Goal: Transaction & Acquisition: Purchase product/service

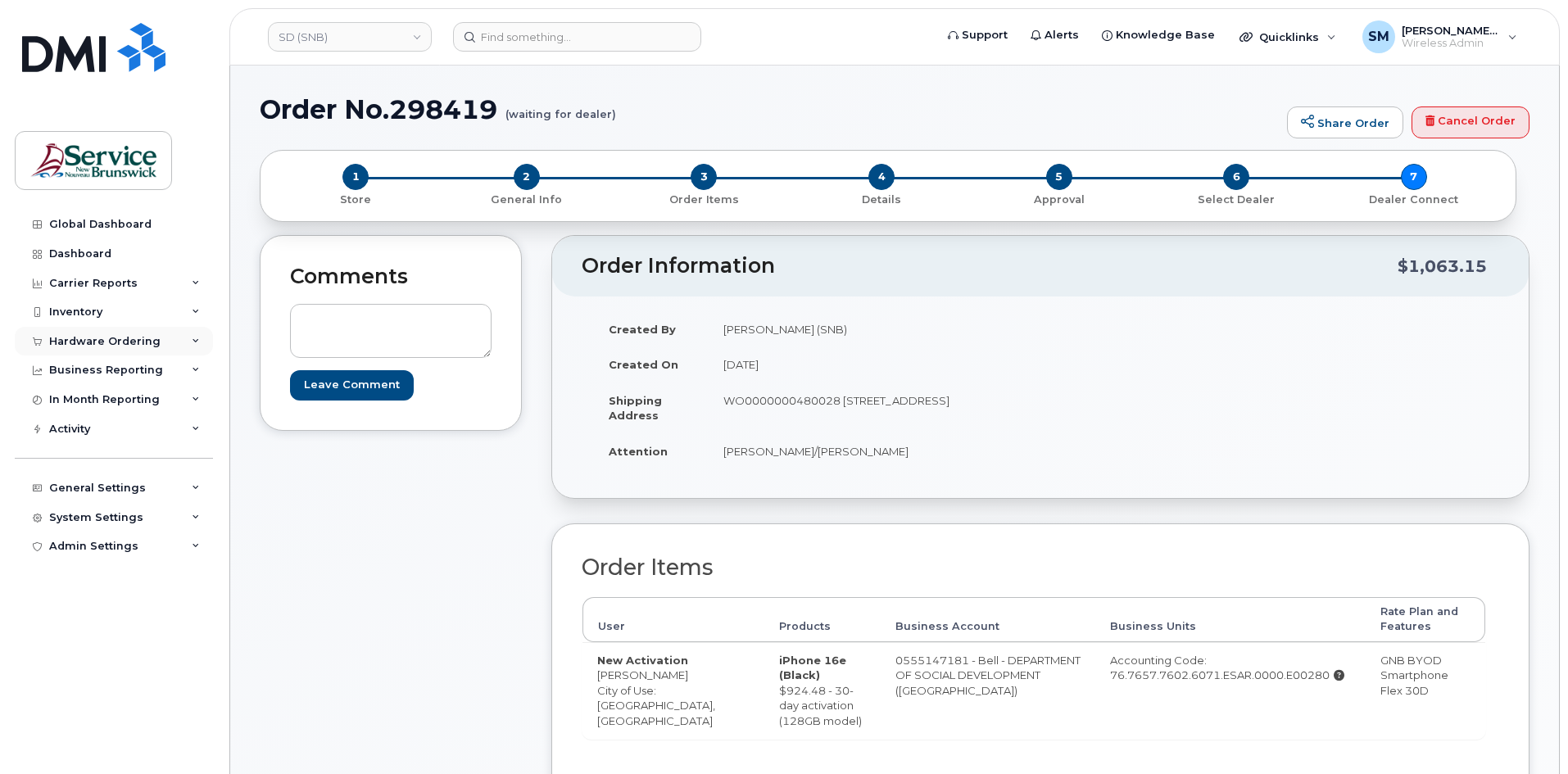
click at [110, 339] on div "Hardware Ordering" at bounding box center [104, 342] width 111 height 13
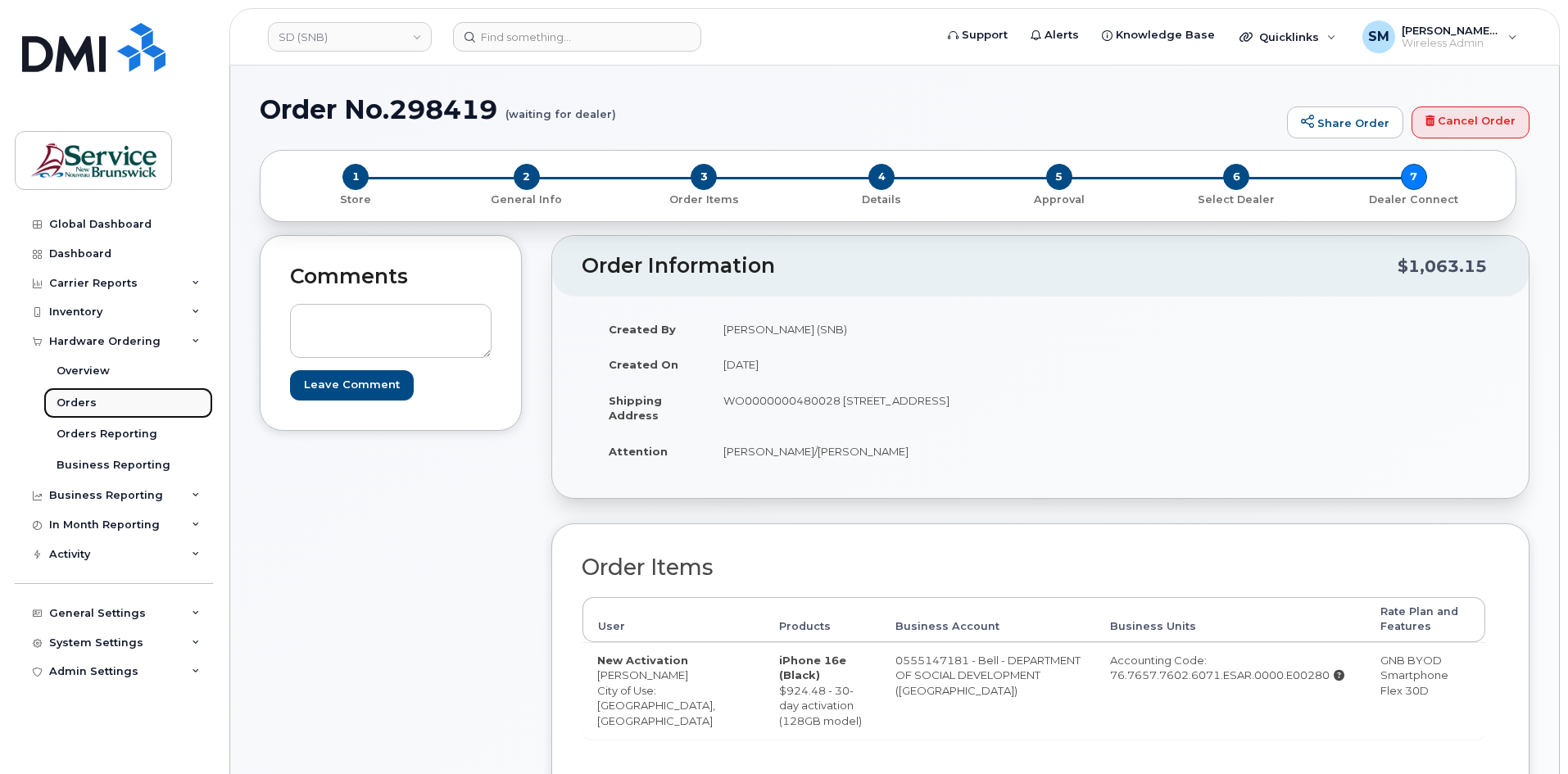
click at [94, 408] on link "Orders" at bounding box center [128, 403] width 170 height 31
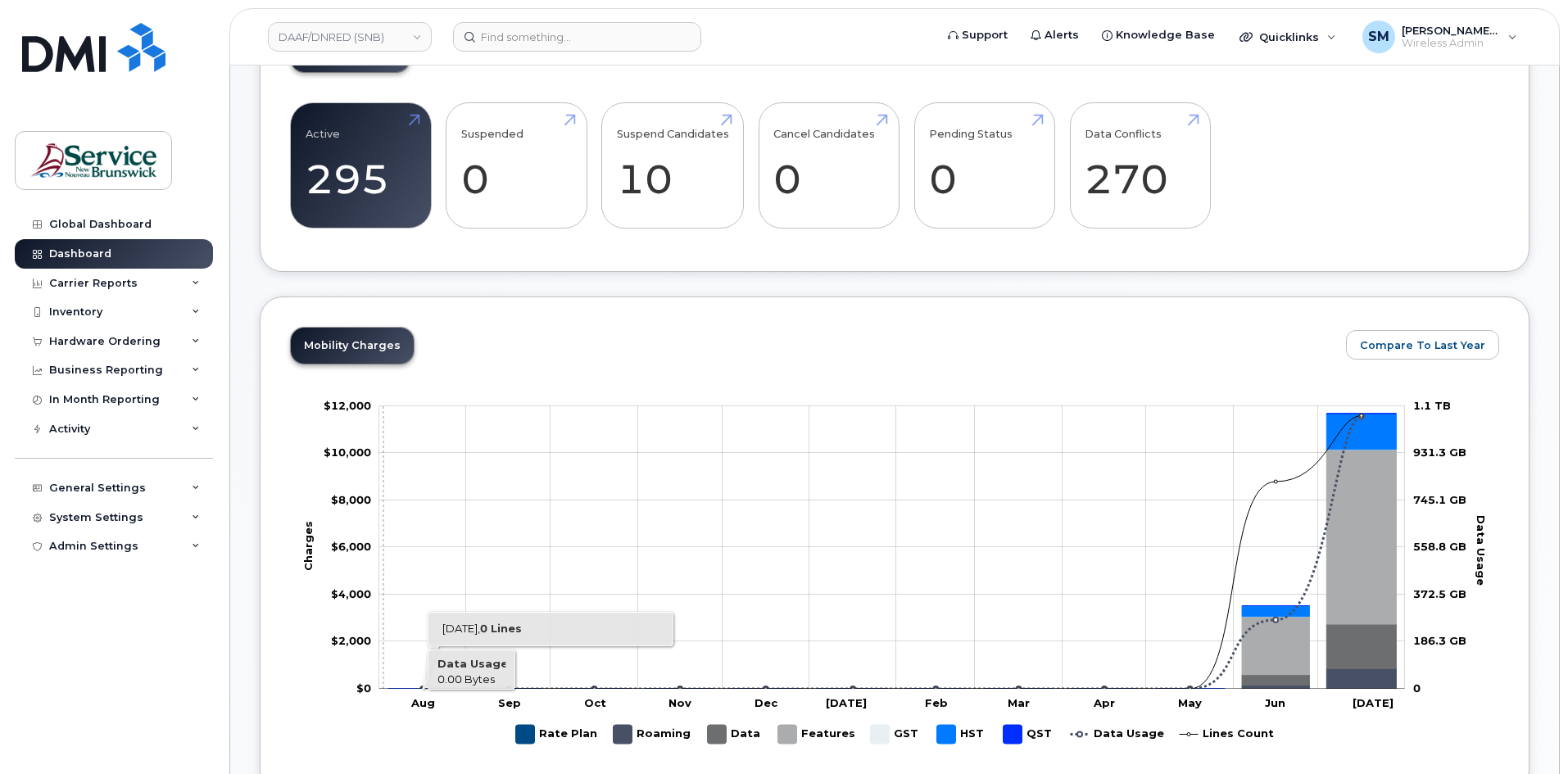
scroll to position [409, 0]
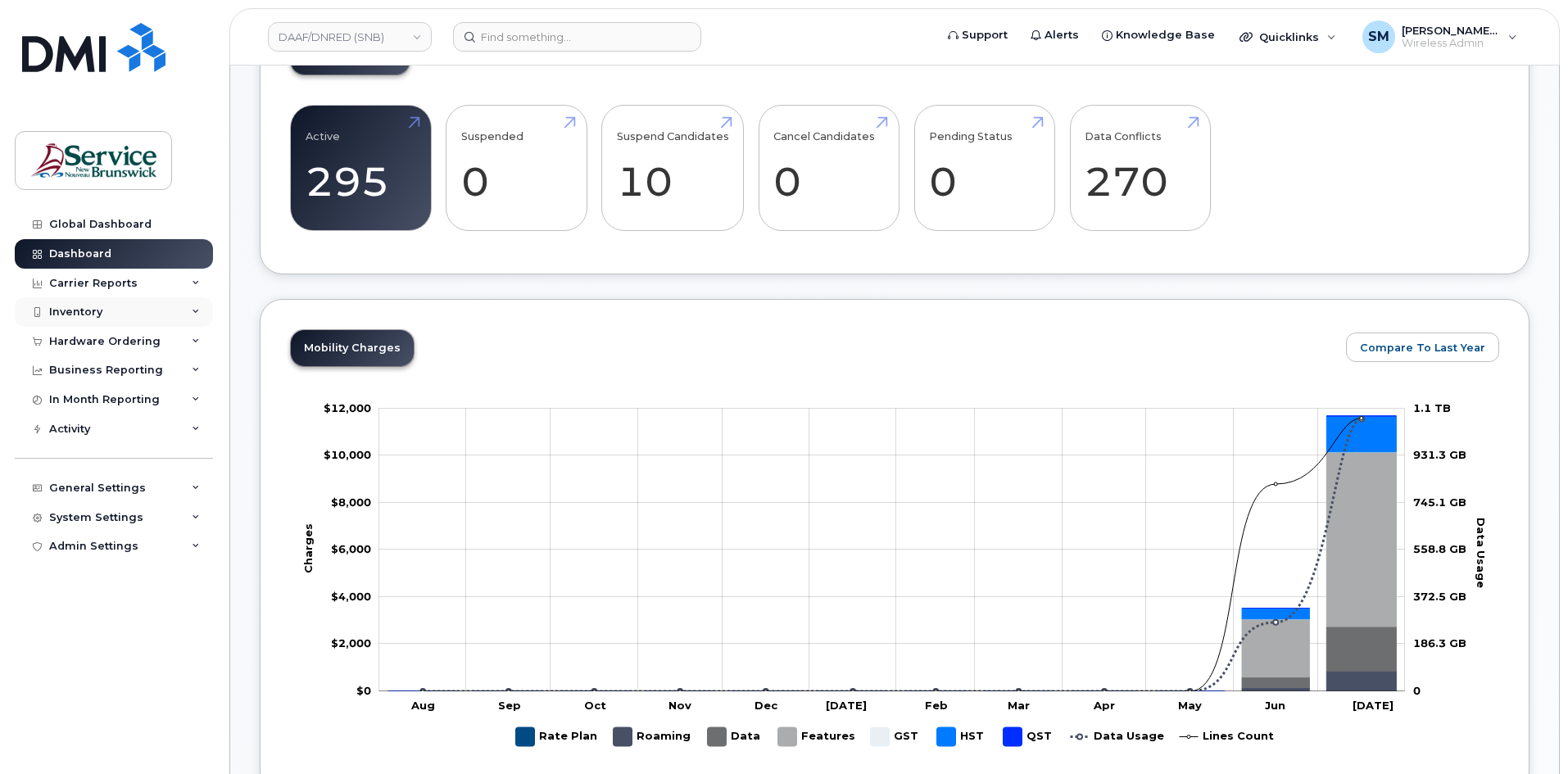
click at [124, 318] on div "Inventory" at bounding box center [114, 311] width 198 height 29
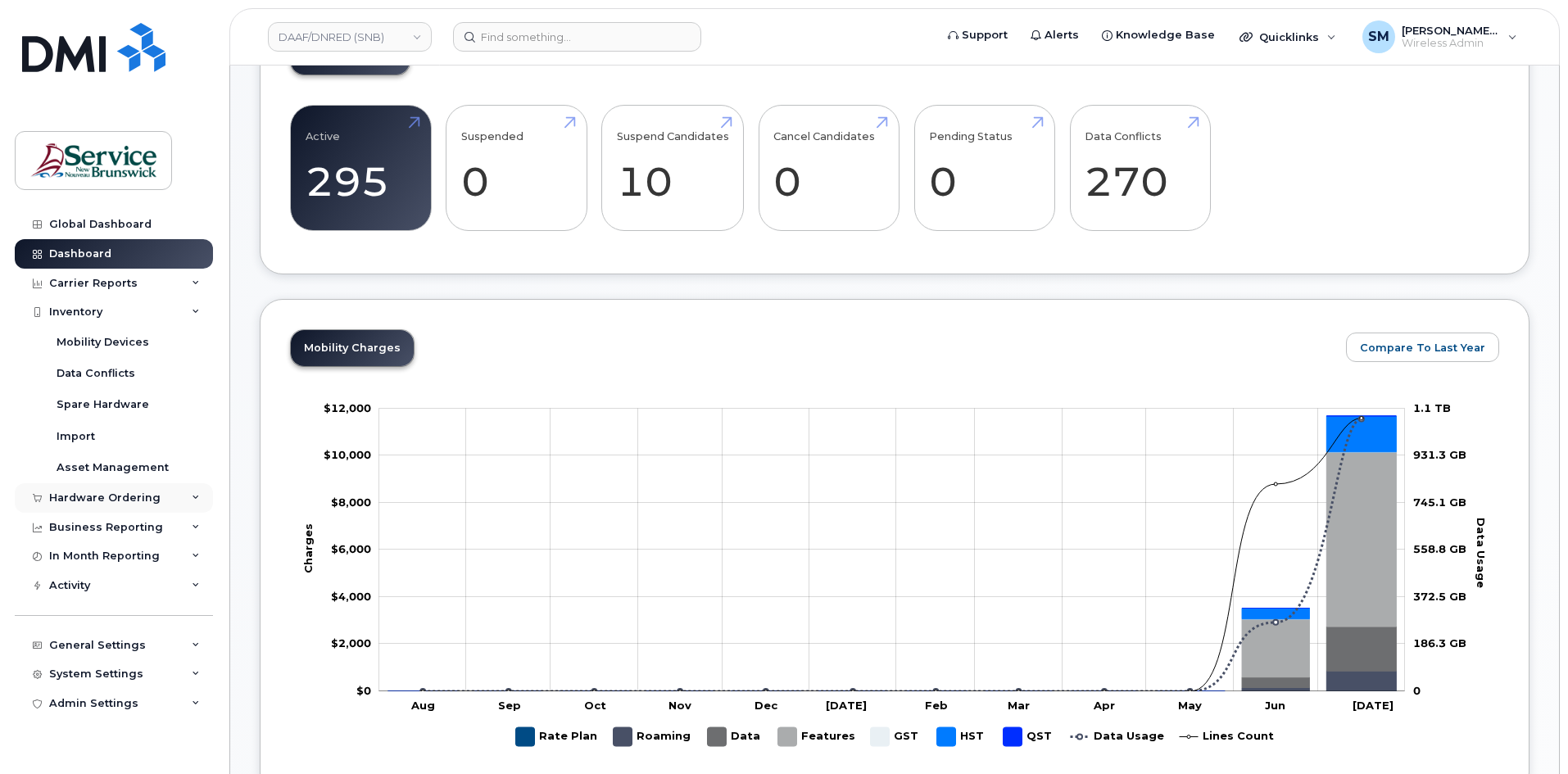
click at [89, 490] on div "Hardware Ordering" at bounding box center [114, 497] width 198 height 29
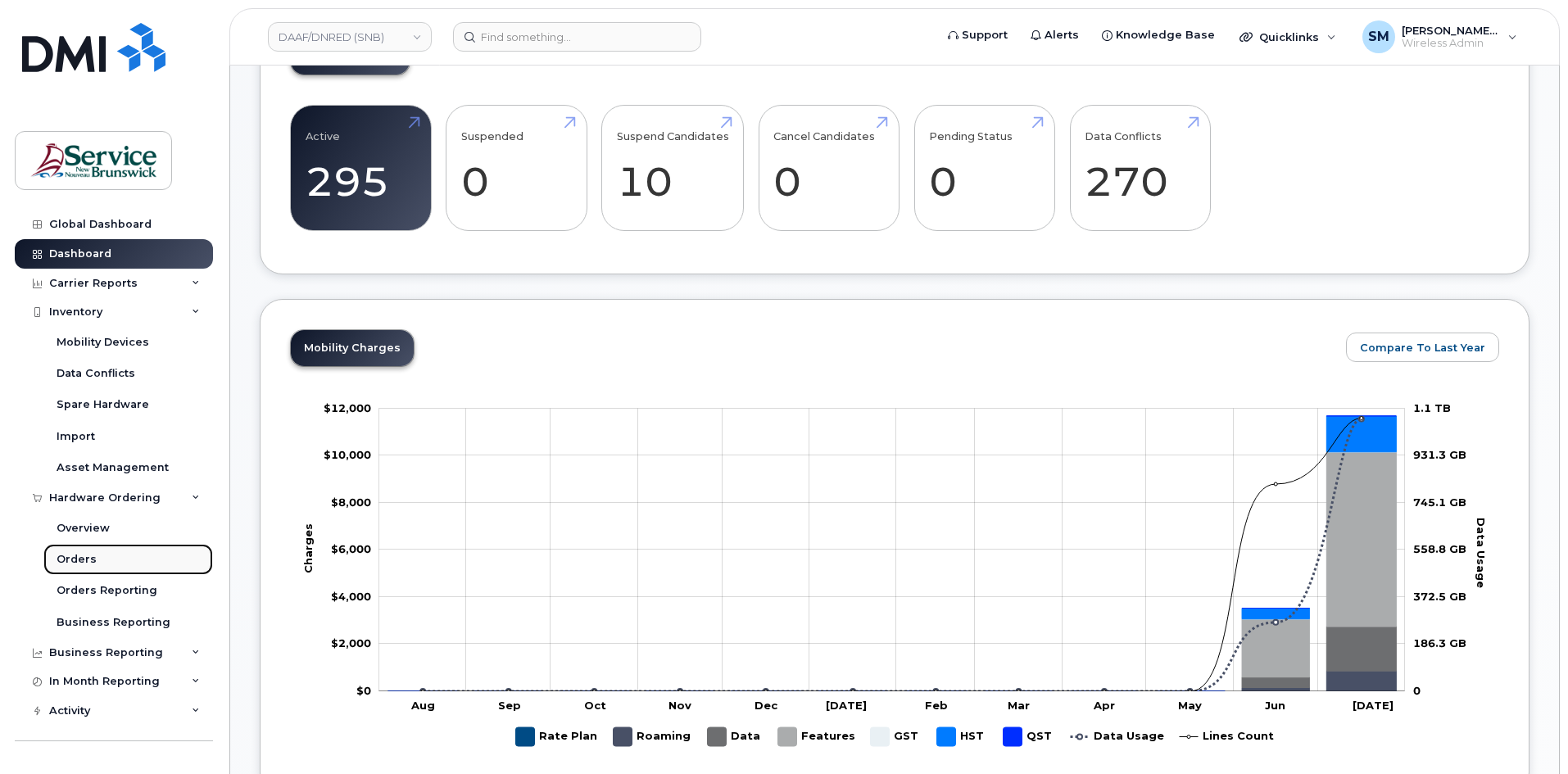
click at [86, 554] on div "Orders" at bounding box center [76, 560] width 40 height 15
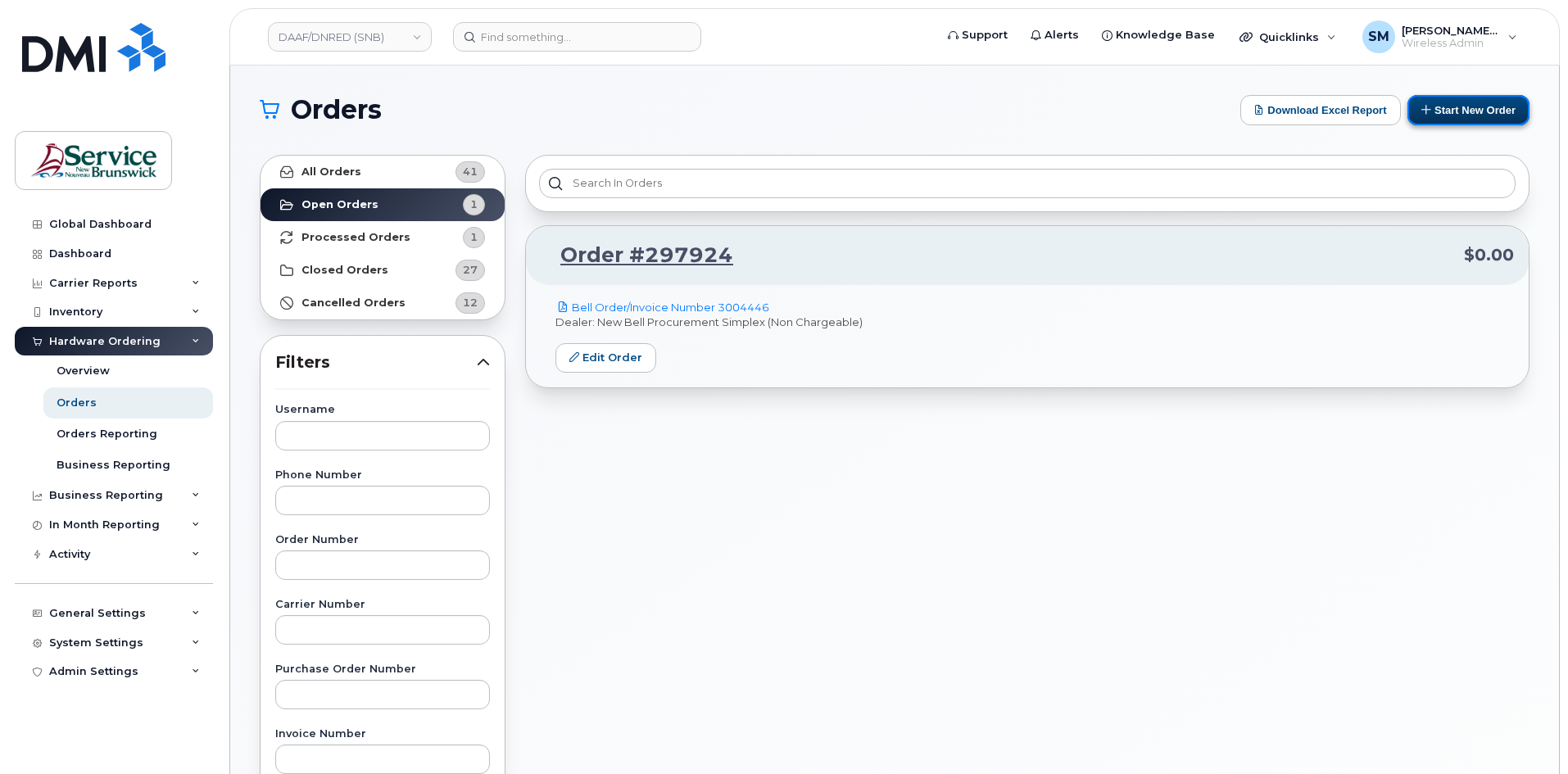
click at [1451, 106] on button "Start New Order" at bounding box center [1467, 110] width 122 height 30
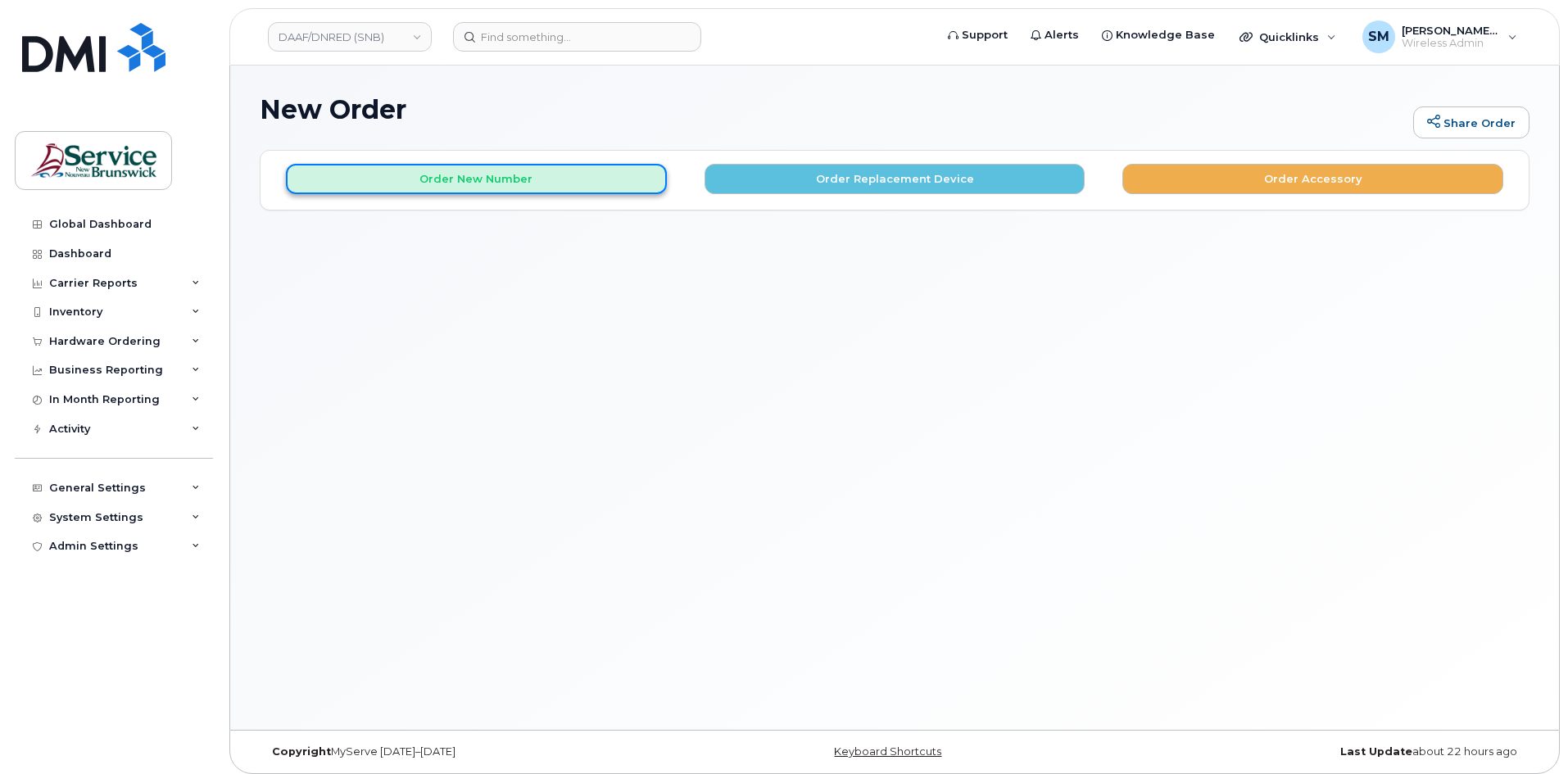
click at [518, 184] on button "Order New Number" at bounding box center [476, 179] width 381 height 30
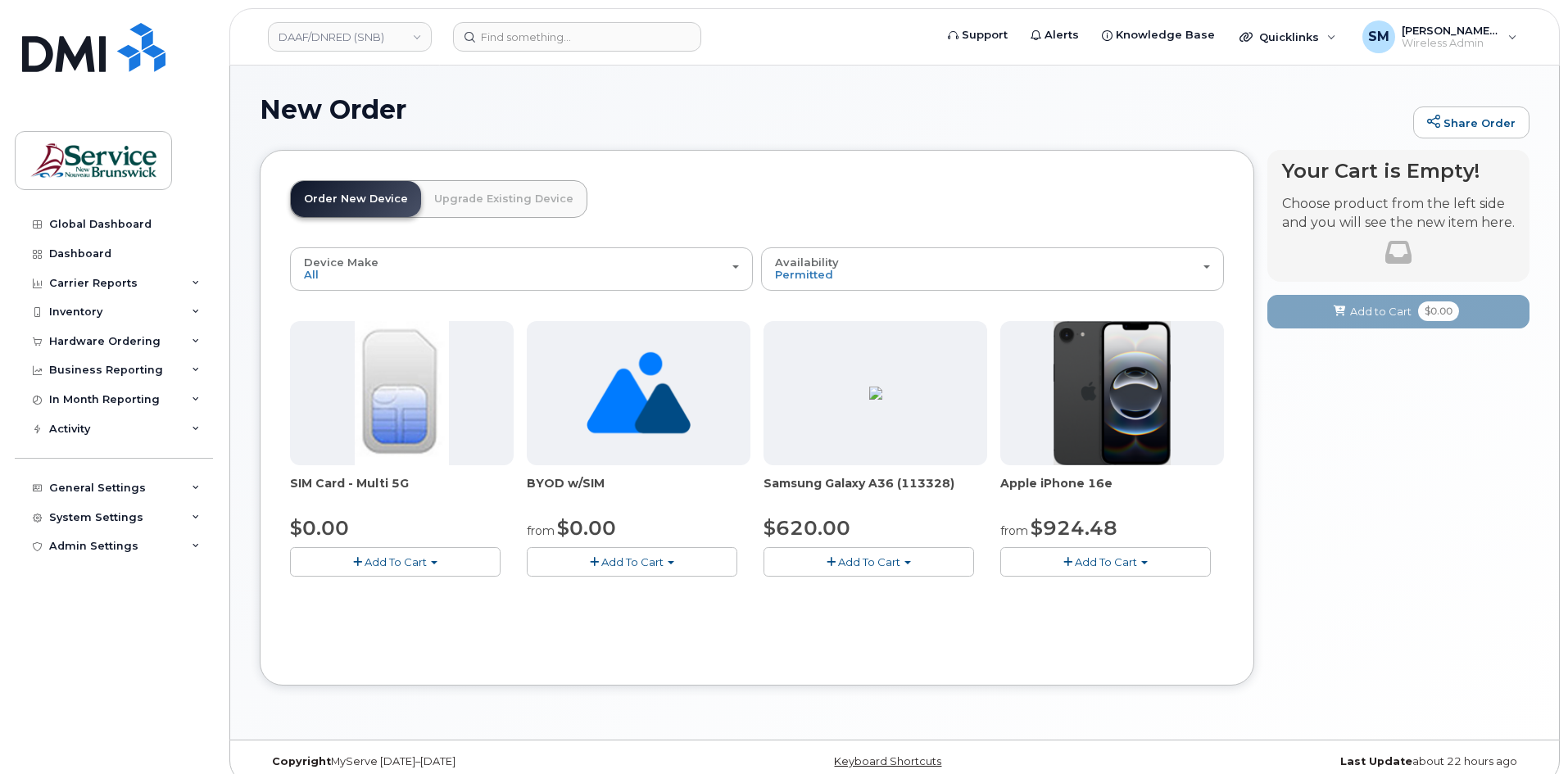
click at [1111, 557] on span "Add To Cart" at bounding box center [1106, 561] width 62 height 13
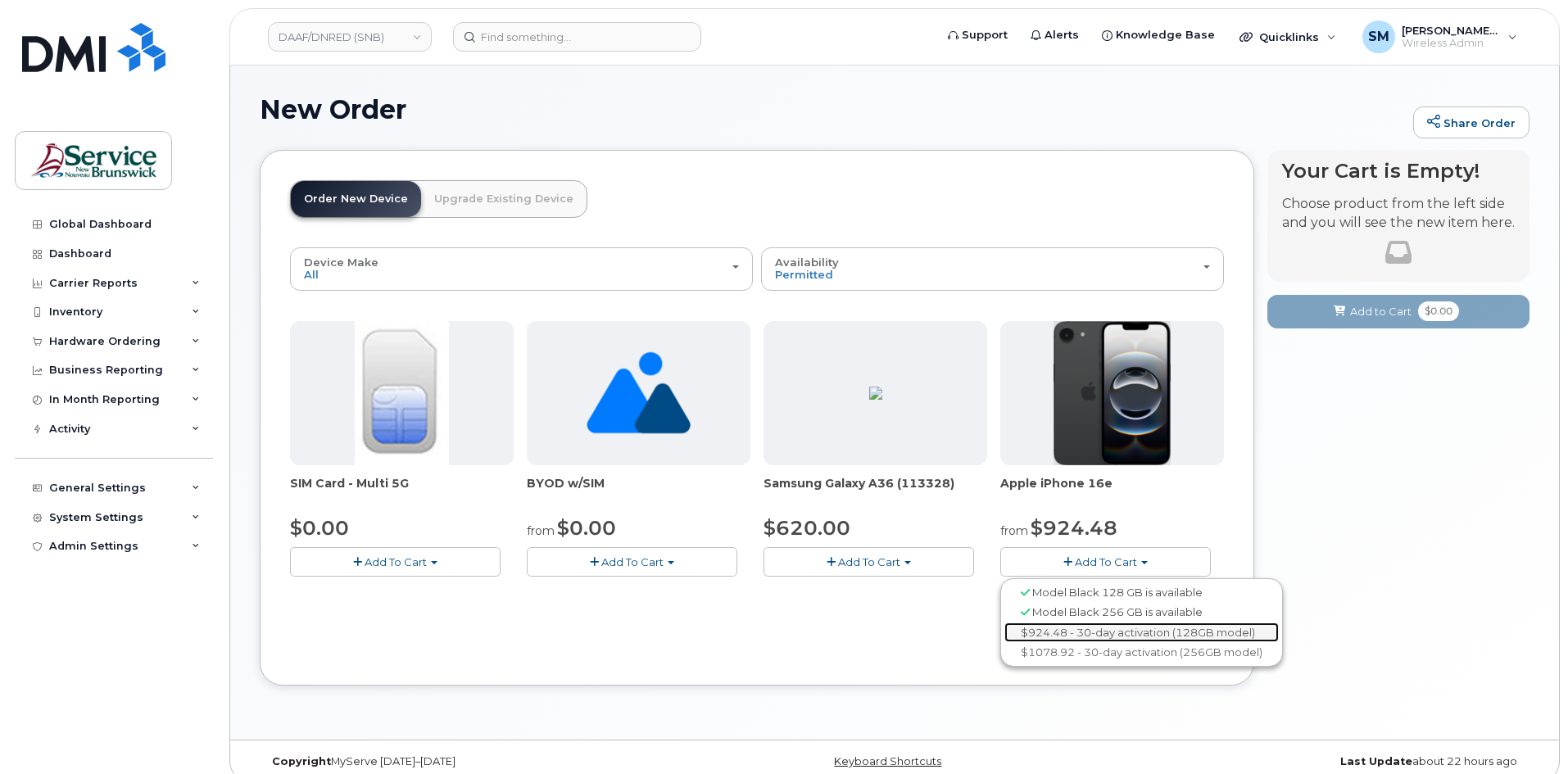
click at [1115, 635] on link "$924.48 - 30-day activation (128GB model)" at bounding box center [1141, 633] width 275 height 20
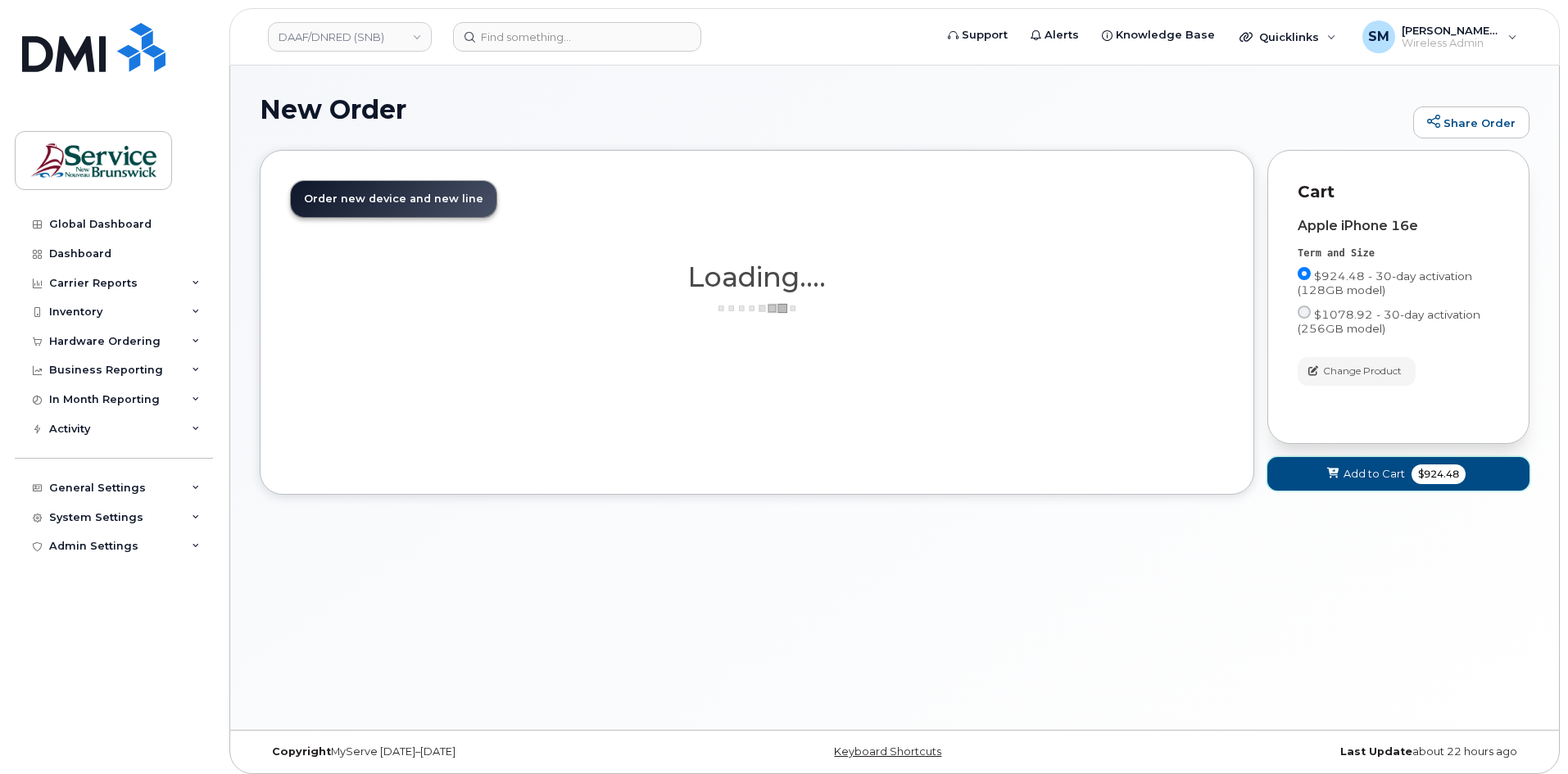
click at [1377, 473] on span "Add to Cart" at bounding box center [1373, 473] width 61 height 15
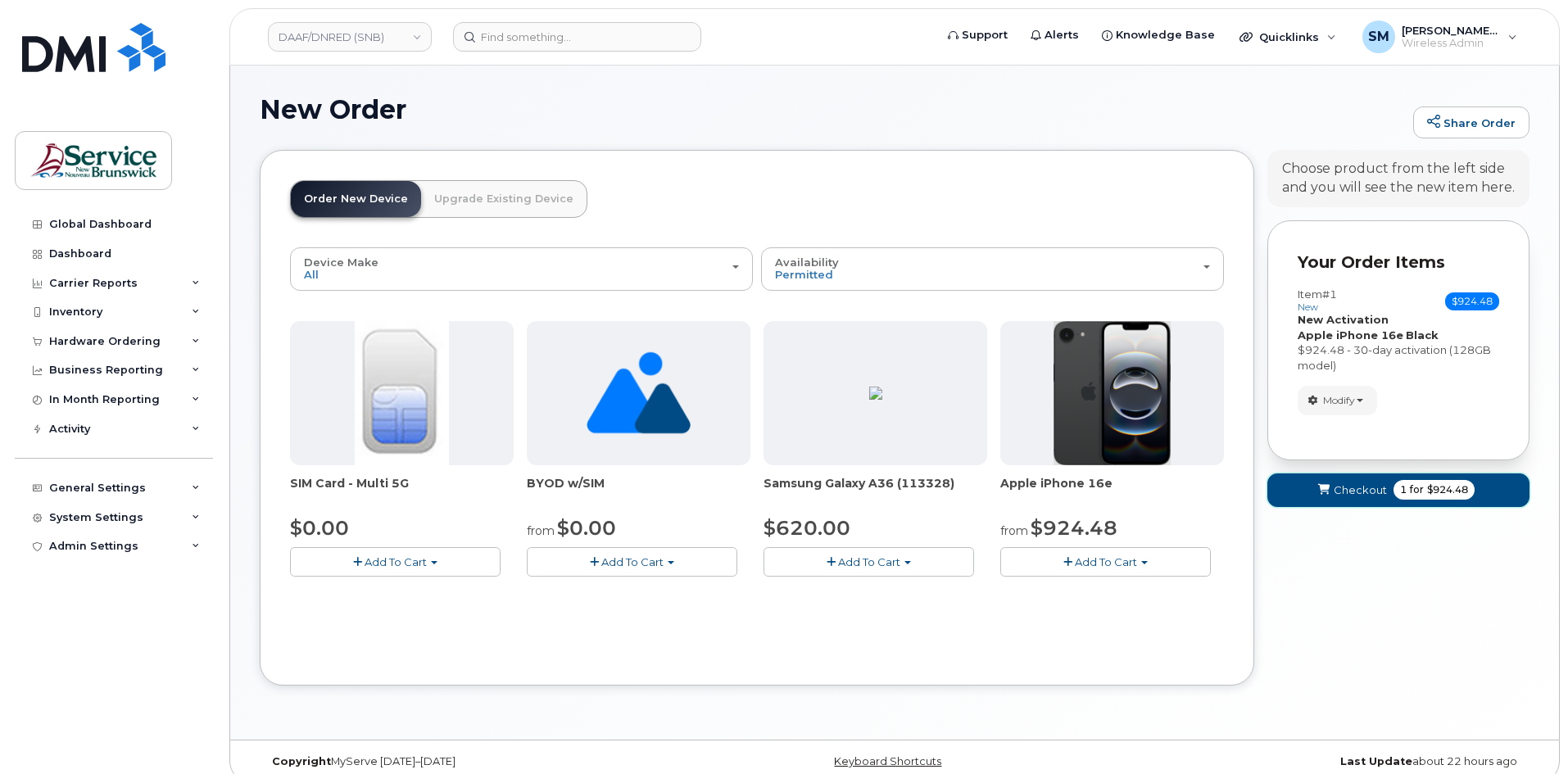
click at [1327, 487] on icon "submit" at bounding box center [1323, 490] width 12 height 11
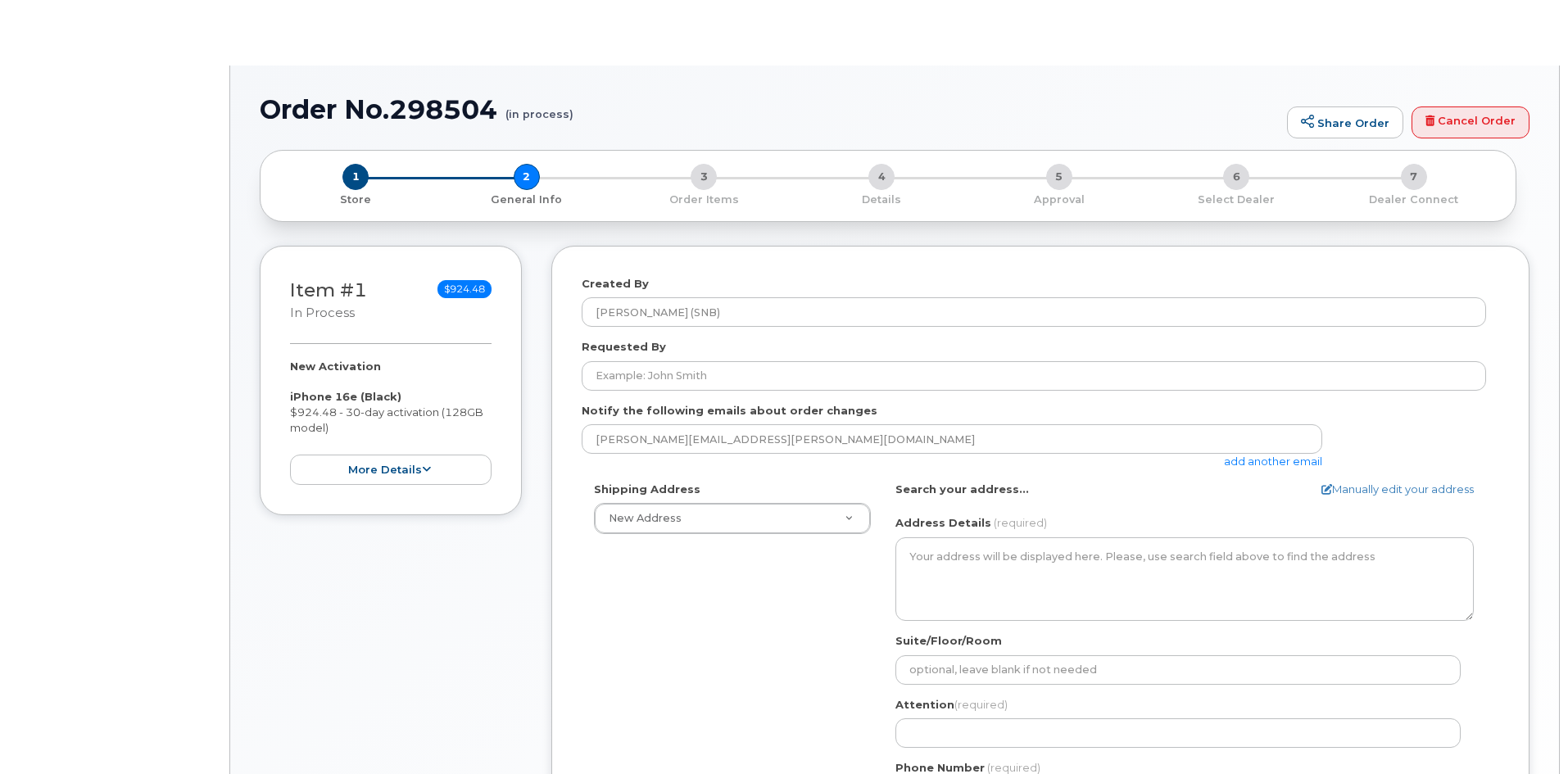
select select
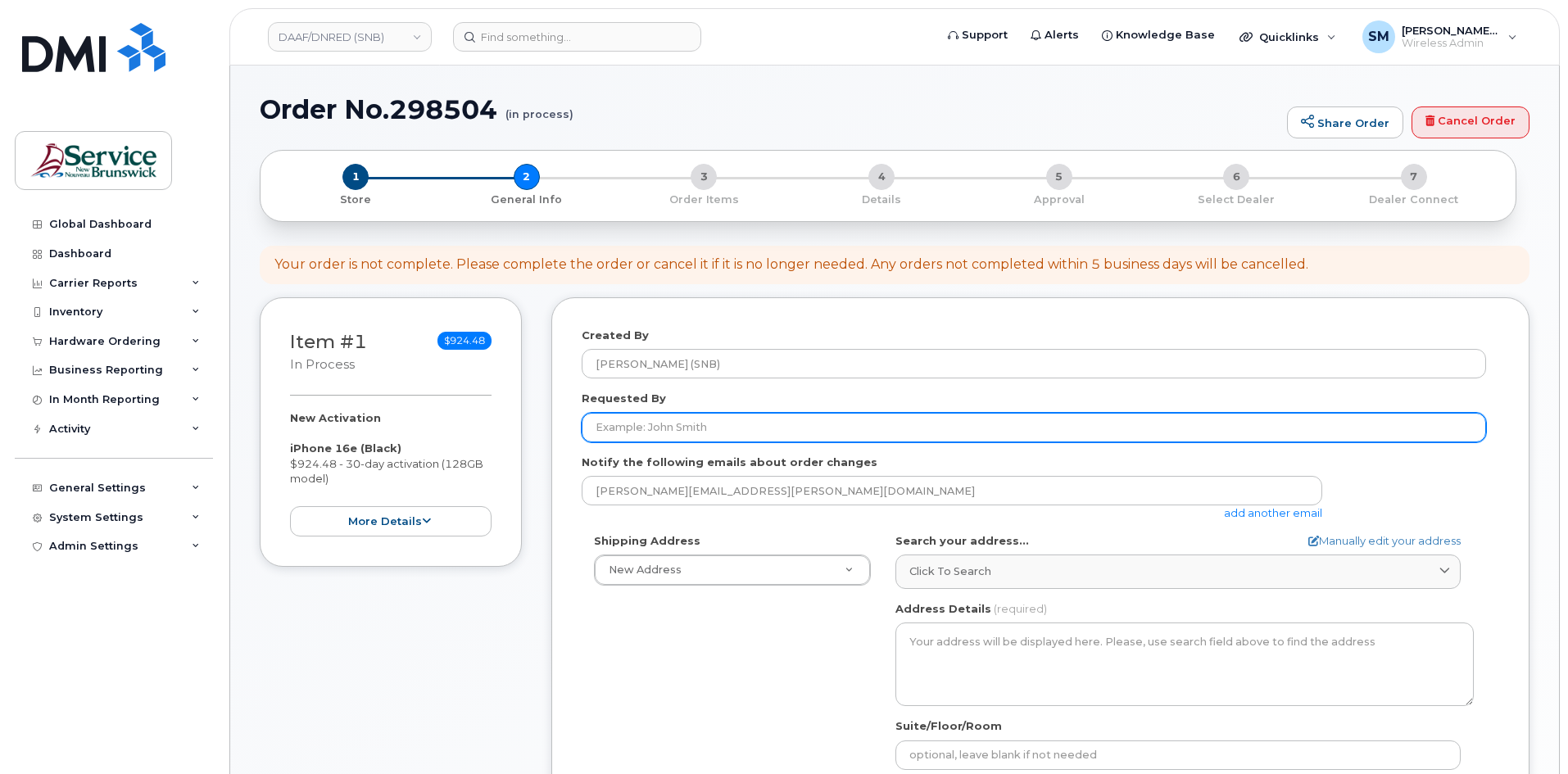
click at [660, 412] on div "Requested By" at bounding box center [1041, 416] width 918 height 52
click at [659, 420] on input "Requested By" at bounding box center [1033, 427] width 905 height 29
paste input "Carrie.DiCarlo@gnb.ca"
type input "Carrie.DiCarlo@gnb.ca"
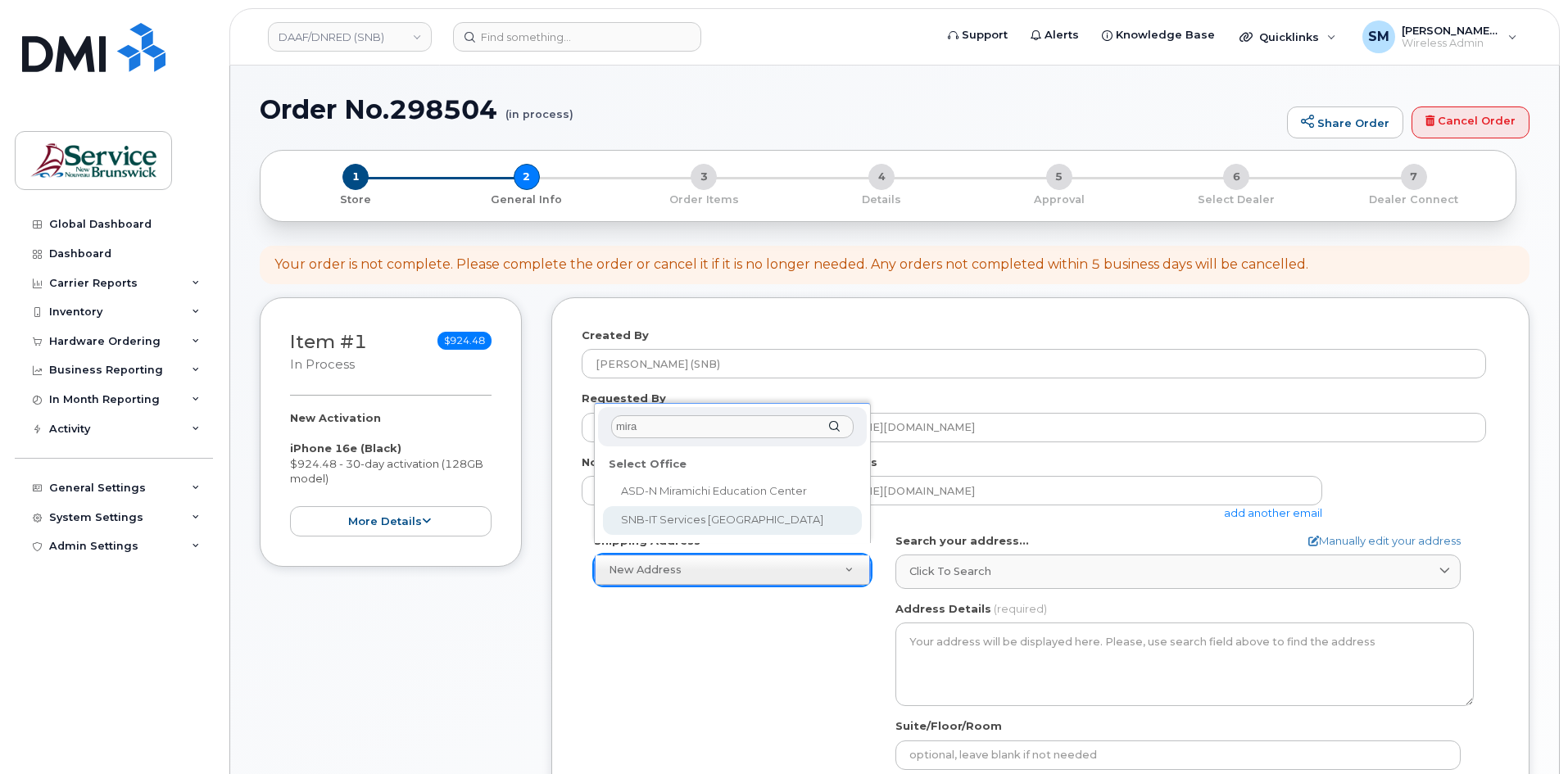
type input "mira"
select select
type textarea "500 Water St Miramichi New Brunswick E1V 3G5"
type input "Mackenzie Cove"
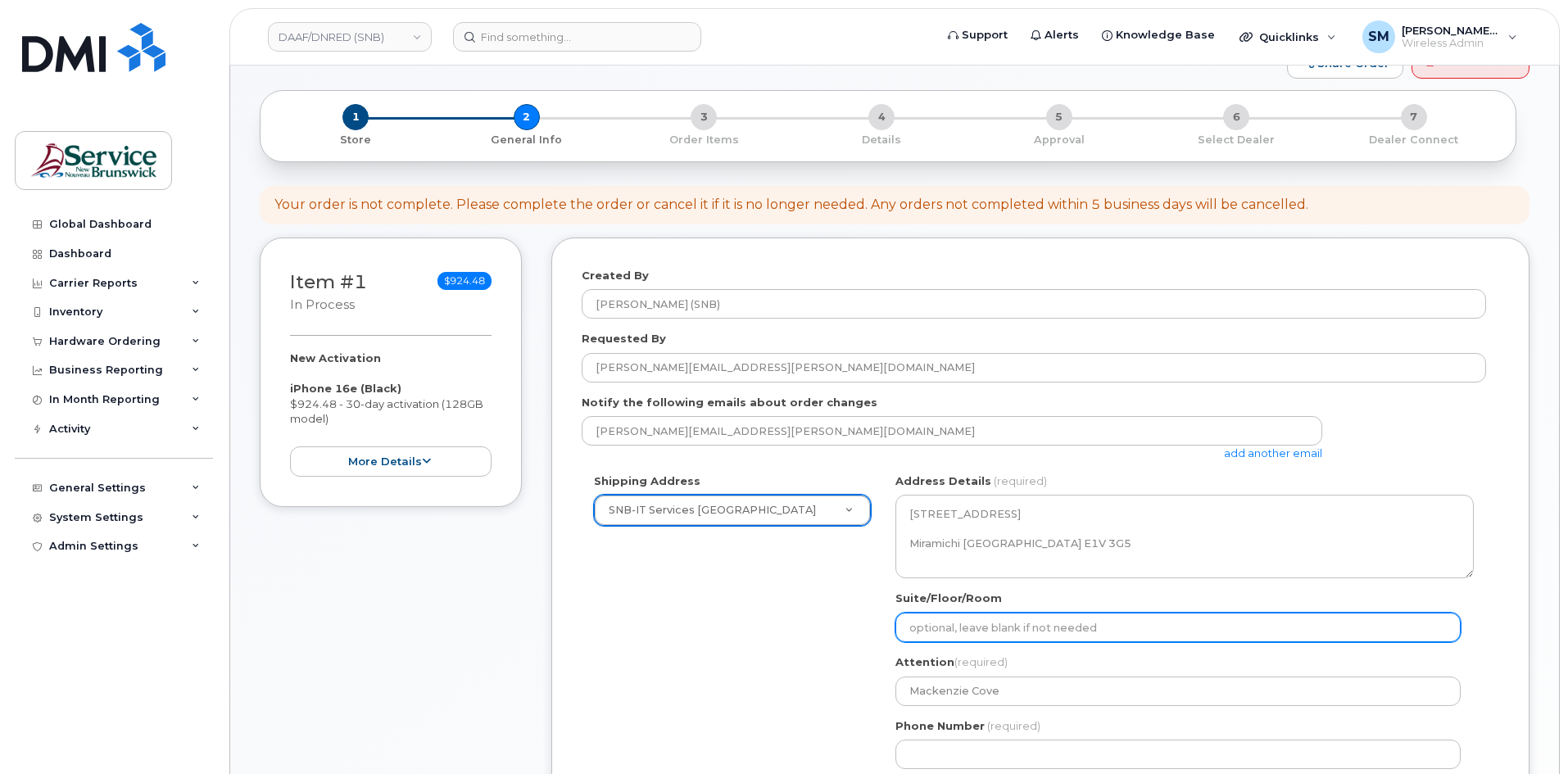
scroll to position [164, 0]
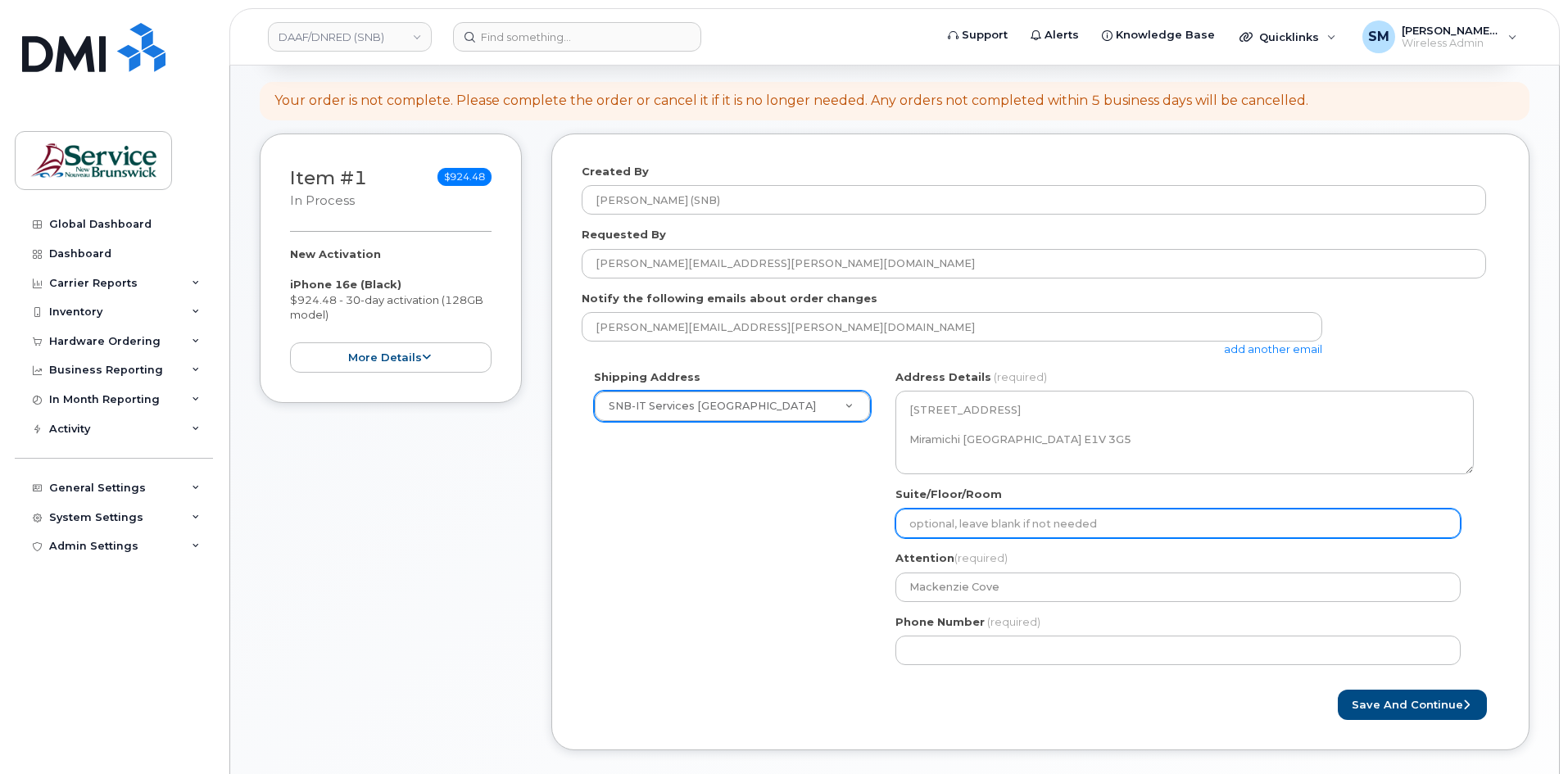
click at [1073, 533] on input "Suite/Floor/Room" at bounding box center [1178, 523] width 565 height 29
paste input "WO0000000479510"
select select
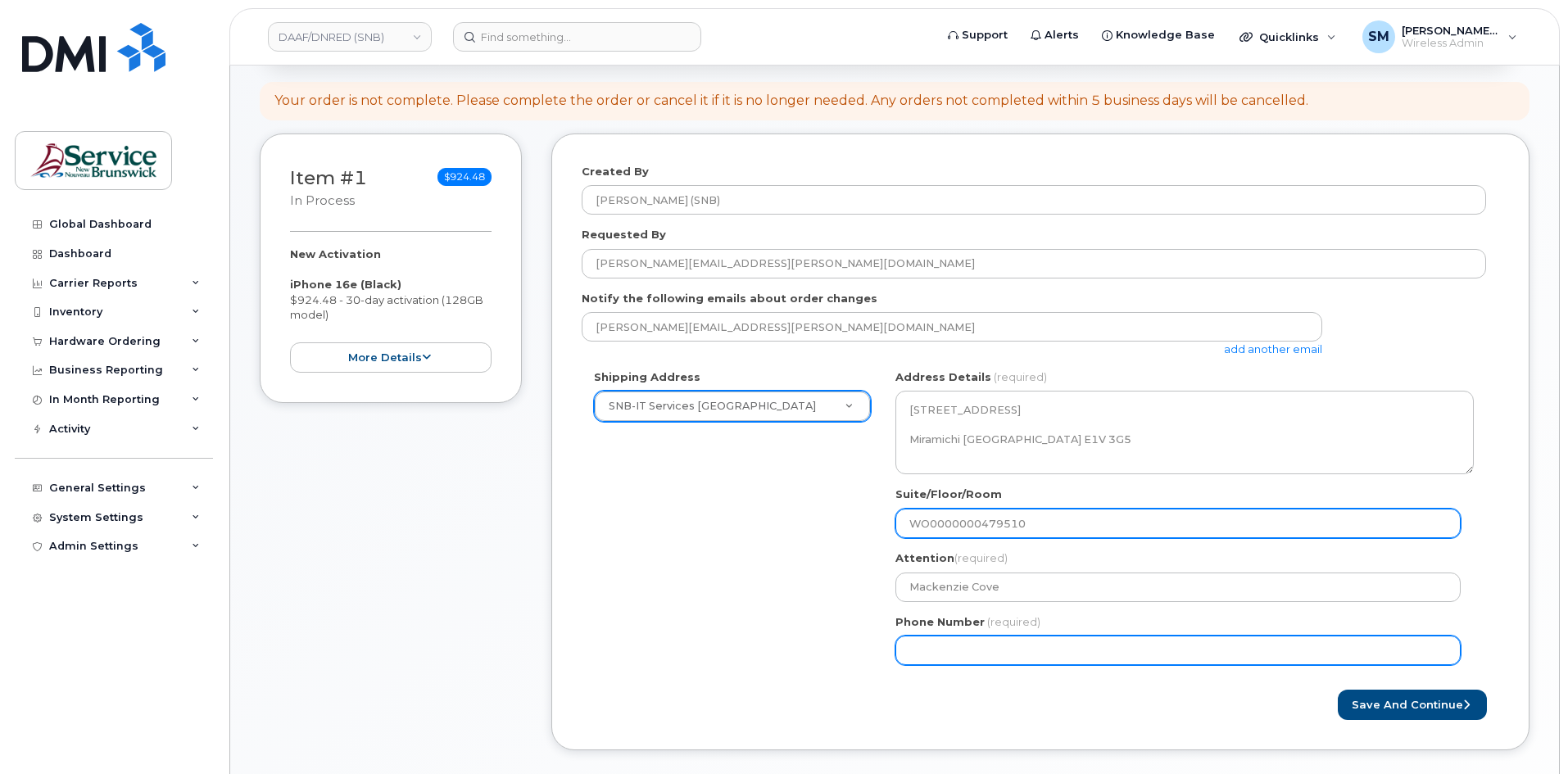
type input "WO0000000479510"
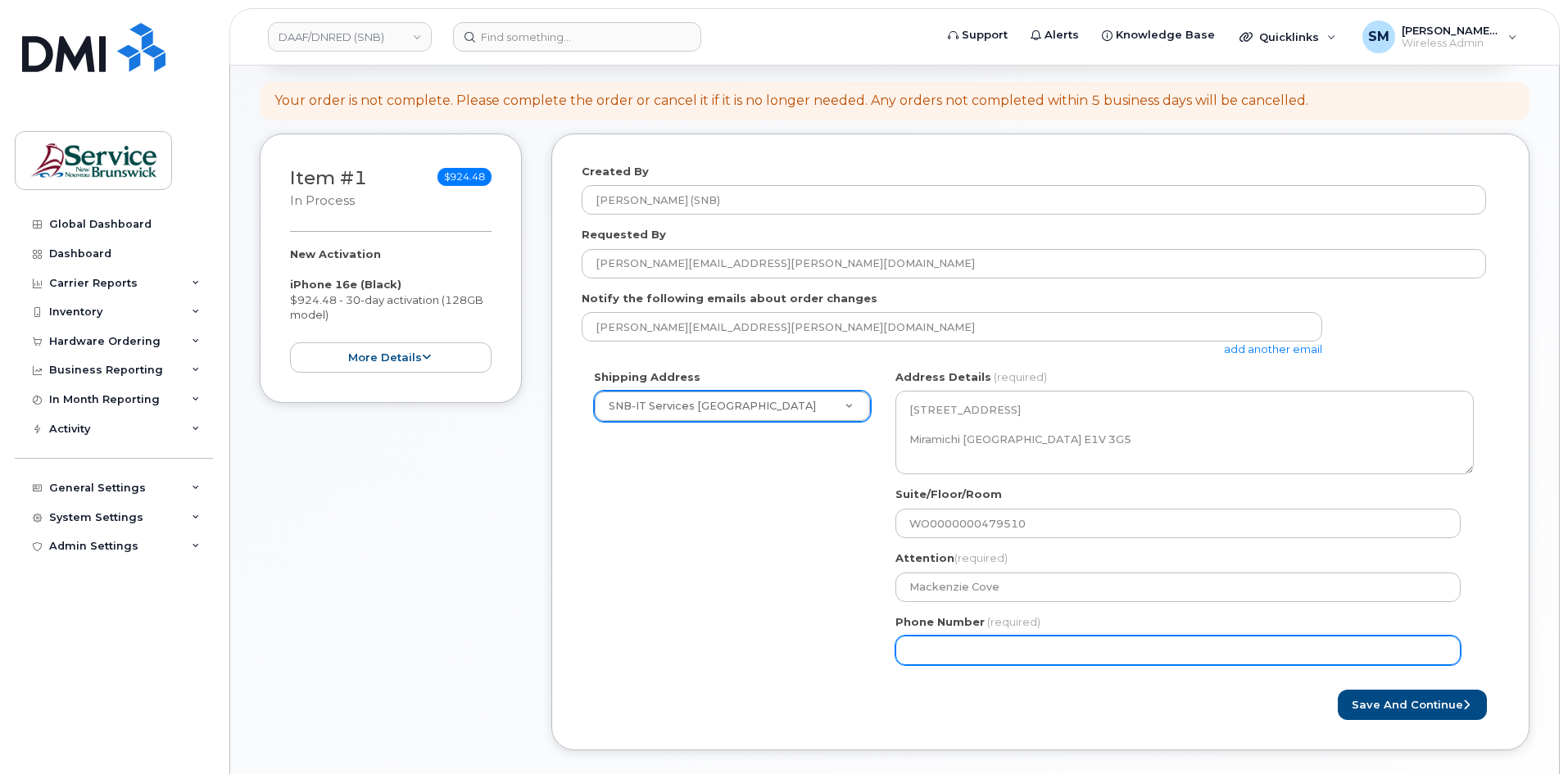
click at [955, 649] on input "Phone Number" at bounding box center [1178, 650] width 565 height 29
select select
type input "506639633"
select select
type input "5066396338"
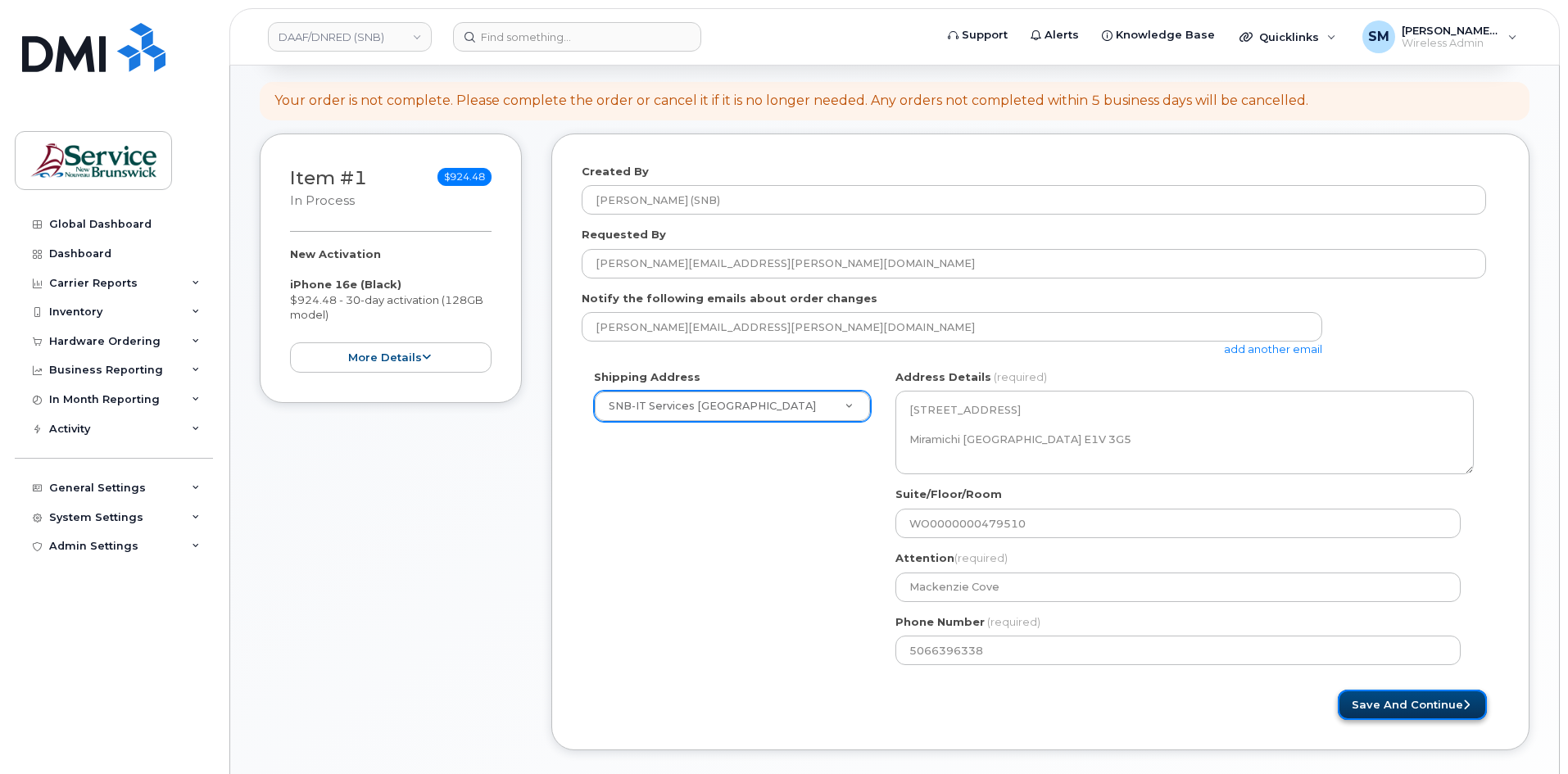
click at [1480, 696] on button "Save and Continue" at bounding box center [1412, 705] width 149 height 30
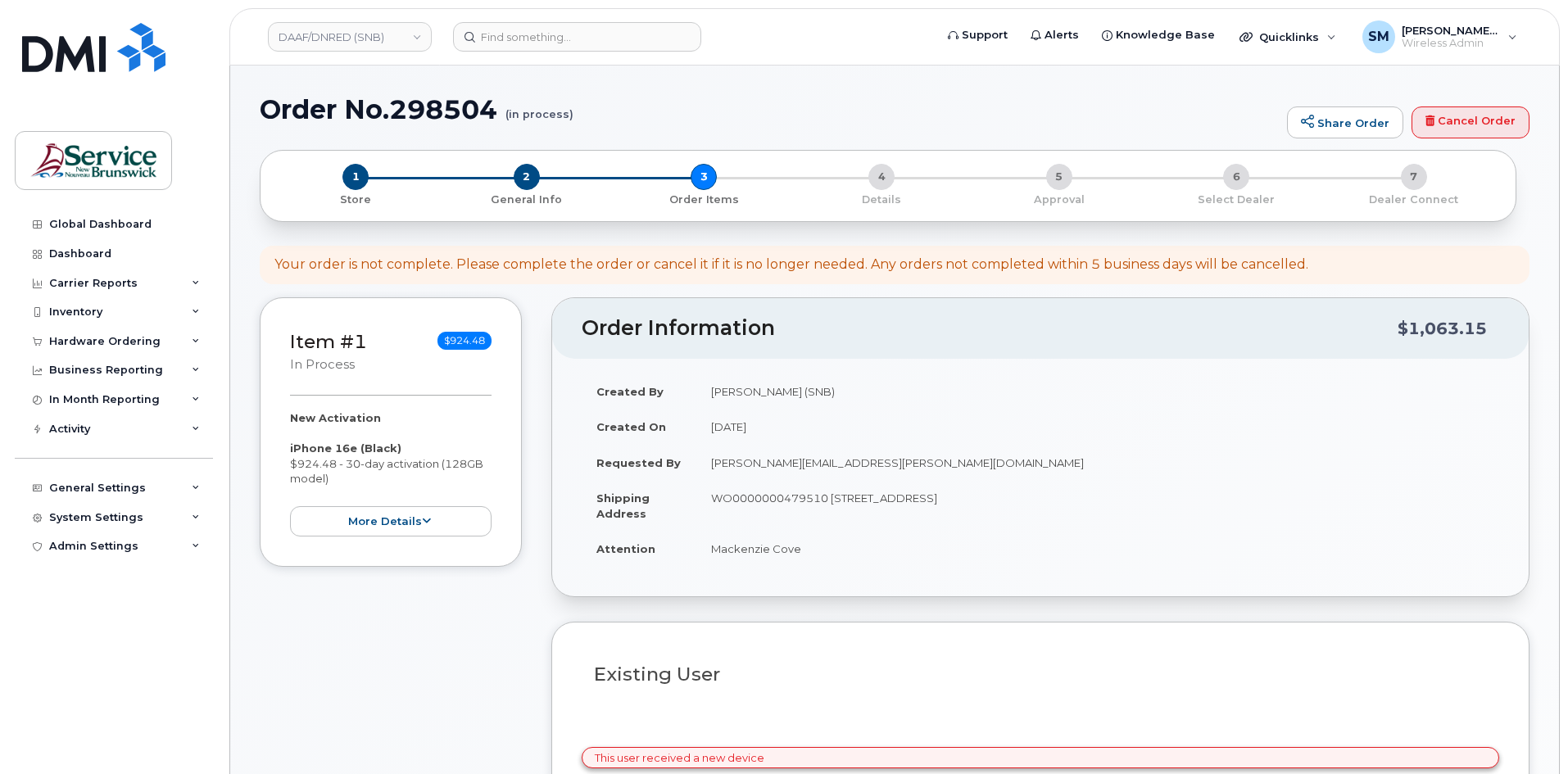
select select
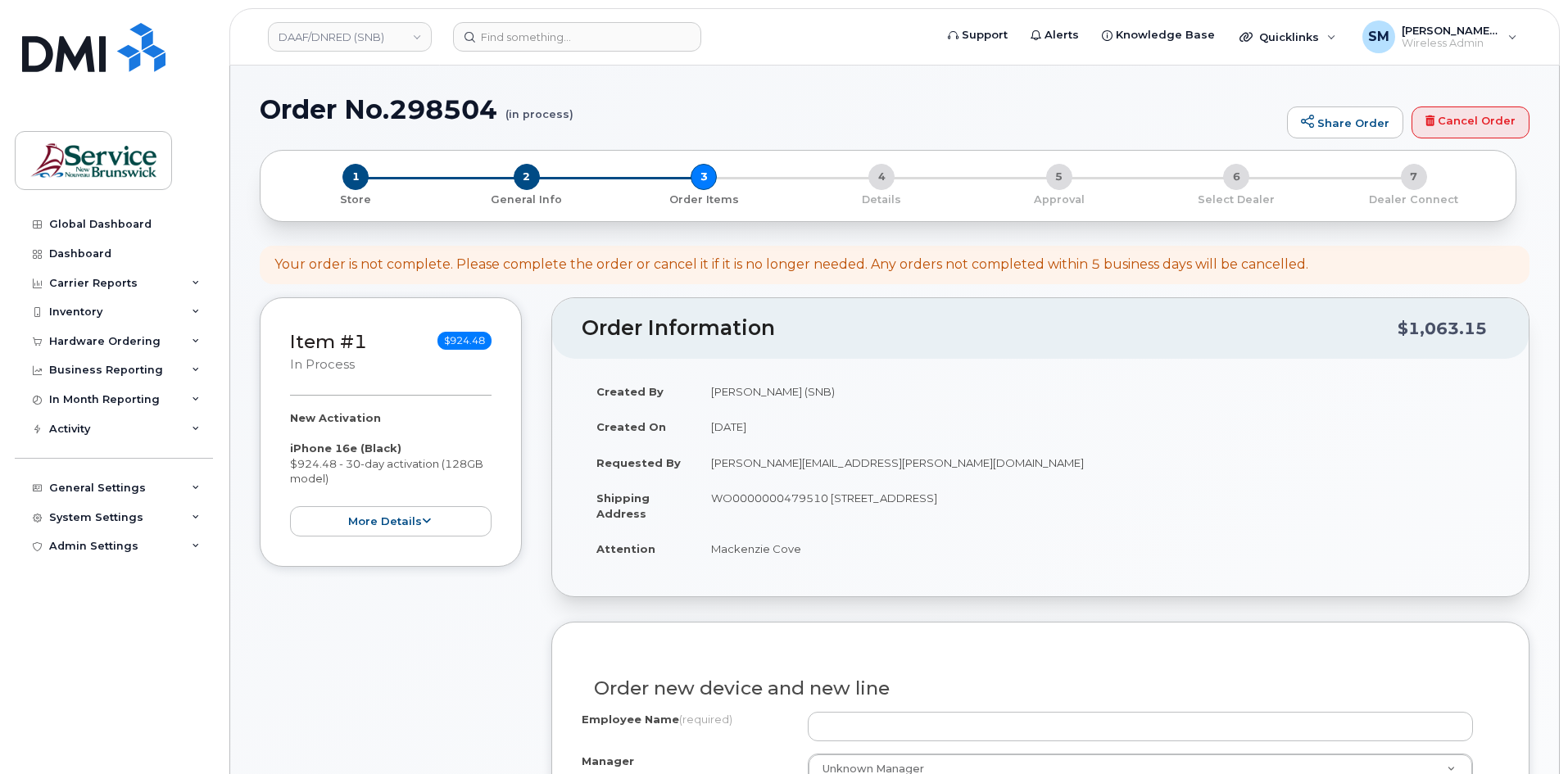
scroll to position [164, 0]
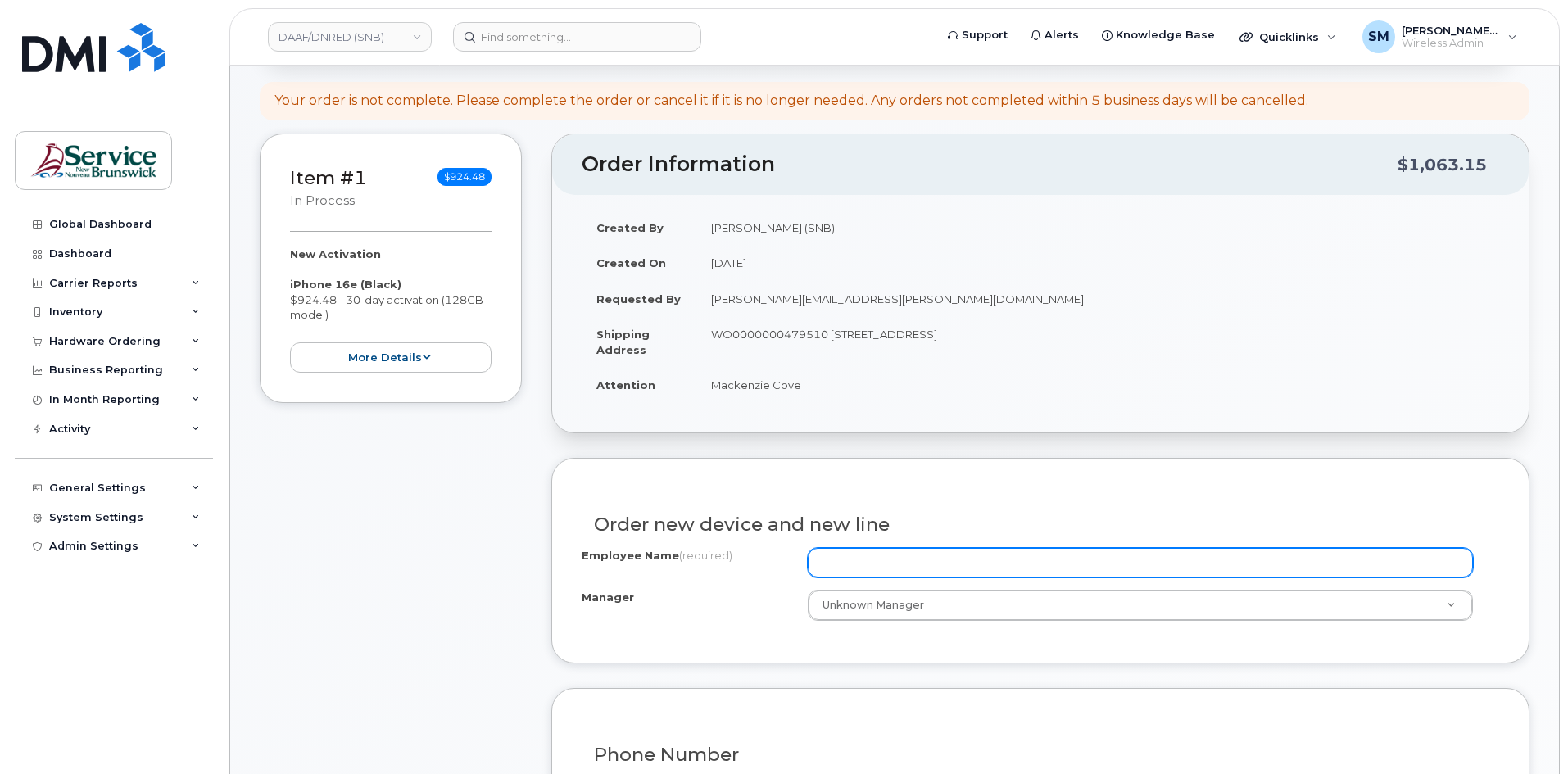
click at [841, 572] on input "Employee Name (required)" at bounding box center [1140, 562] width 665 height 29
paste input "[PERSON_NAME]"
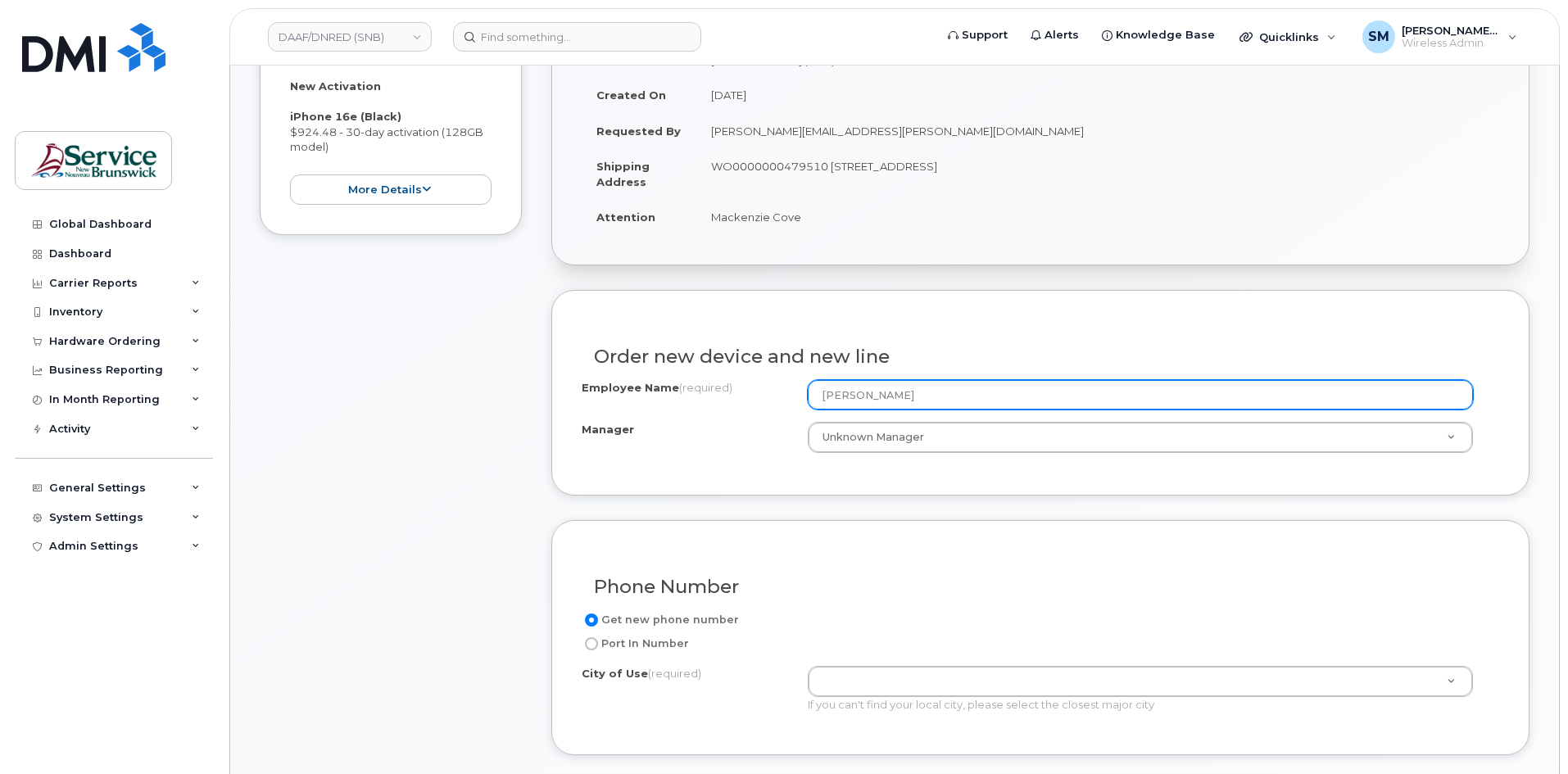
scroll to position [492, 0]
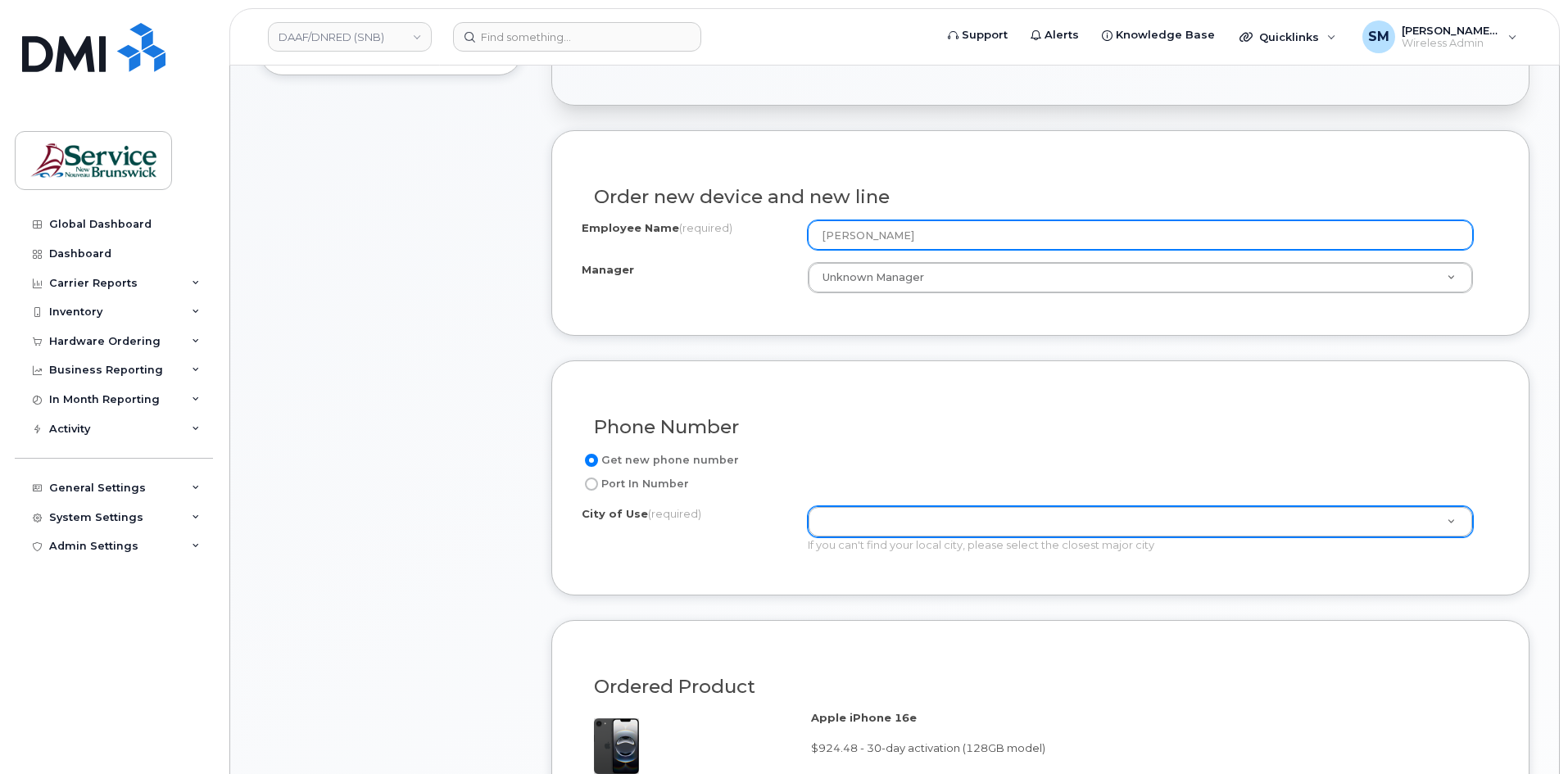
type input "[PERSON_NAME]"
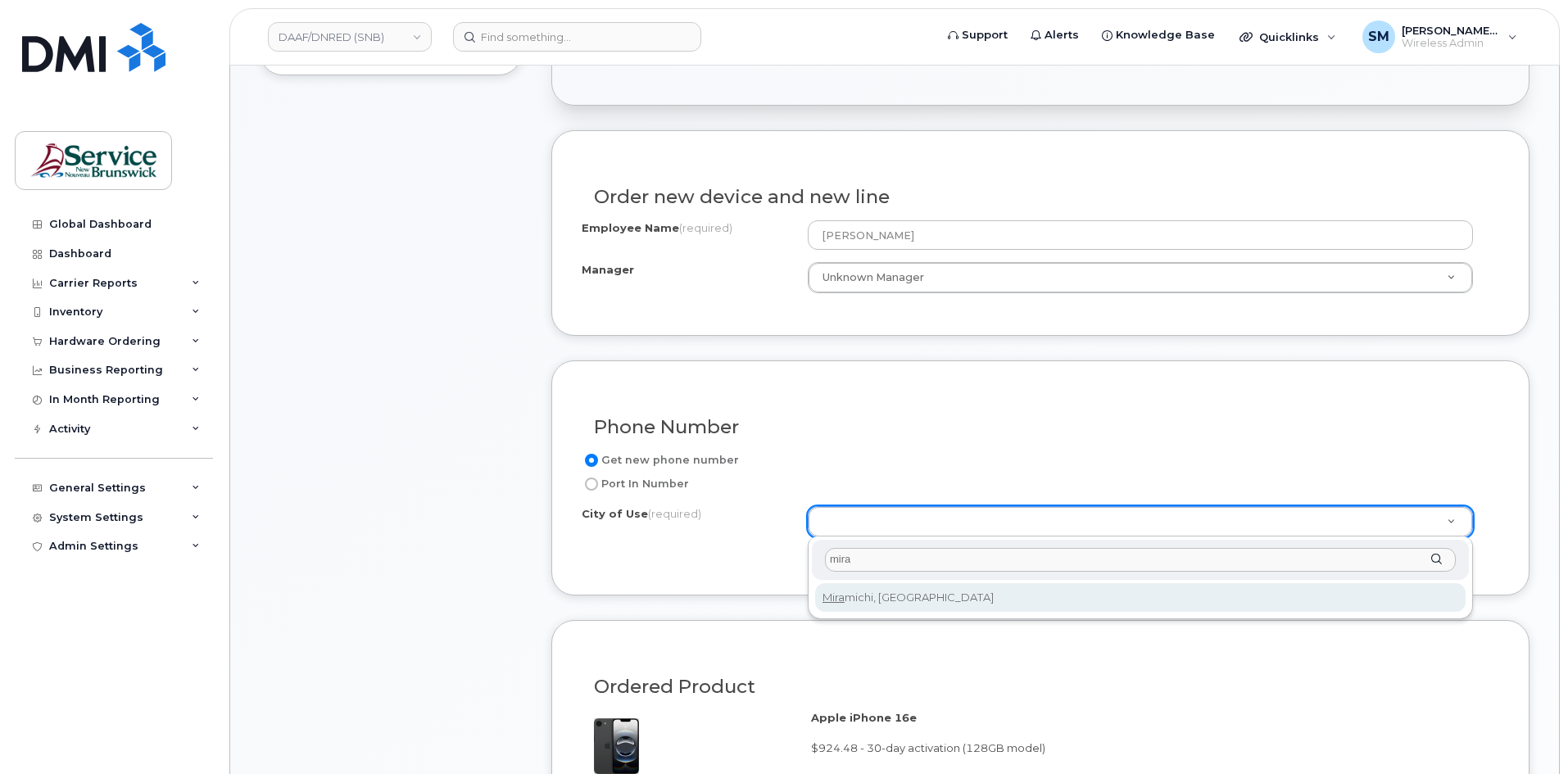
type input "mira"
type input "1813"
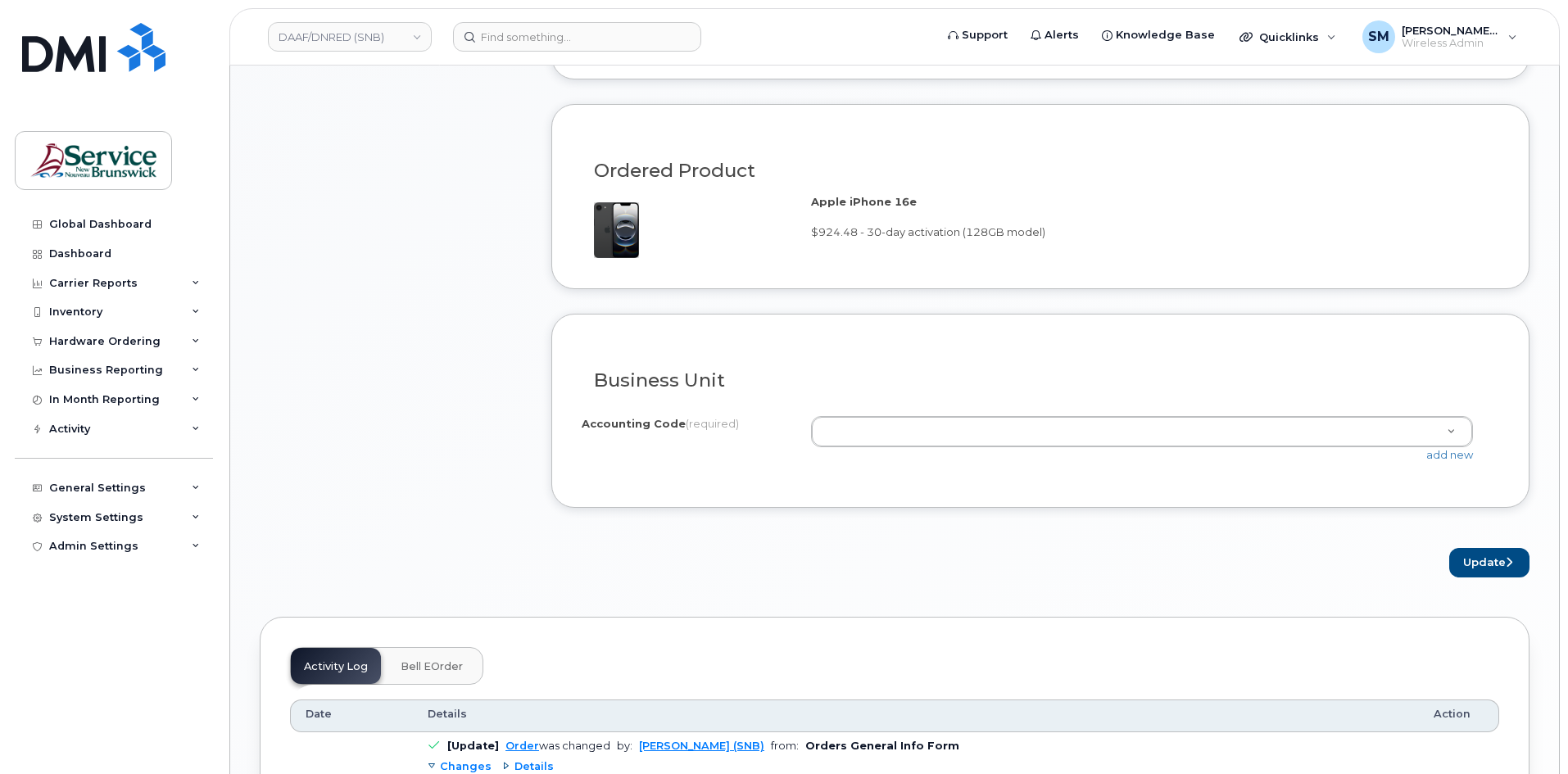
scroll to position [1065, 0]
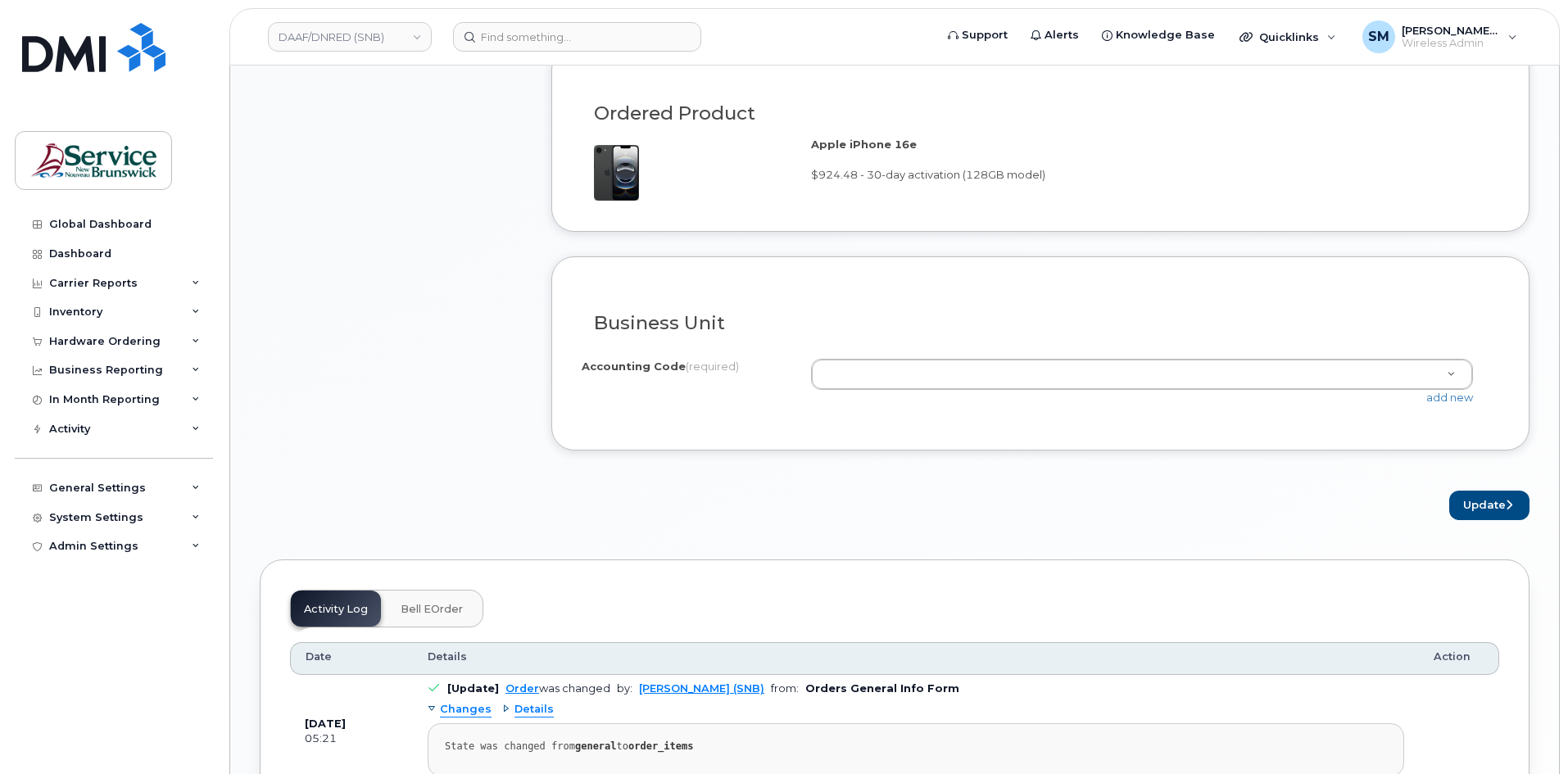
drag, startPoint x: 1459, startPoint y: 383, endPoint x: 1347, endPoint y: 384, distance: 112.0
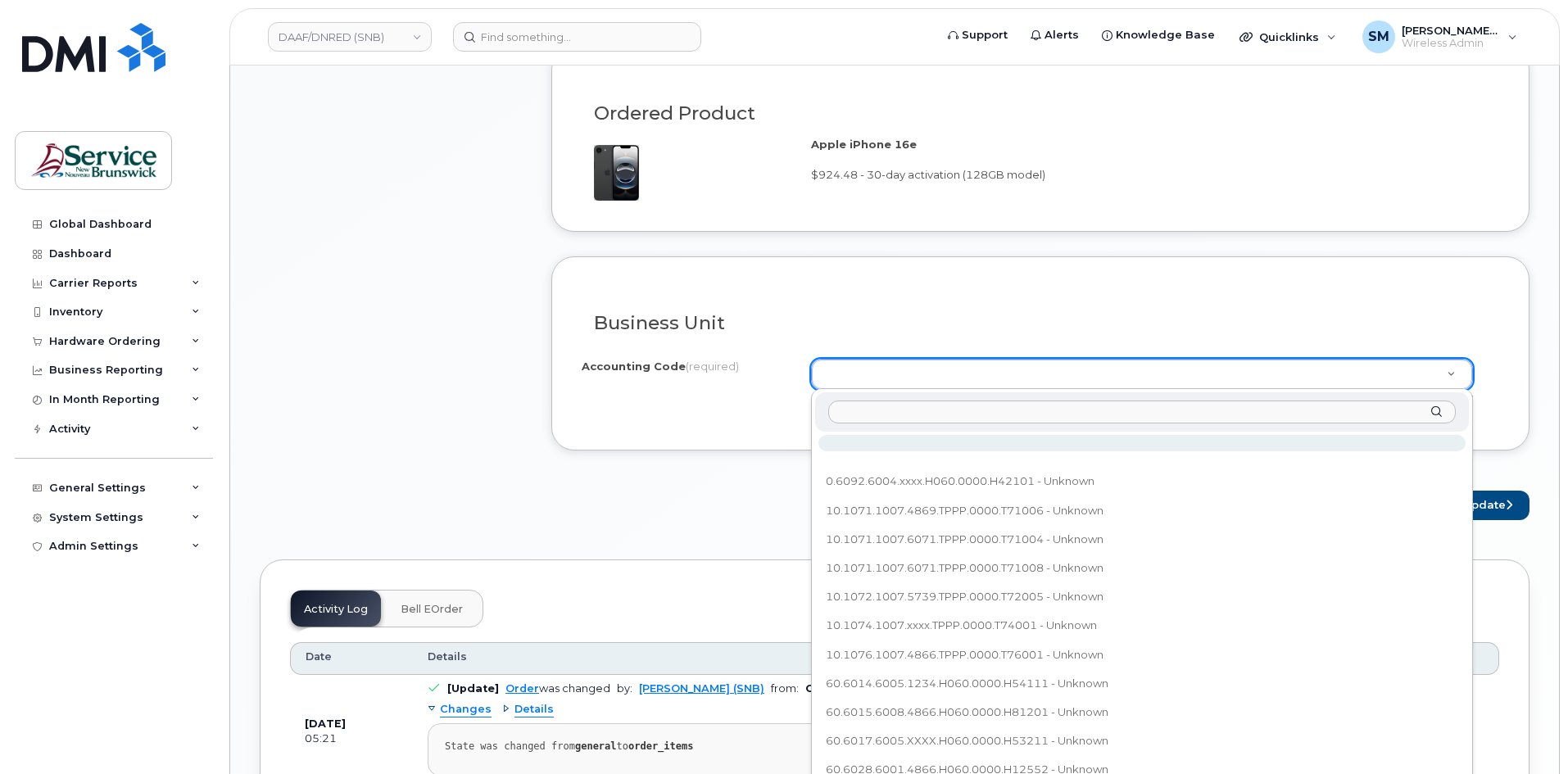
drag, startPoint x: 1010, startPoint y: 397, endPoint x: 905, endPoint y: 413, distance: 106.2
paste input "76.7639.7609.5749.EPPP.0000.ES0680"
type input "76.7639.7609.5749.EPPP.0000.ES0680"
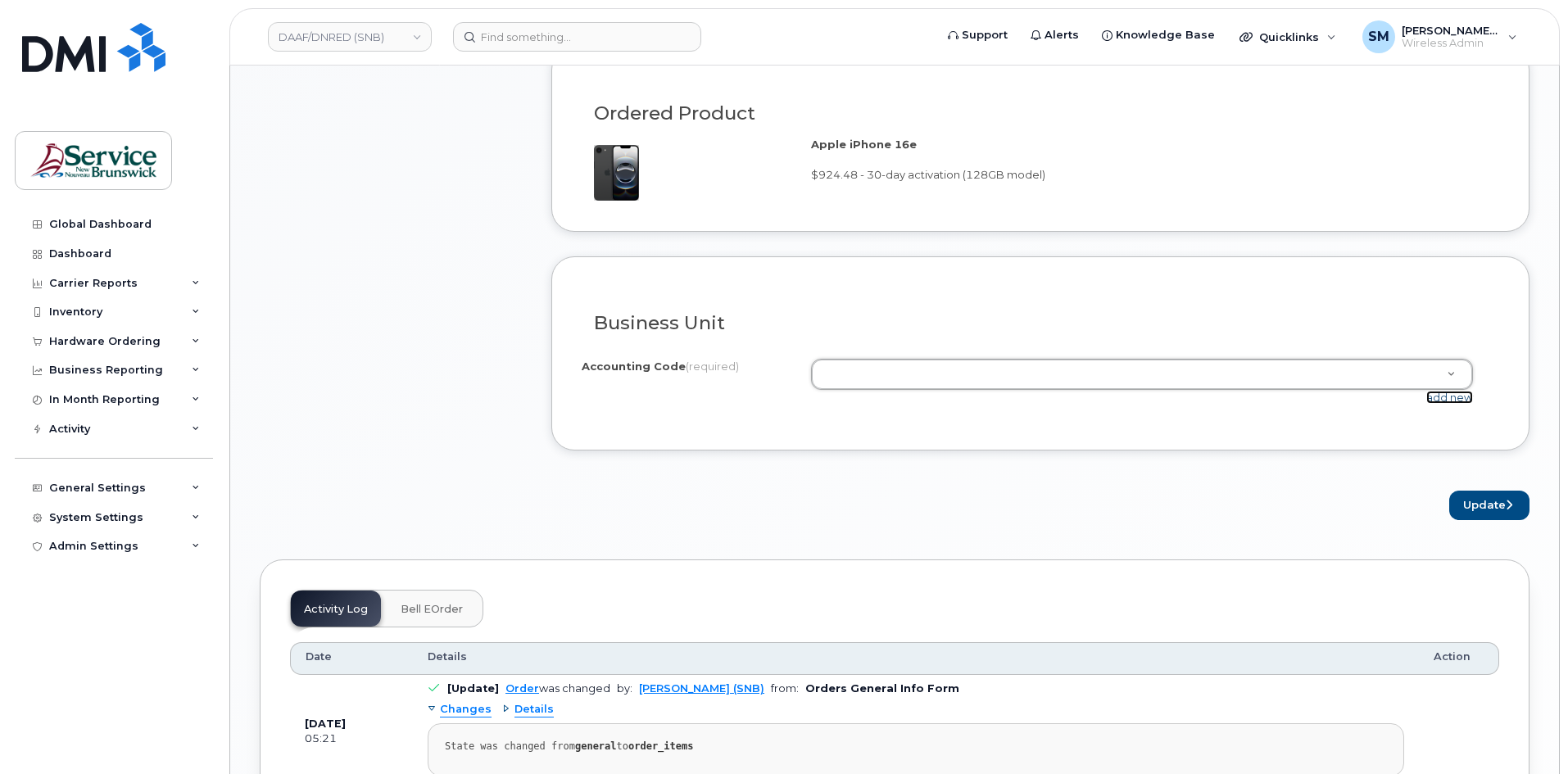
click at [1441, 398] on link "add new" at bounding box center [1449, 397] width 46 height 13
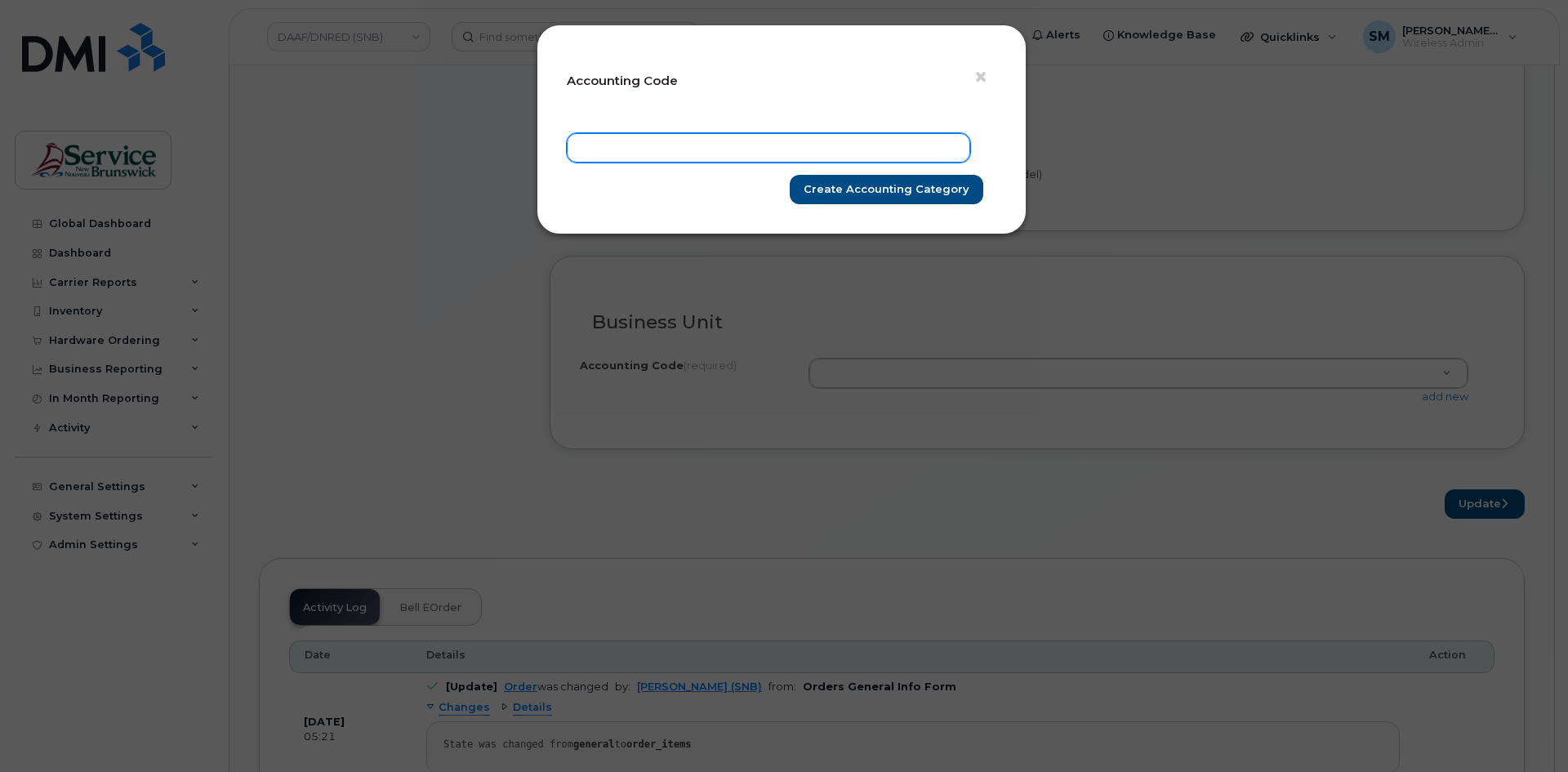
paste input "76.7639.7609.5749.EPPP.0000.ES0680"
type input "76.7639.7609.5749.EPPP.0000.ES0680"
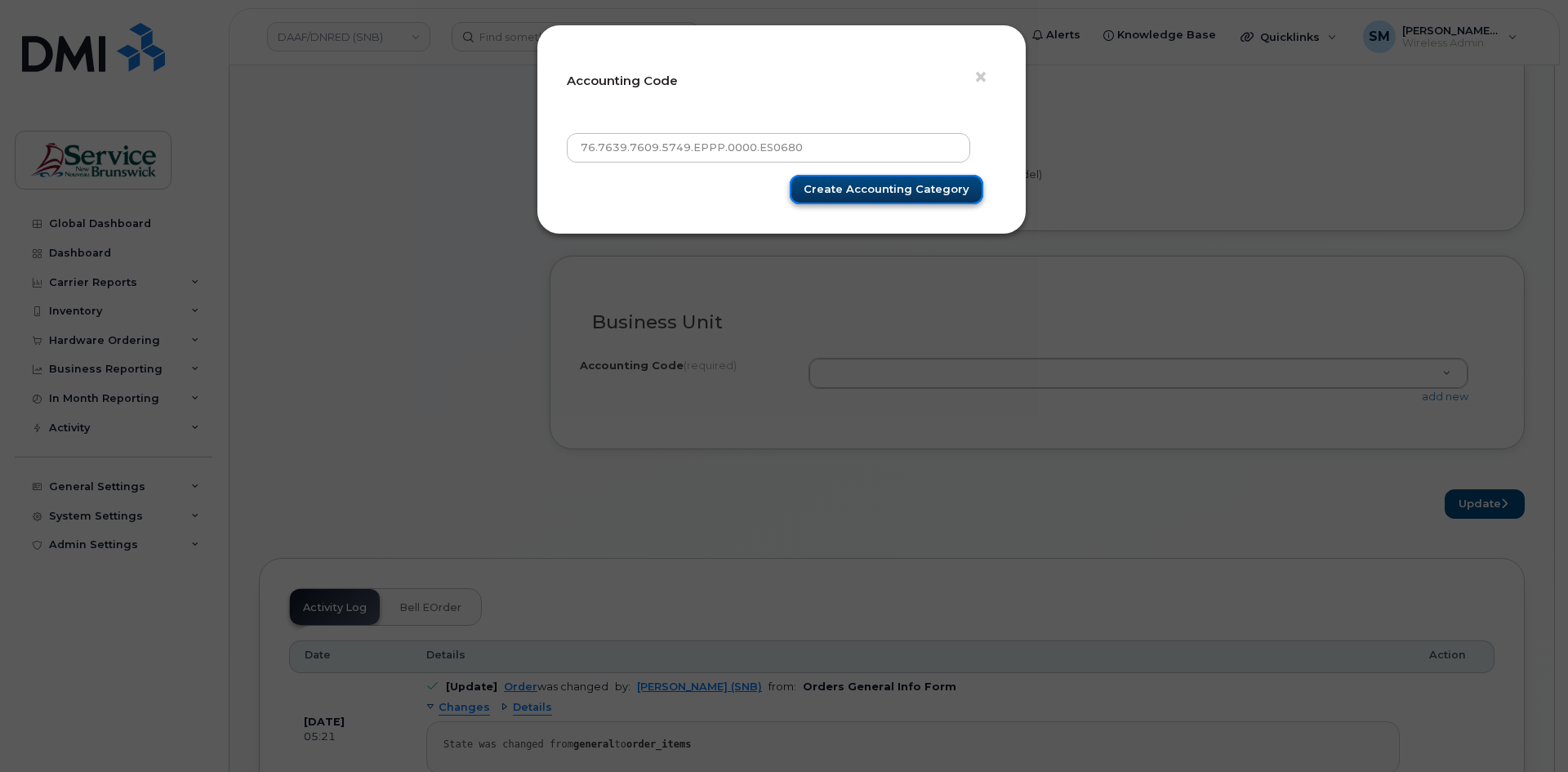
click at [926, 193] on input "Create Accounting category" at bounding box center [887, 190] width 193 height 30
type input "Create Accounting category"
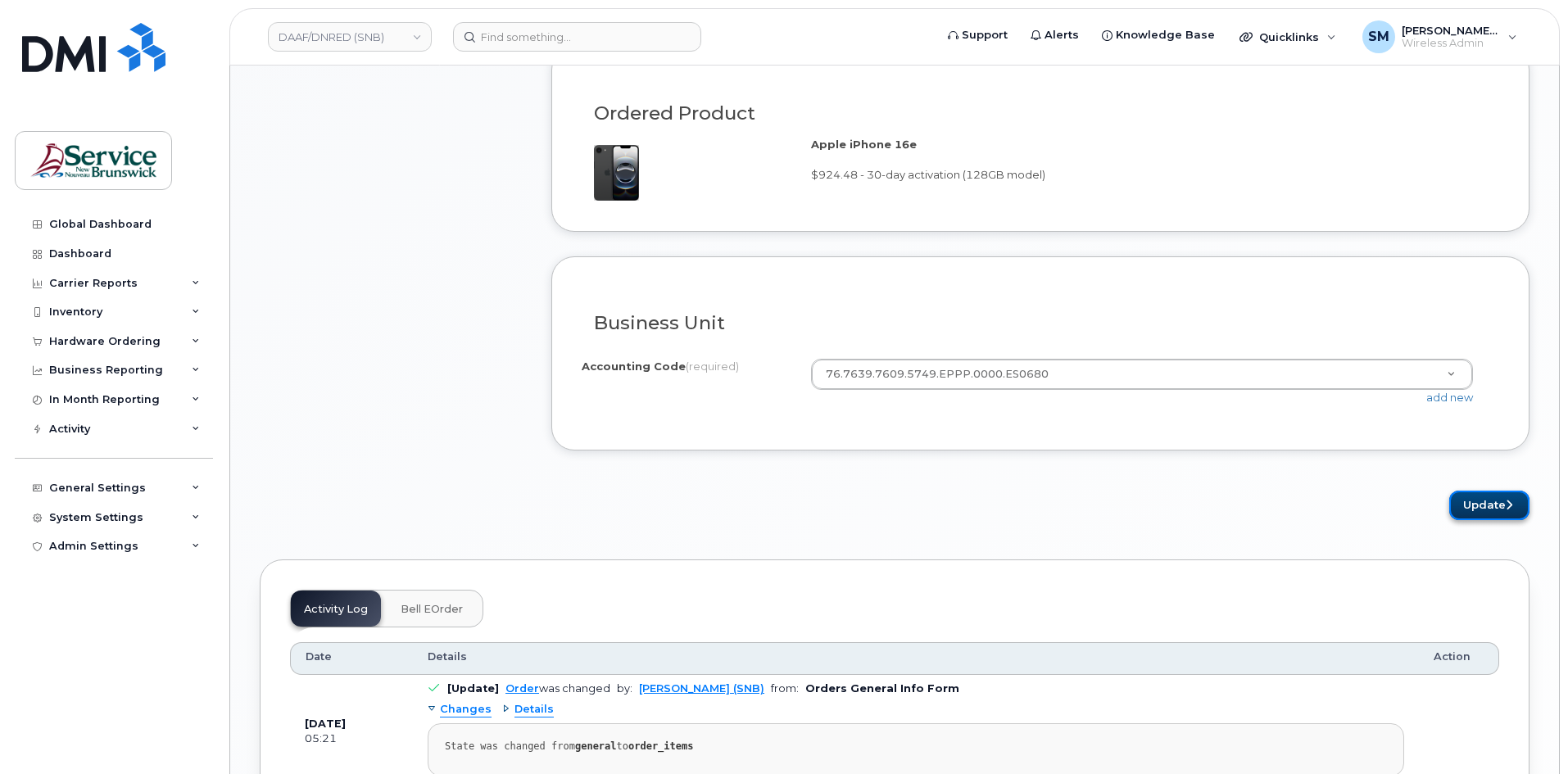
click at [1483, 501] on button "Update" at bounding box center [1489, 506] width 80 height 30
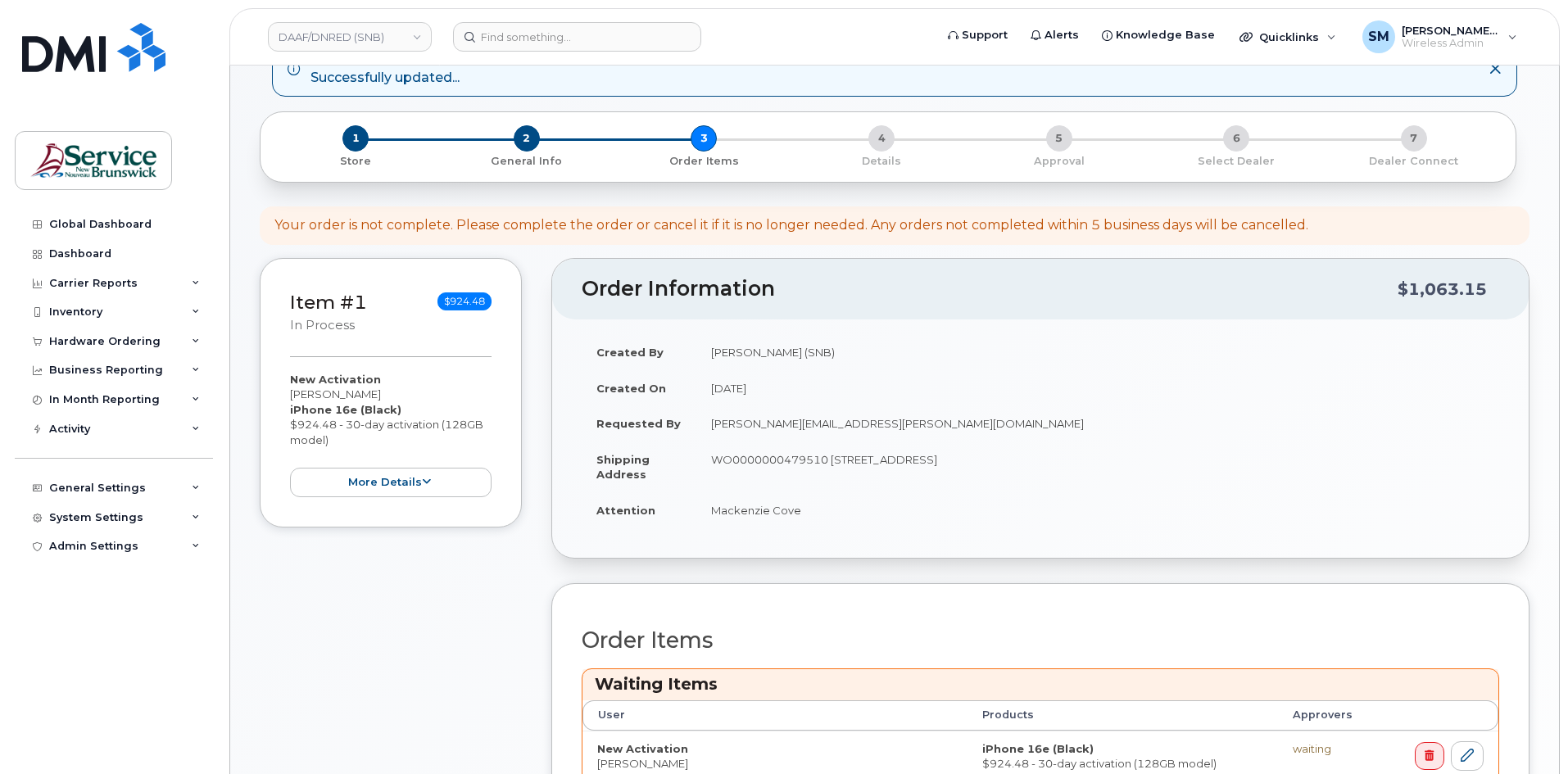
scroll to position [327, 0]
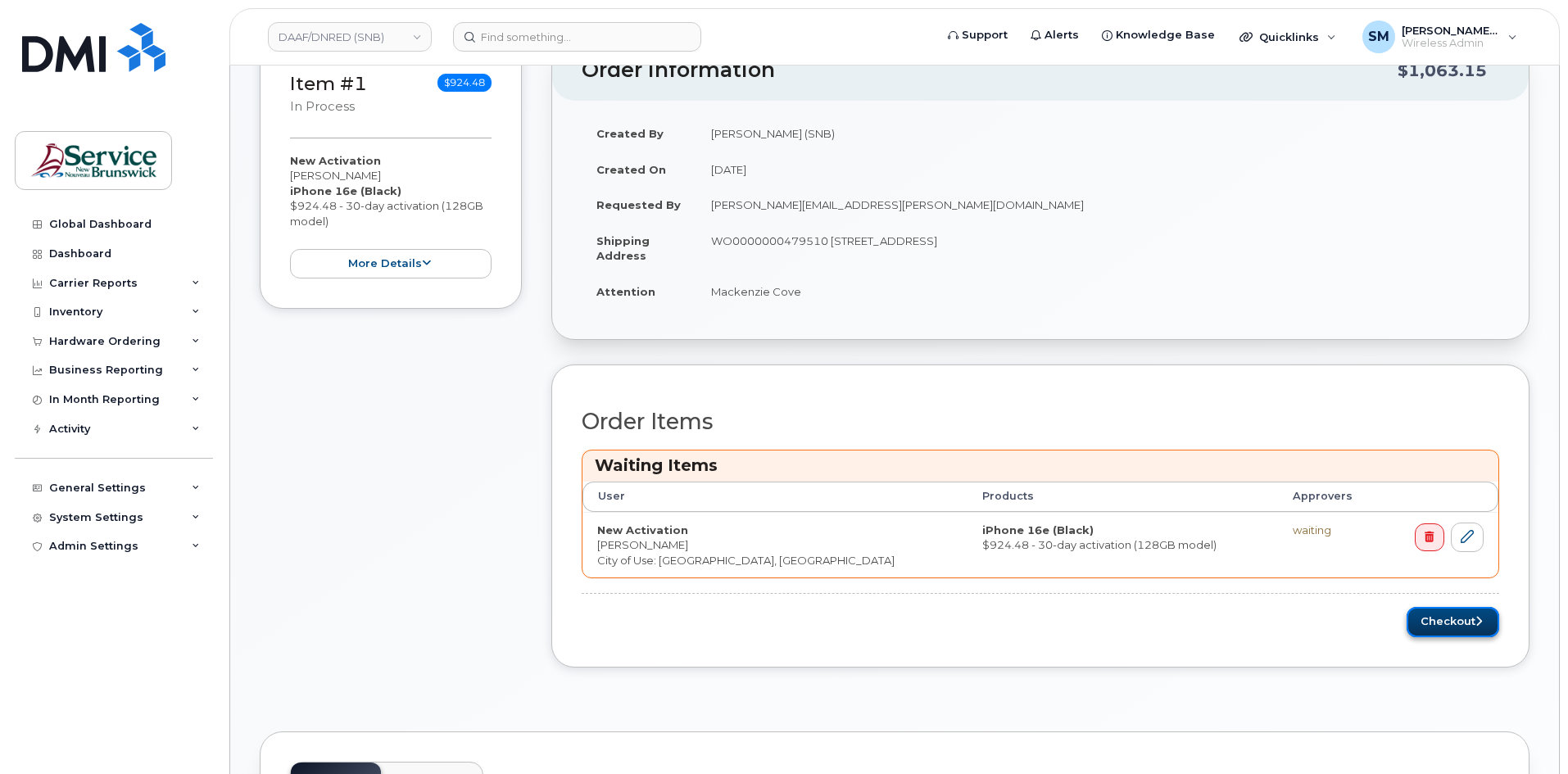
click at [1430, 617] on button "Checkout" at bounding box center [1452, 622] width 92 height 30
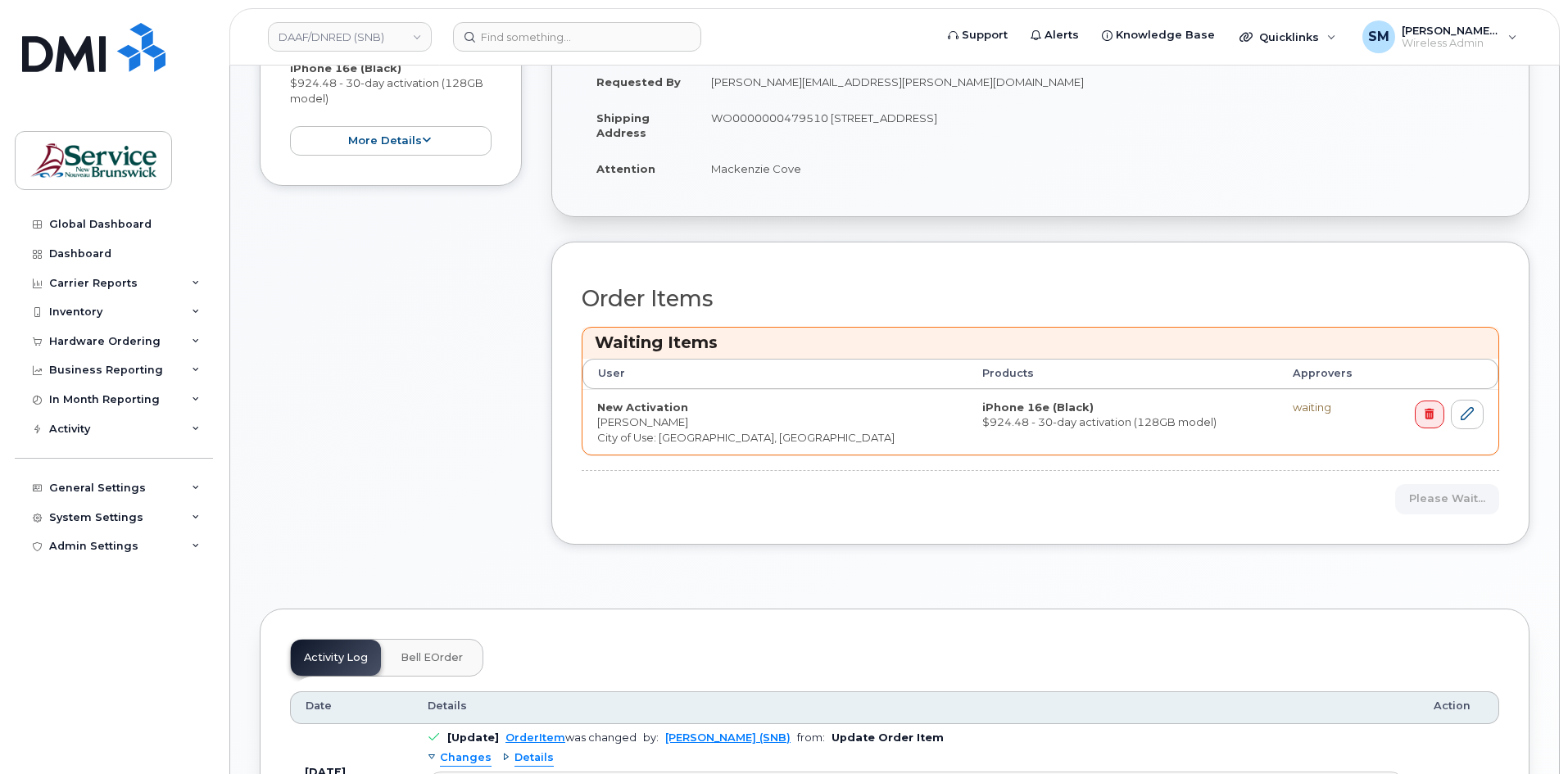
scroll to position [656, 0]
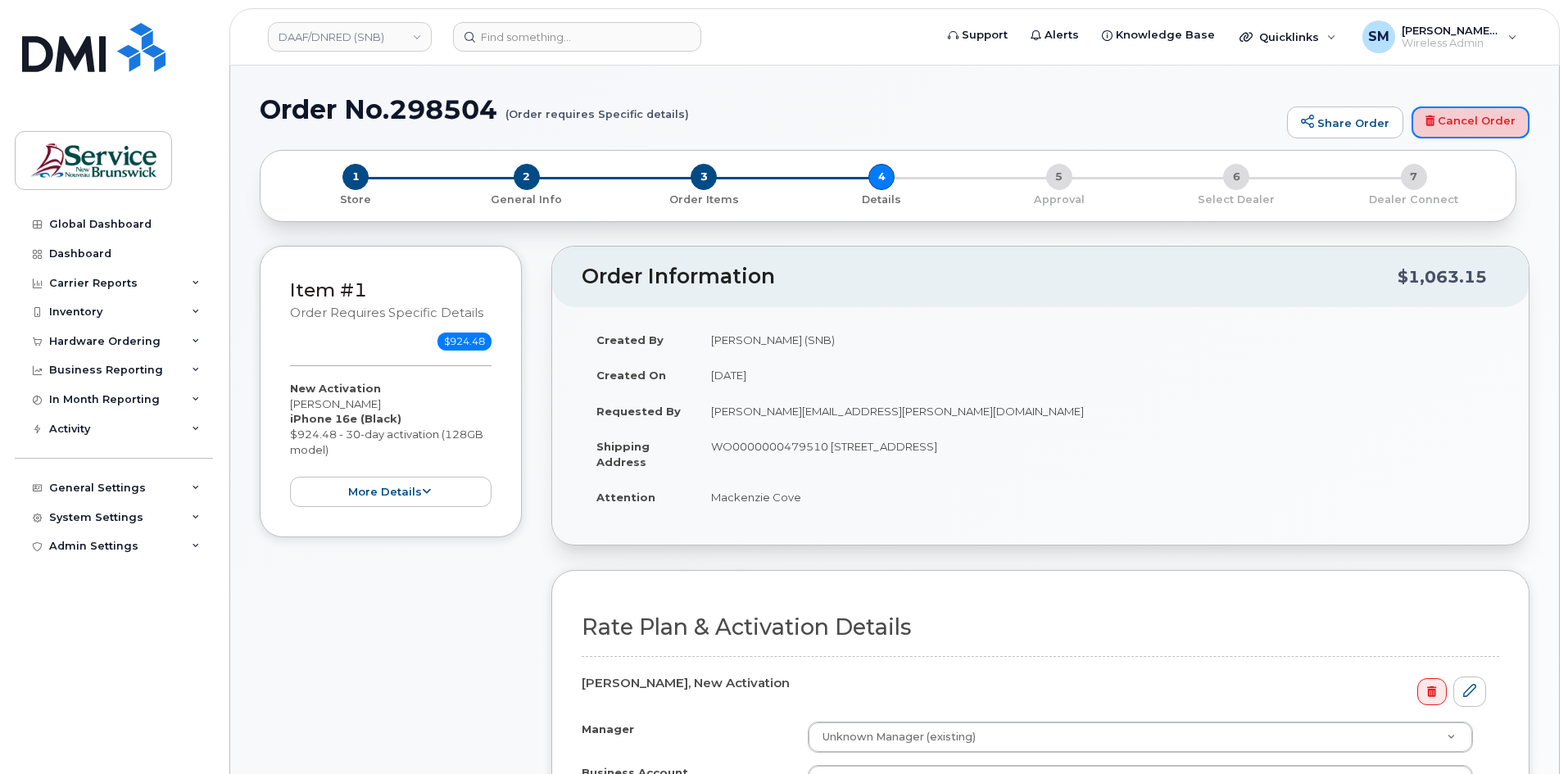
click at [1445, 130] on link "Cancel Order" at bounding box center [1470, 123] width 118 height 33
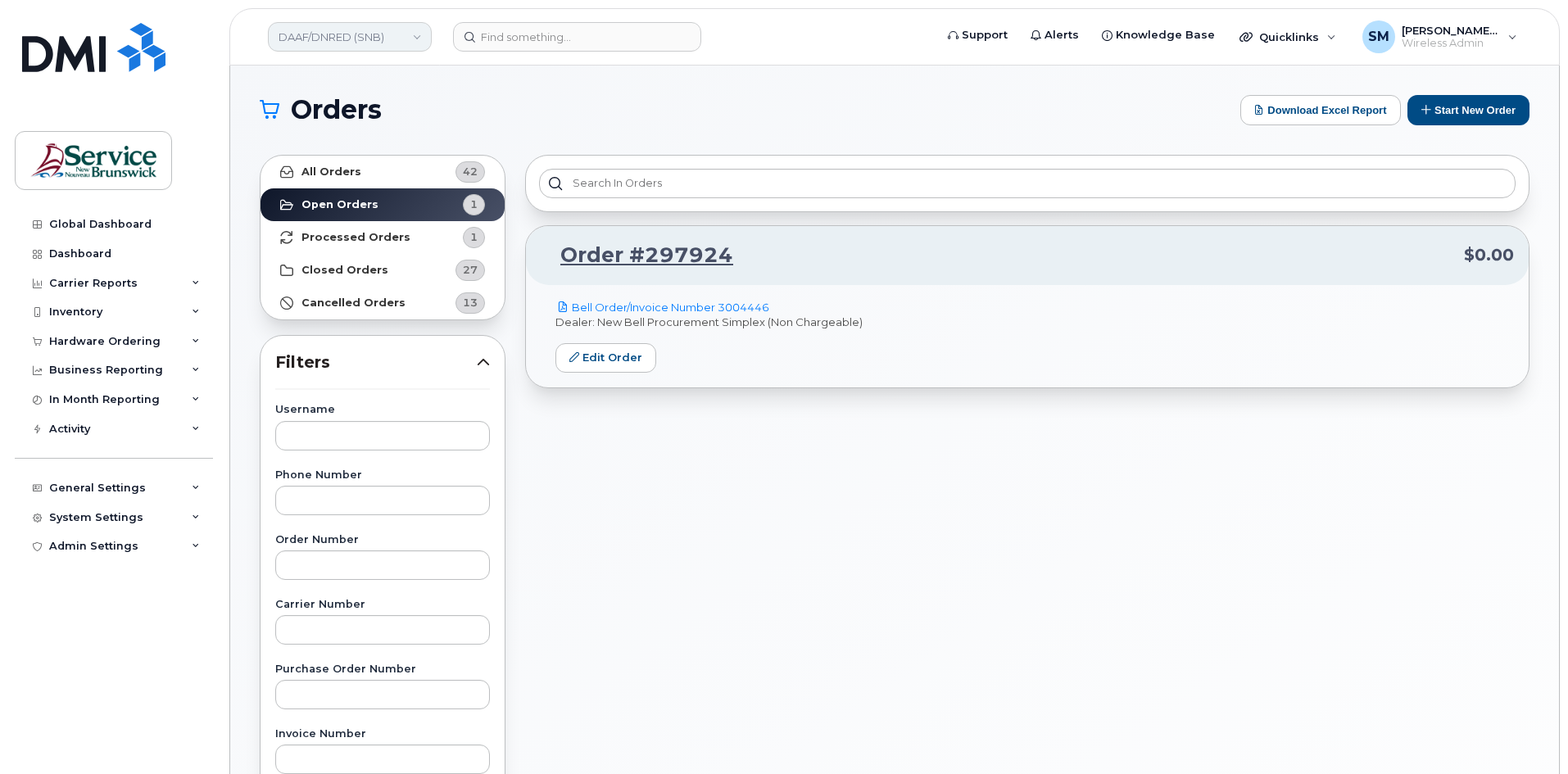
click at [372, 27] on link "DAAF/DNRED (SNB)" at bounding box center [350, 36] width 164 height 29
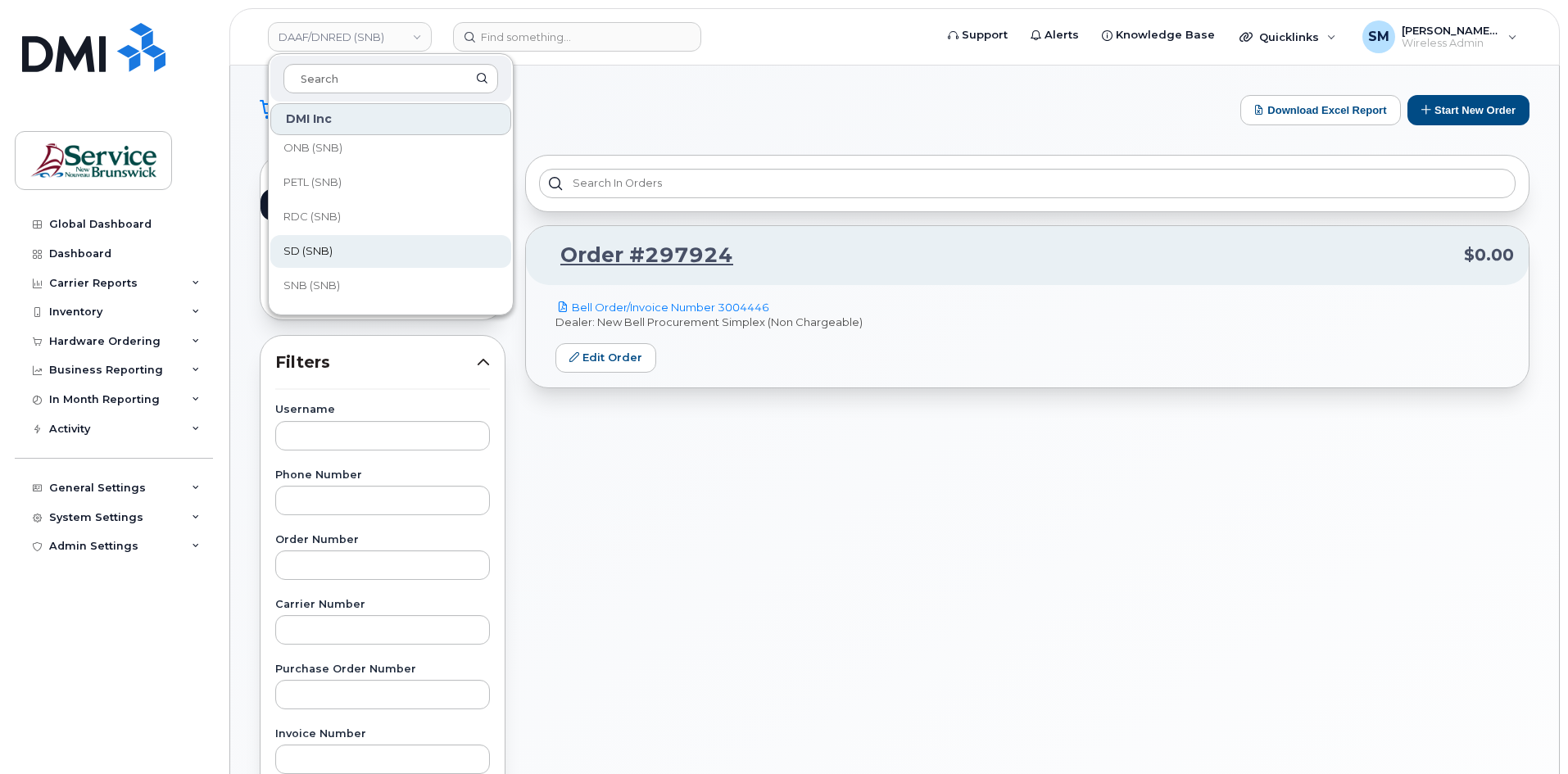
scroll to position [415, 0]
click at [335, 231] on link "SD (SNB)" at bounding box center [390, 221] width 241 height 33
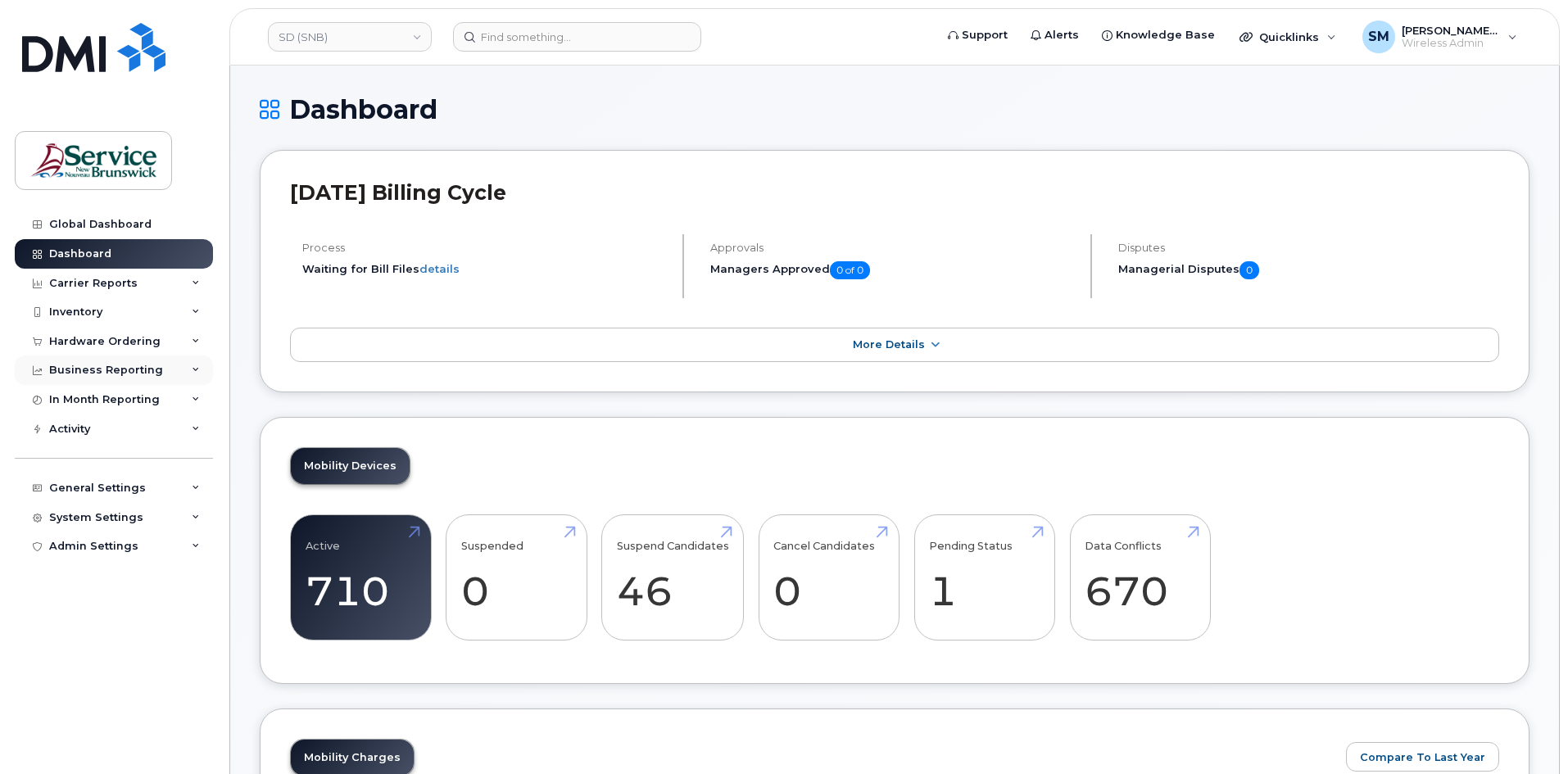
click at [132, 367] on div "Business Reporting" at bounding box center [106, 370] width 114 height 13
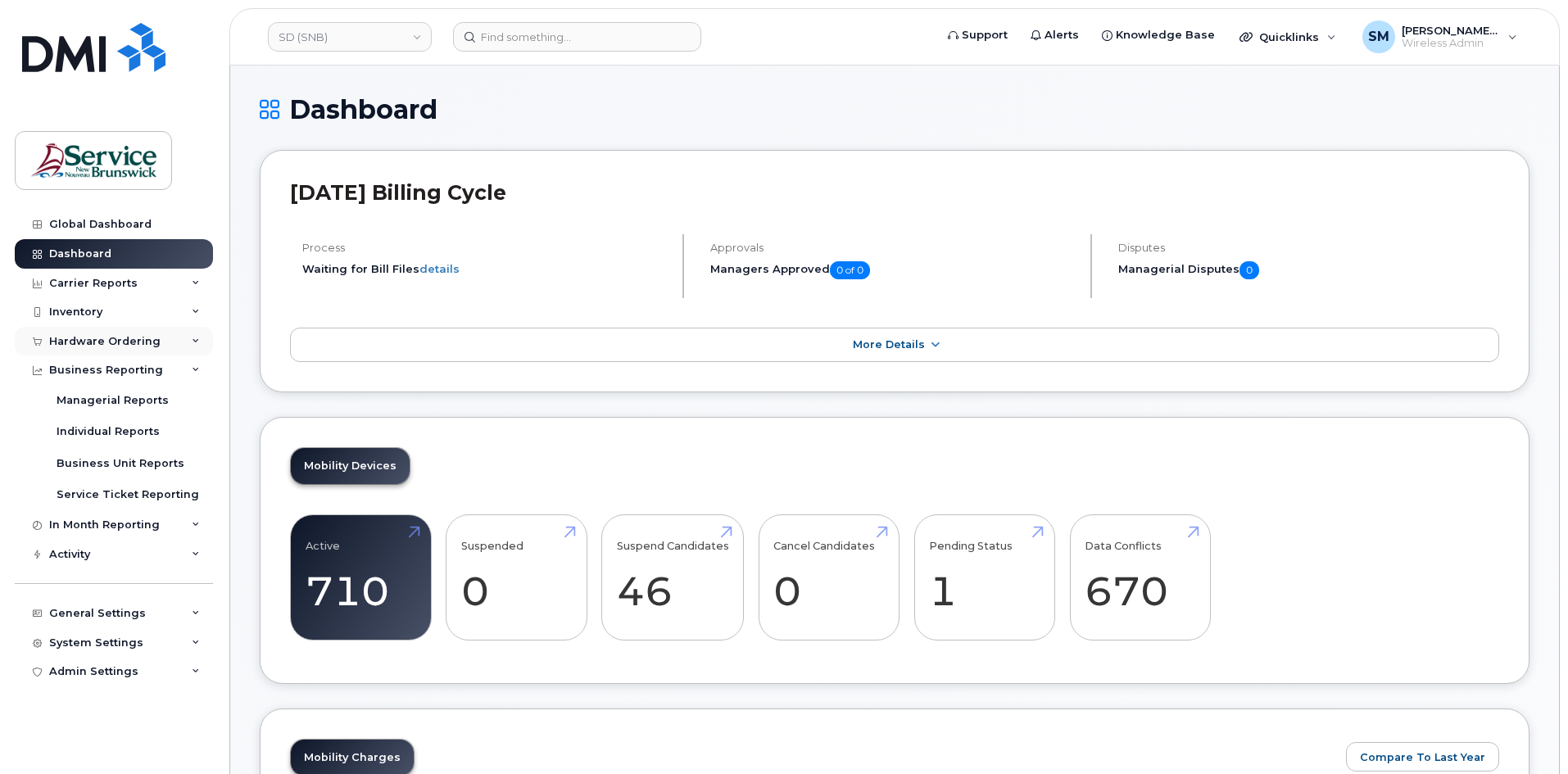
click at [132, 338] on div "Hardware Ordering" at bounding box center [104, 342] width 111 height 13
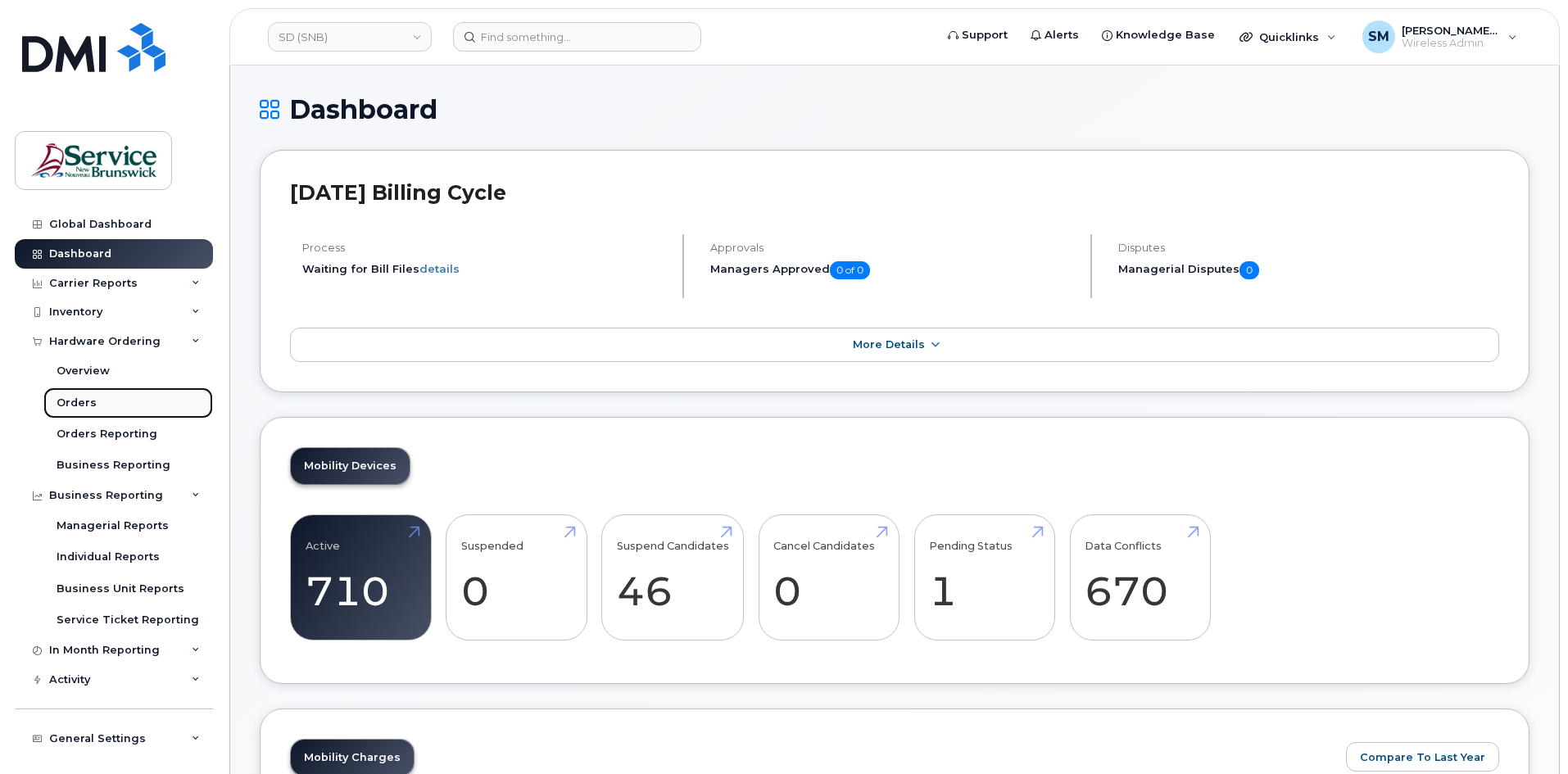
click at [102, 412] on link "Orders" at bounding box center [128, 403] width 170 height 31
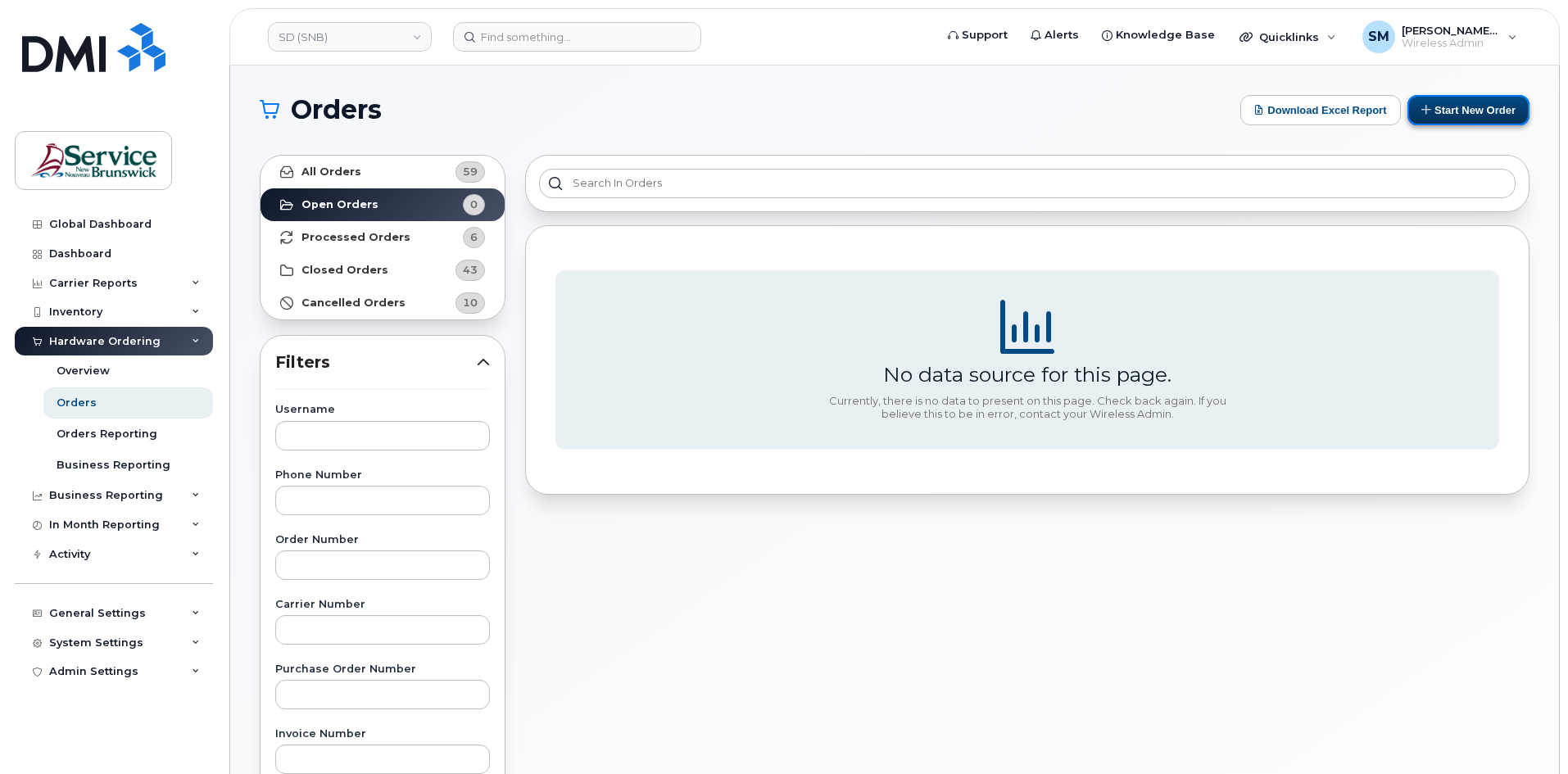
click at [1476, 111] on button "Start New Order" at bounding box center [1467, 110] width 122 height 30
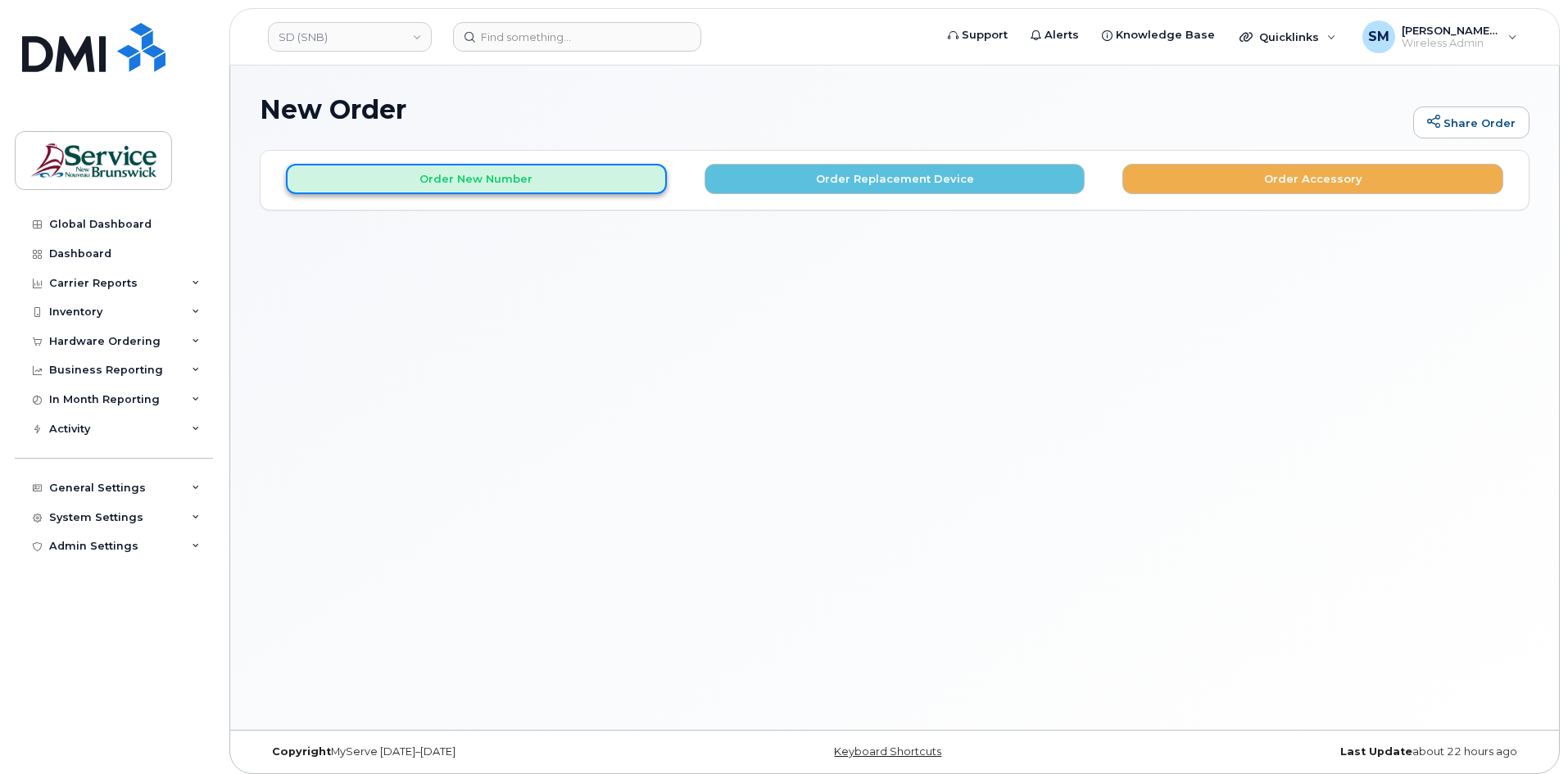
click at [543, 182] on button "Order New Number" at bounding box center [476, 179] width 381 height 30
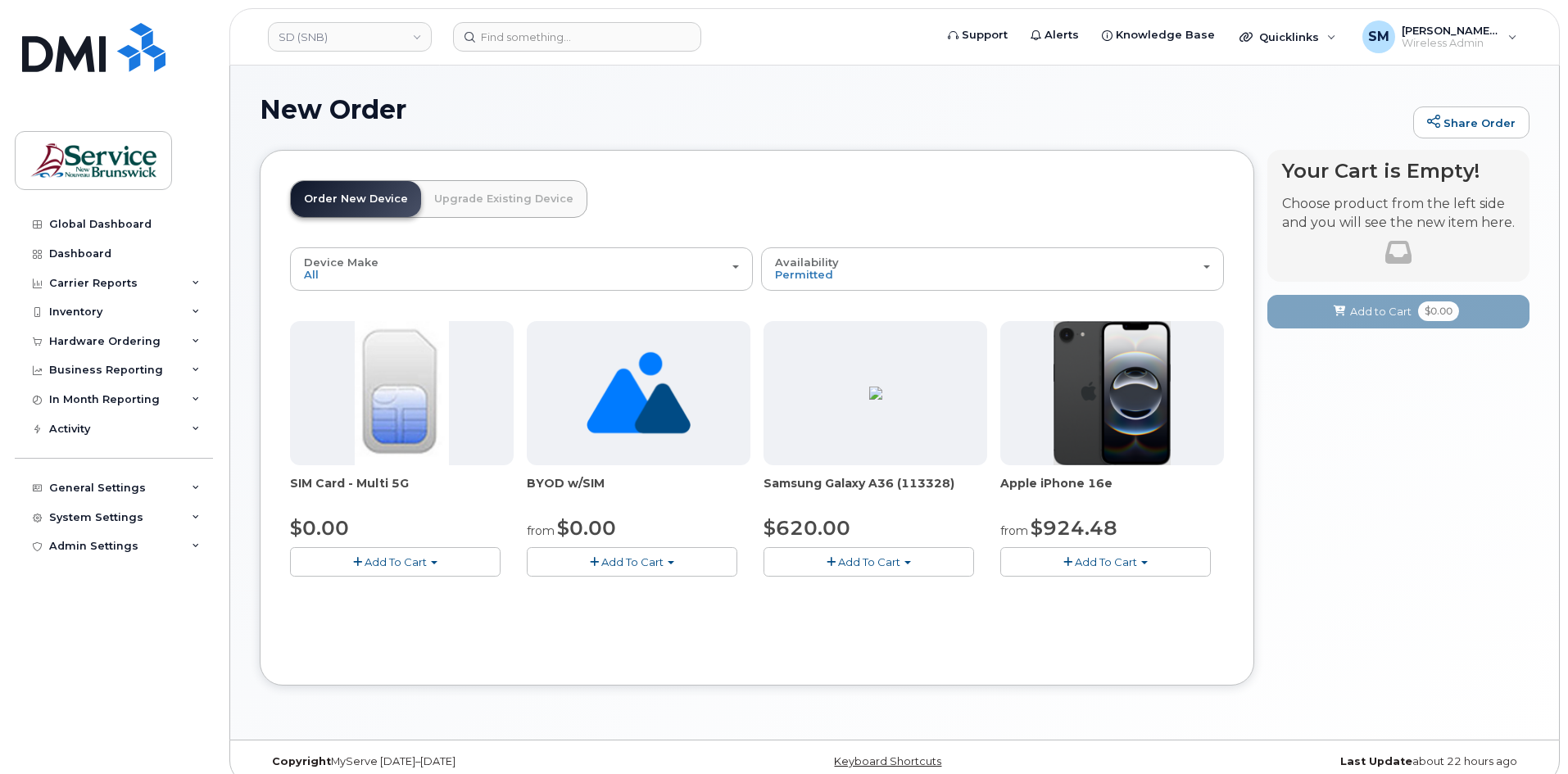
click at [1082, 560] on span "Add To Cart" at bounding box center [1106, 561] width 62 height 13
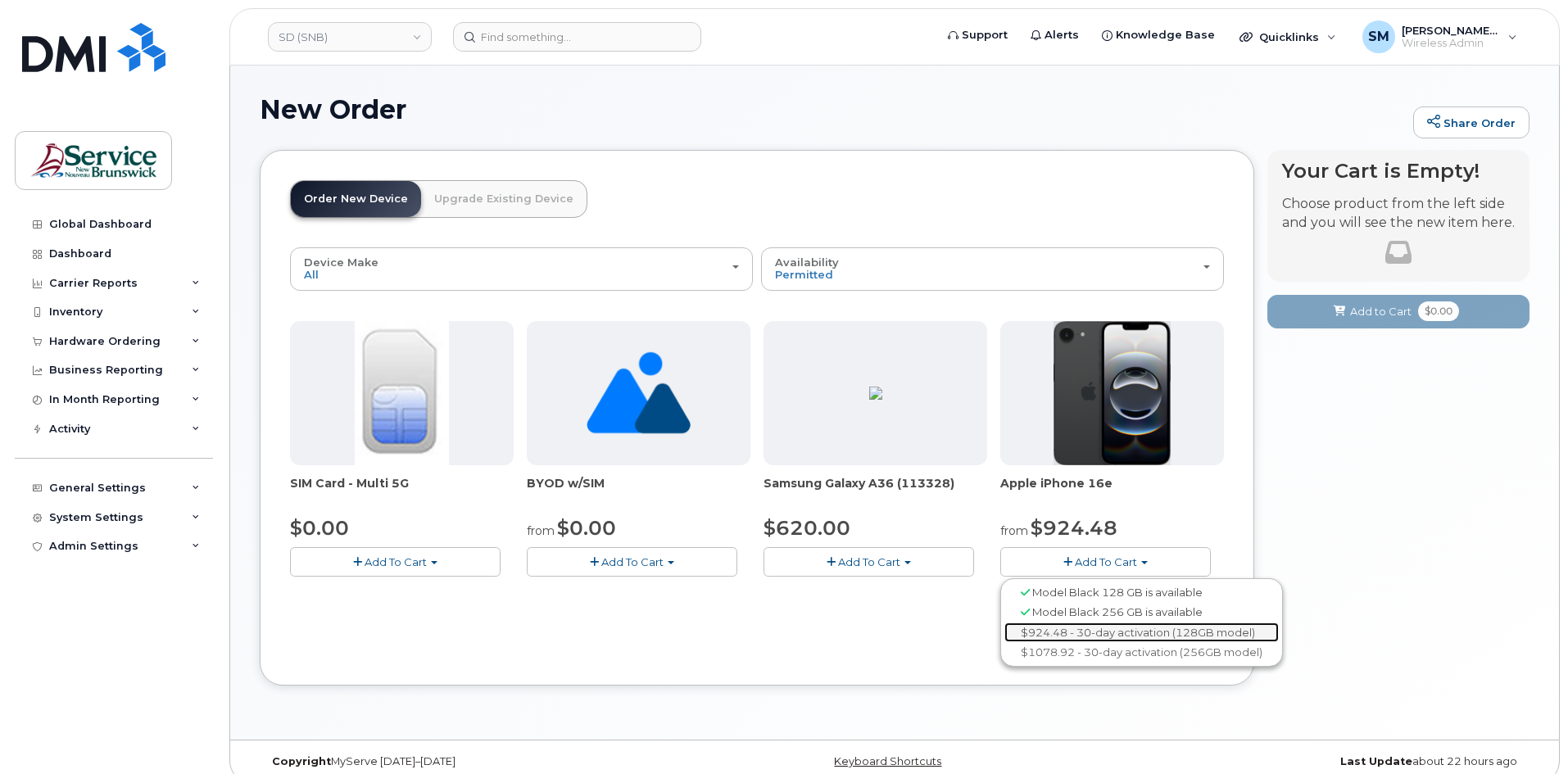
click at [1086, 627] on link "$924.48 - 30-day activation (128GB model)" at bounding box center [1141, 633] width 275 height 20
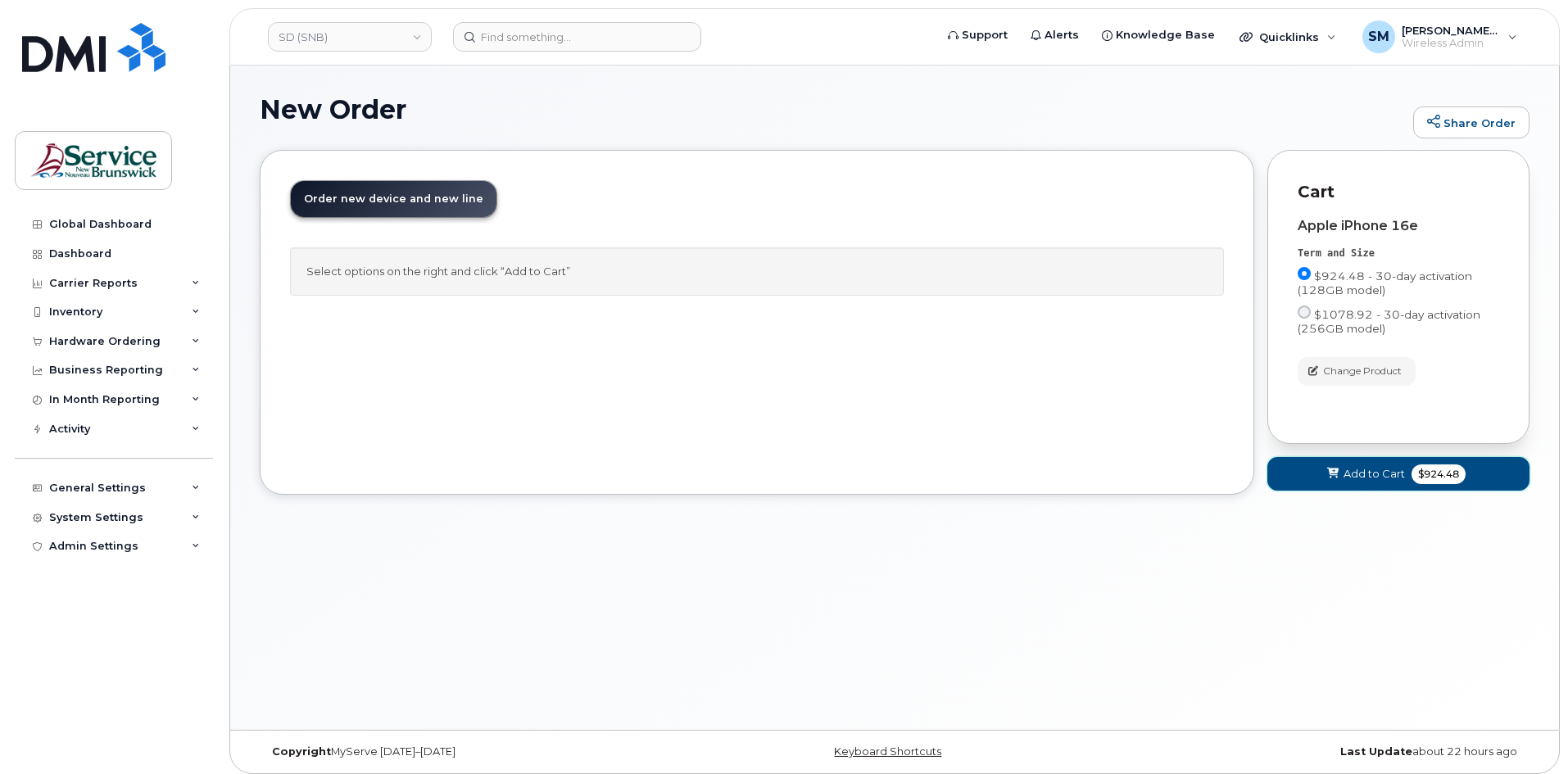
click at [1394, 472] on span "Add to Cart" at bounding box center [1373, 473] width 61 height 15
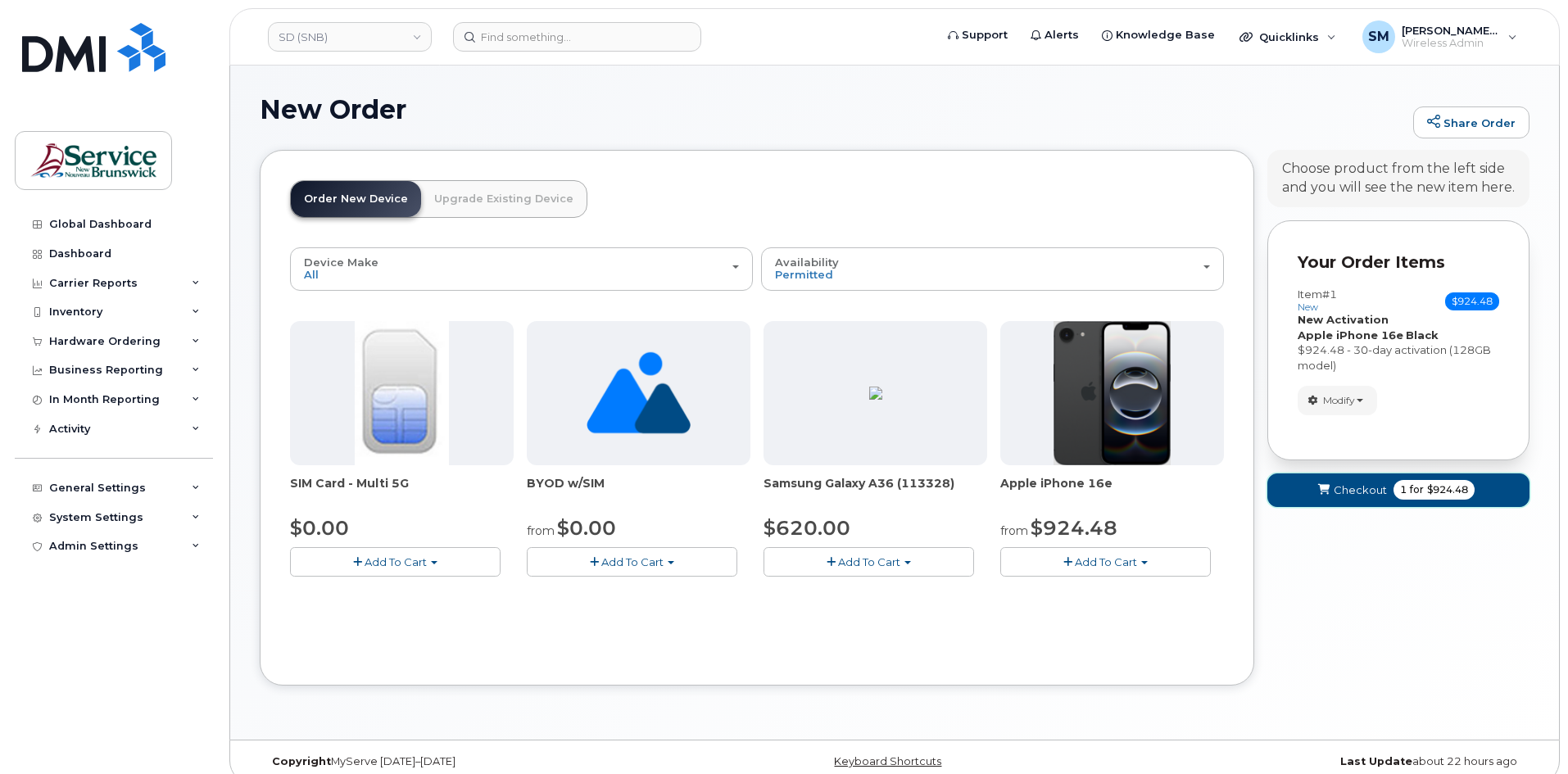
click at [1320, 482] on span "submit" at bounding box center [1323, 489] width 15 height 15
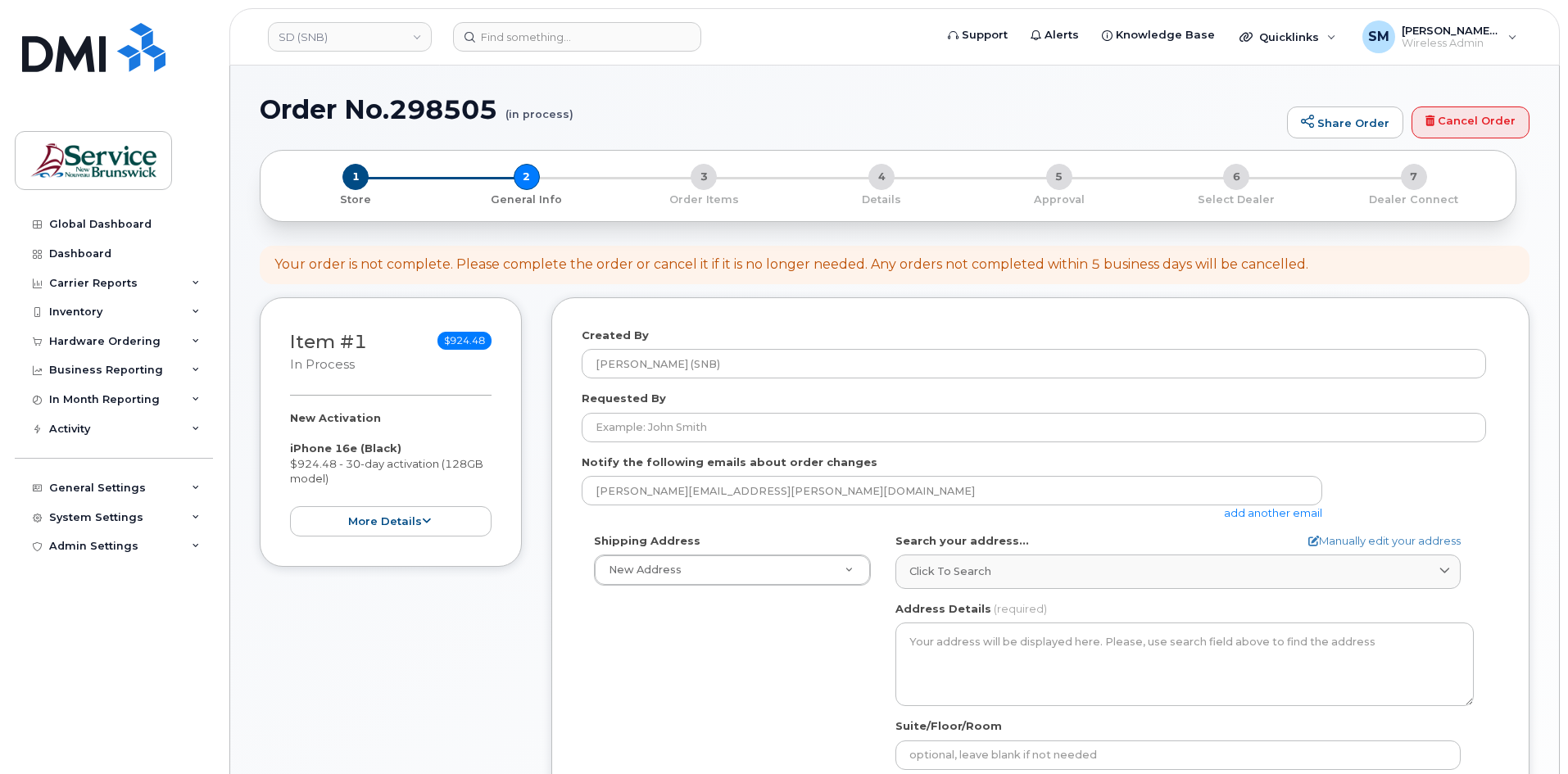
select select
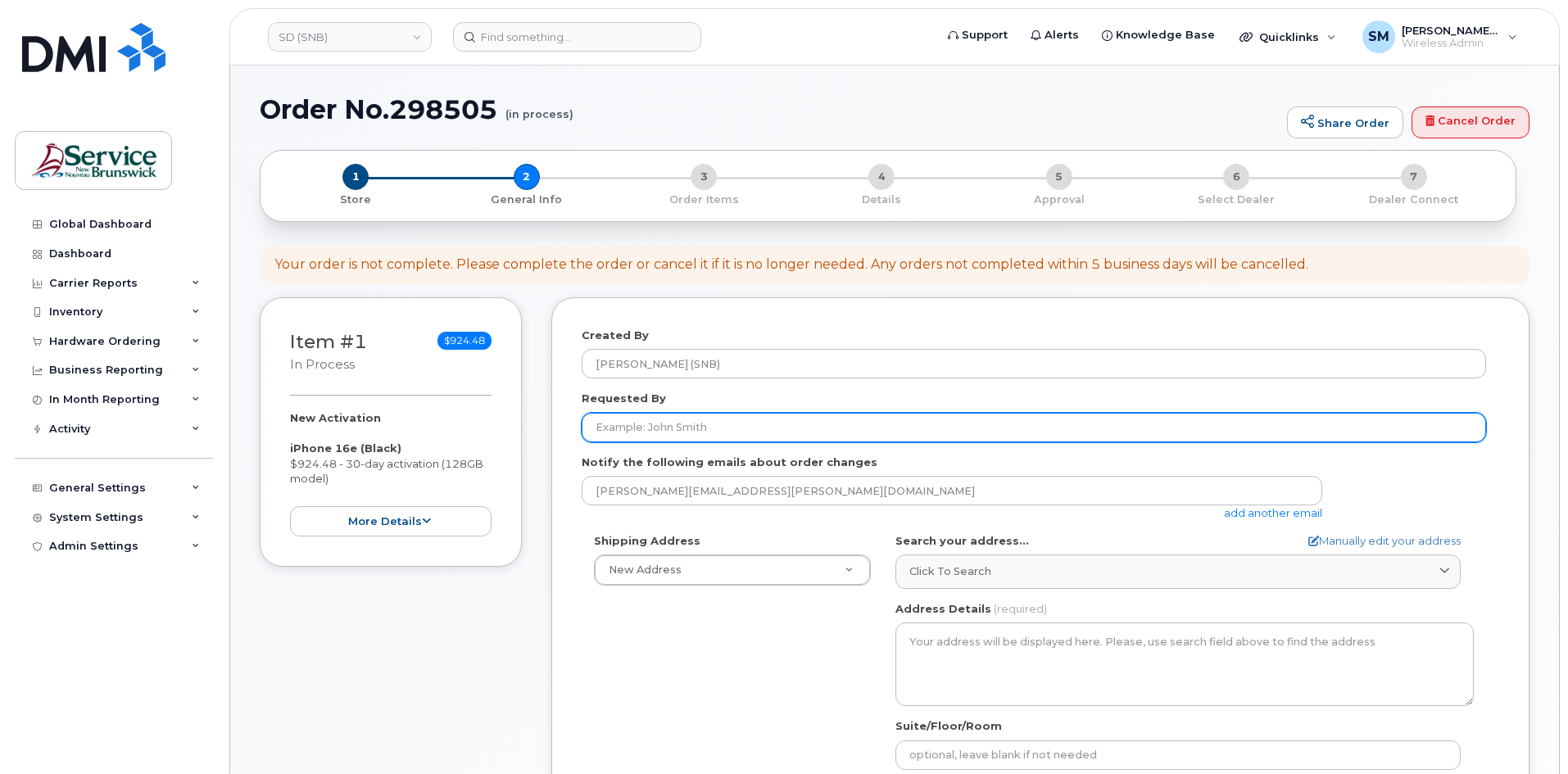
paste input "[PERSON_NAME][EMAIL_ADDRESS][PERSON_NAME][DOMAIN_NAME]"
type input "[PERSON_NAME][EMAIL_ADDRESS][PERSON_NAME][DOMAIN_NAME]"
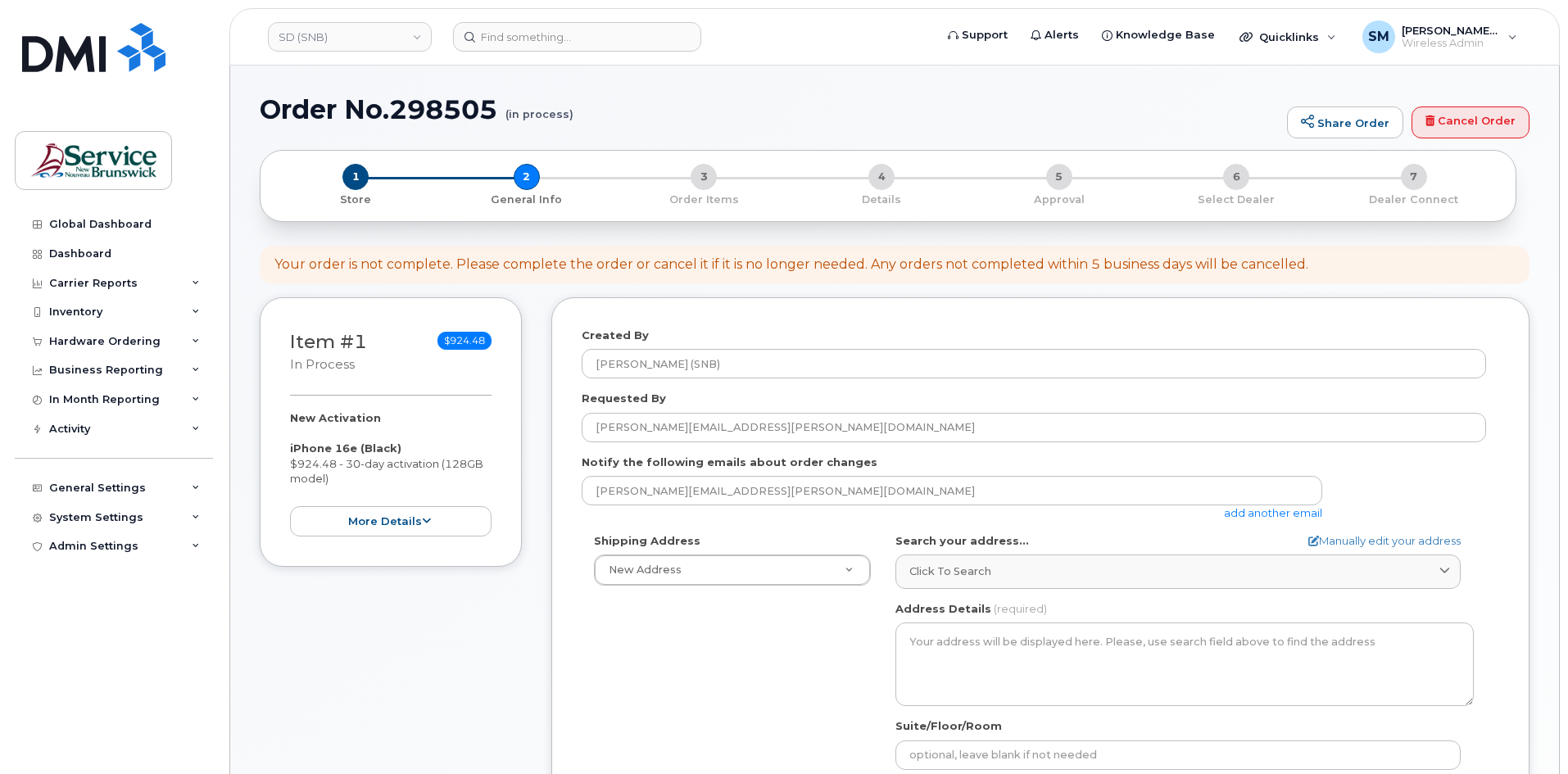
click at [764, 665] on div "Shipping Address New Address New Address ASD-E Main Office ASD-N Bathurst Educa…" at bounding box center [1033, 722] width 905 height 376
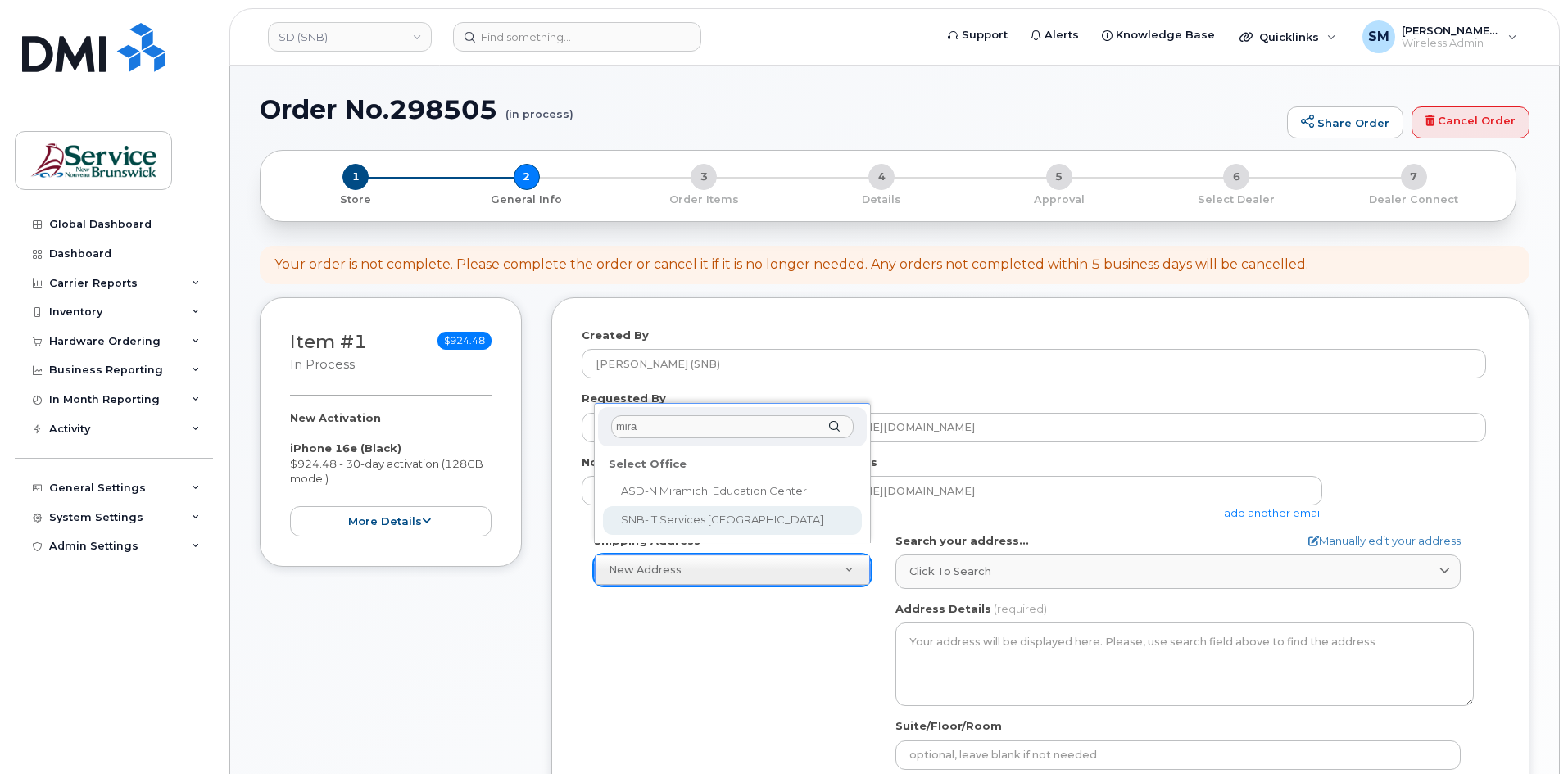
type input "mira"
select select
type textarea "500 Water St Miramichi New Brunswick E1V 3G5"
type input "Mackenzie Cove"
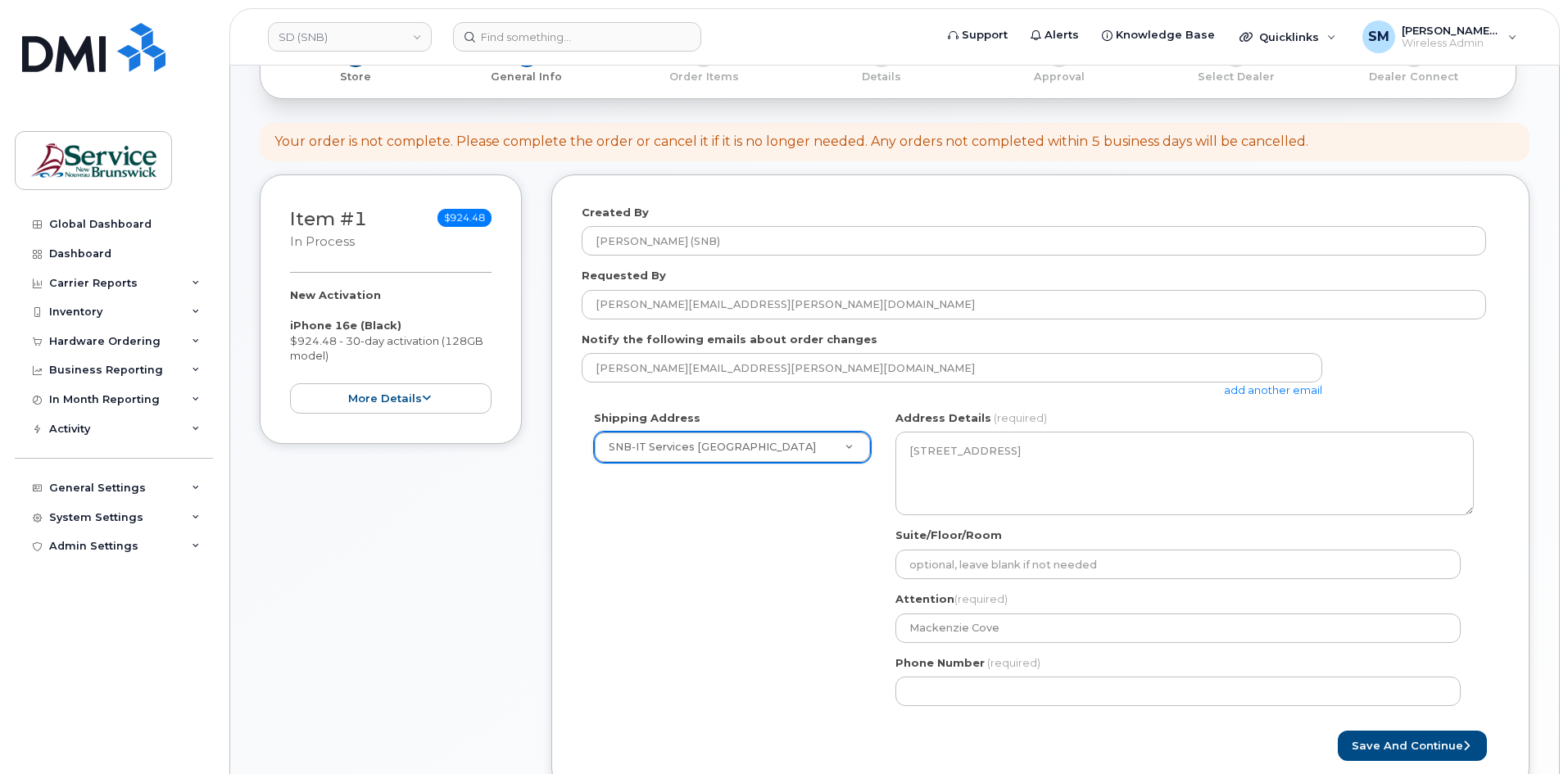
scroll to position [164, 0]
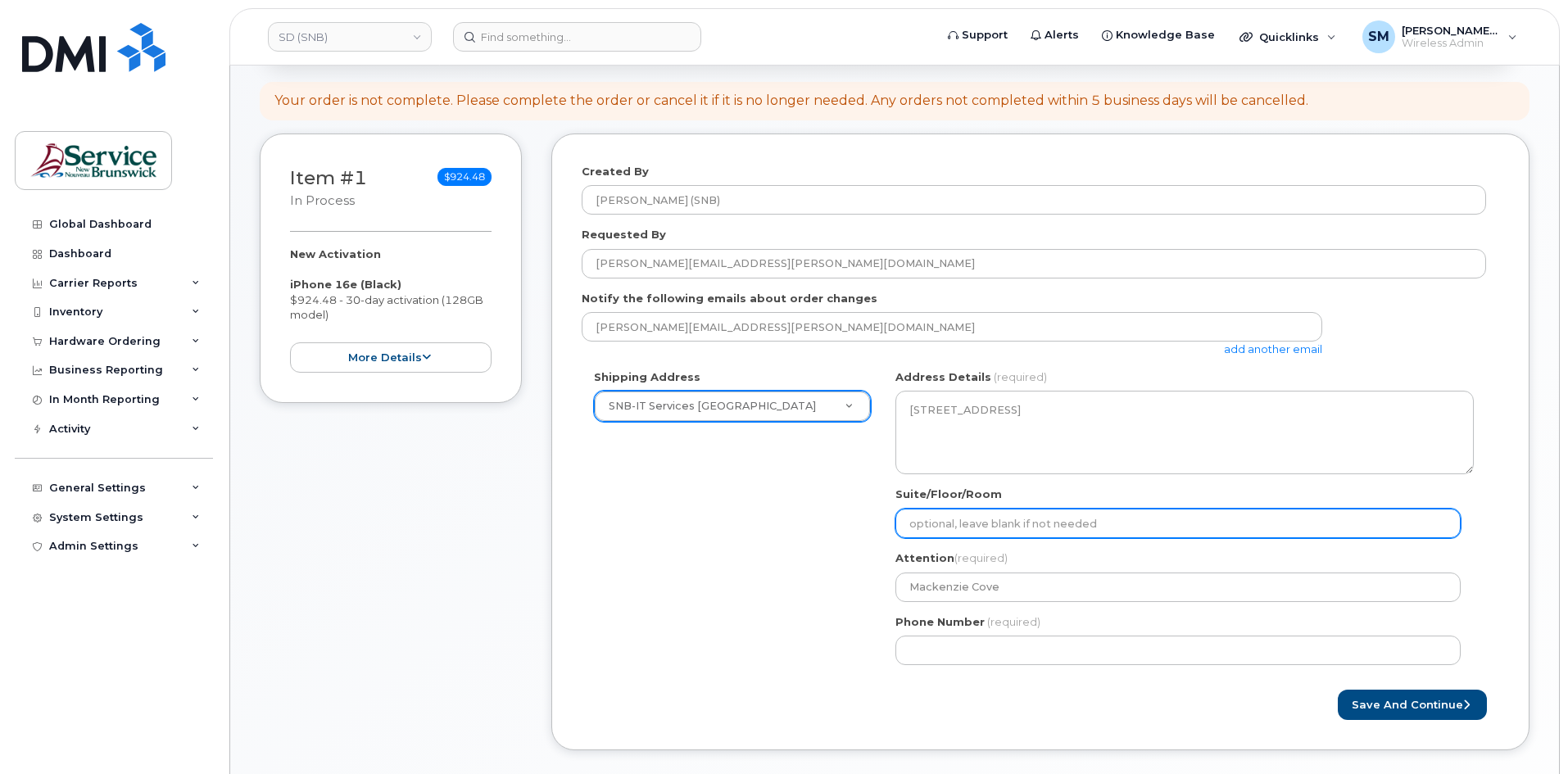
click at [929, 521] on input "Suite/Floor/Room" at bounding box center [1178, 523] width 565 height 29
paste input "WO0000000479510"
select select
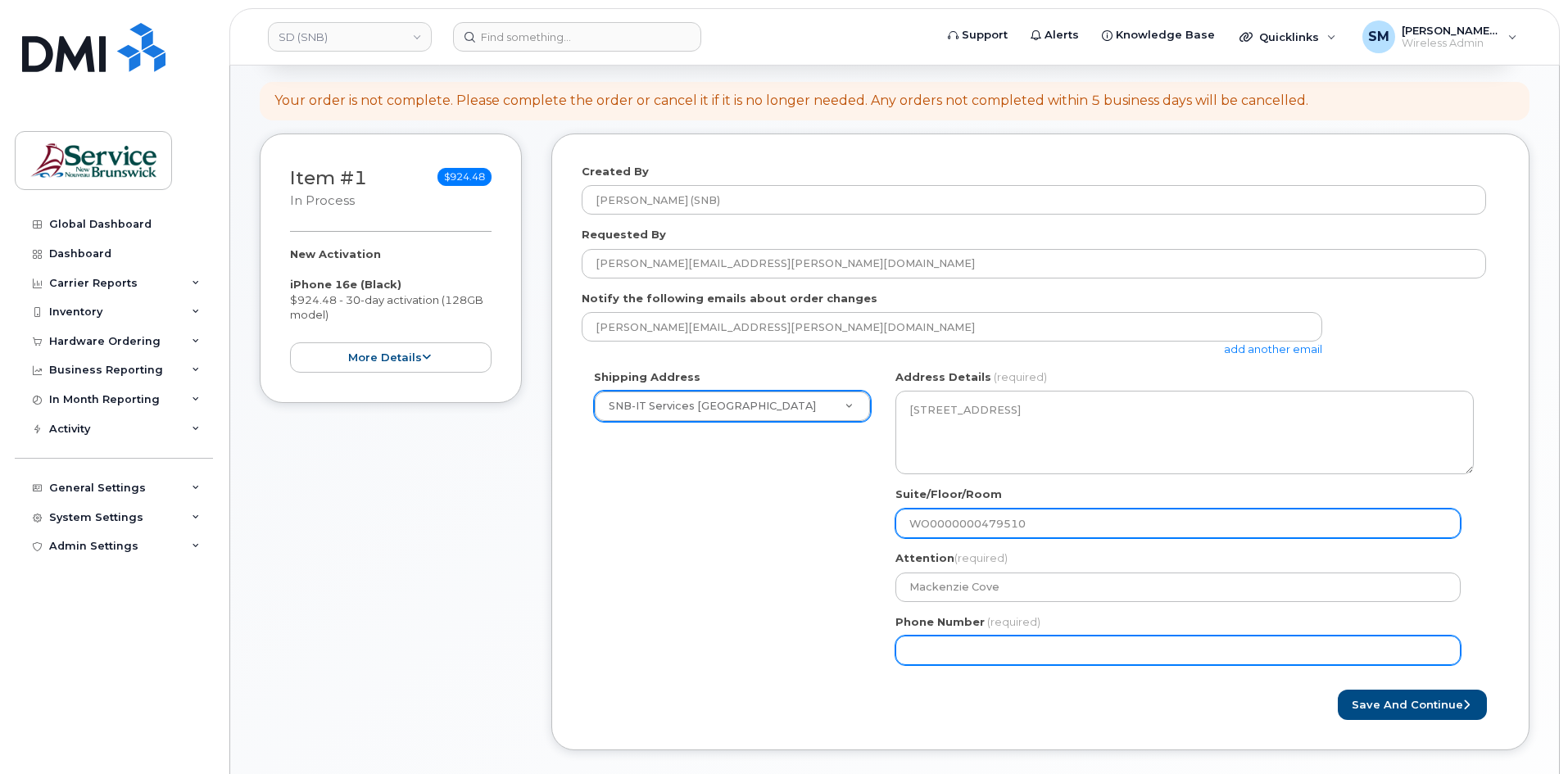
type input "WO0000000479510"
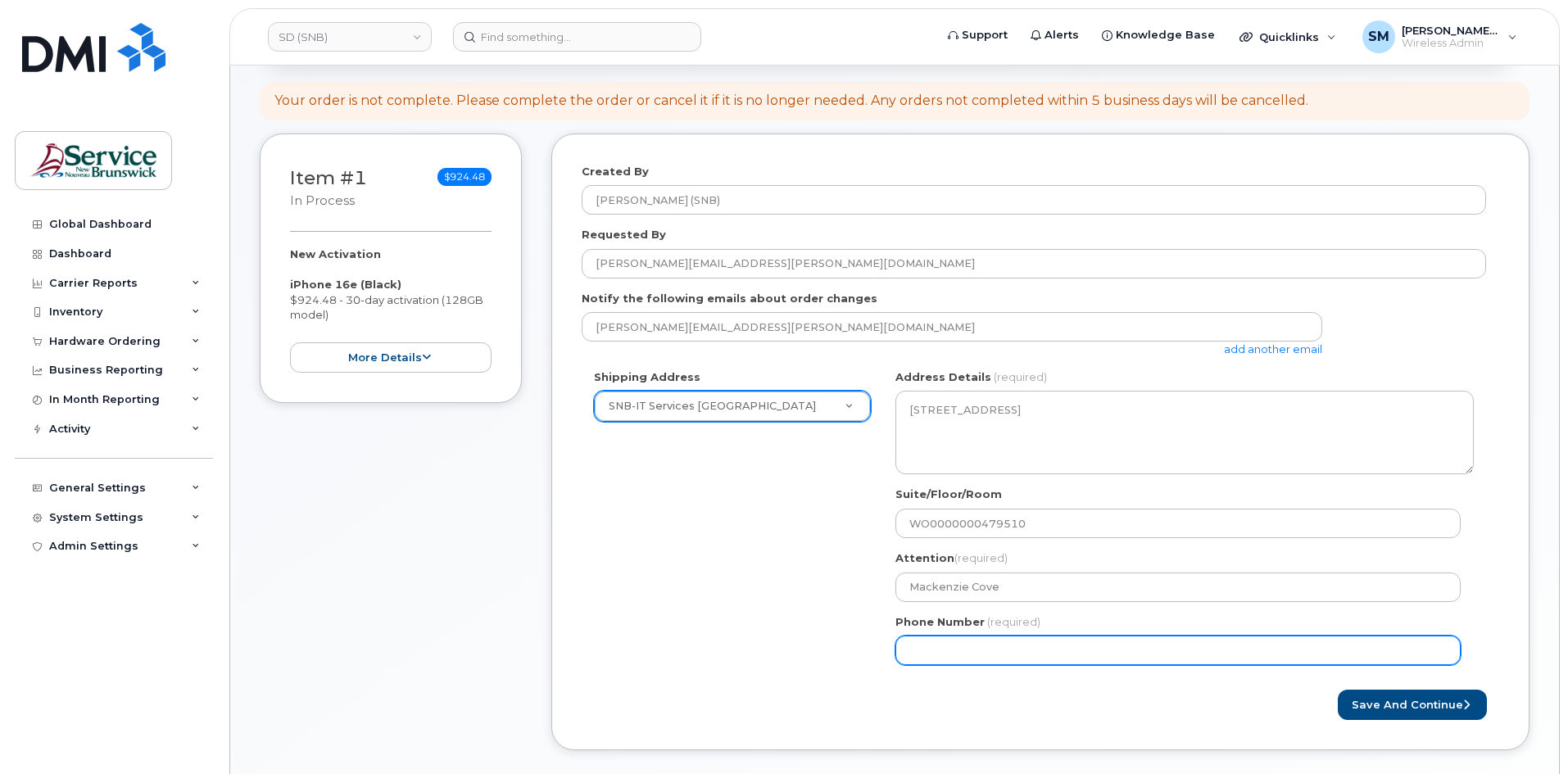
click at [1000, 657] on input "Phone Number" at bounding box center [1178, 650] width 565 height 29
select select
type input "506639633"
select select
type input "5066396338"
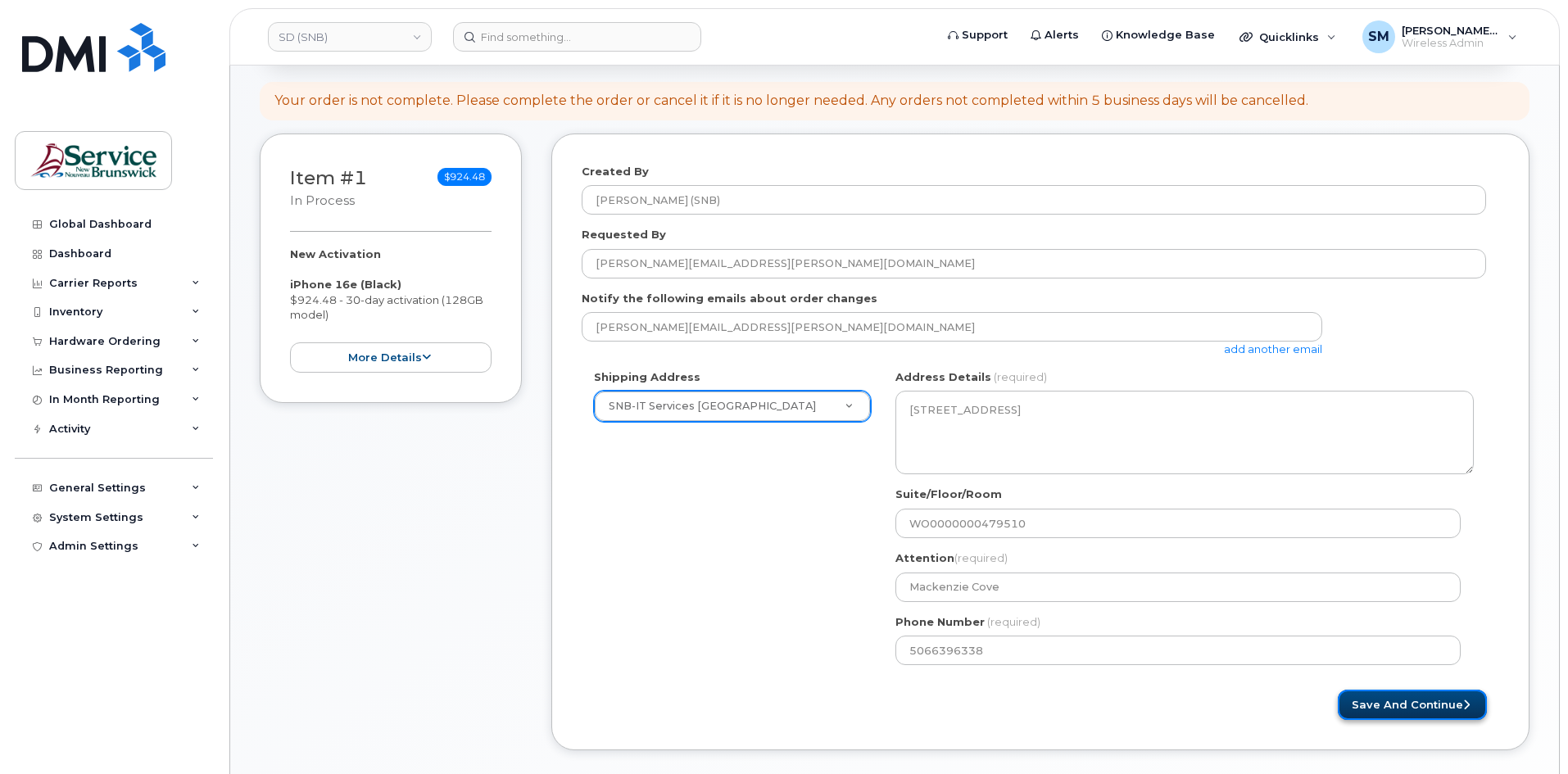
click at [1378, 694] on button "Save and Continue" at bounding box center [1412, 705] width 149 height 30
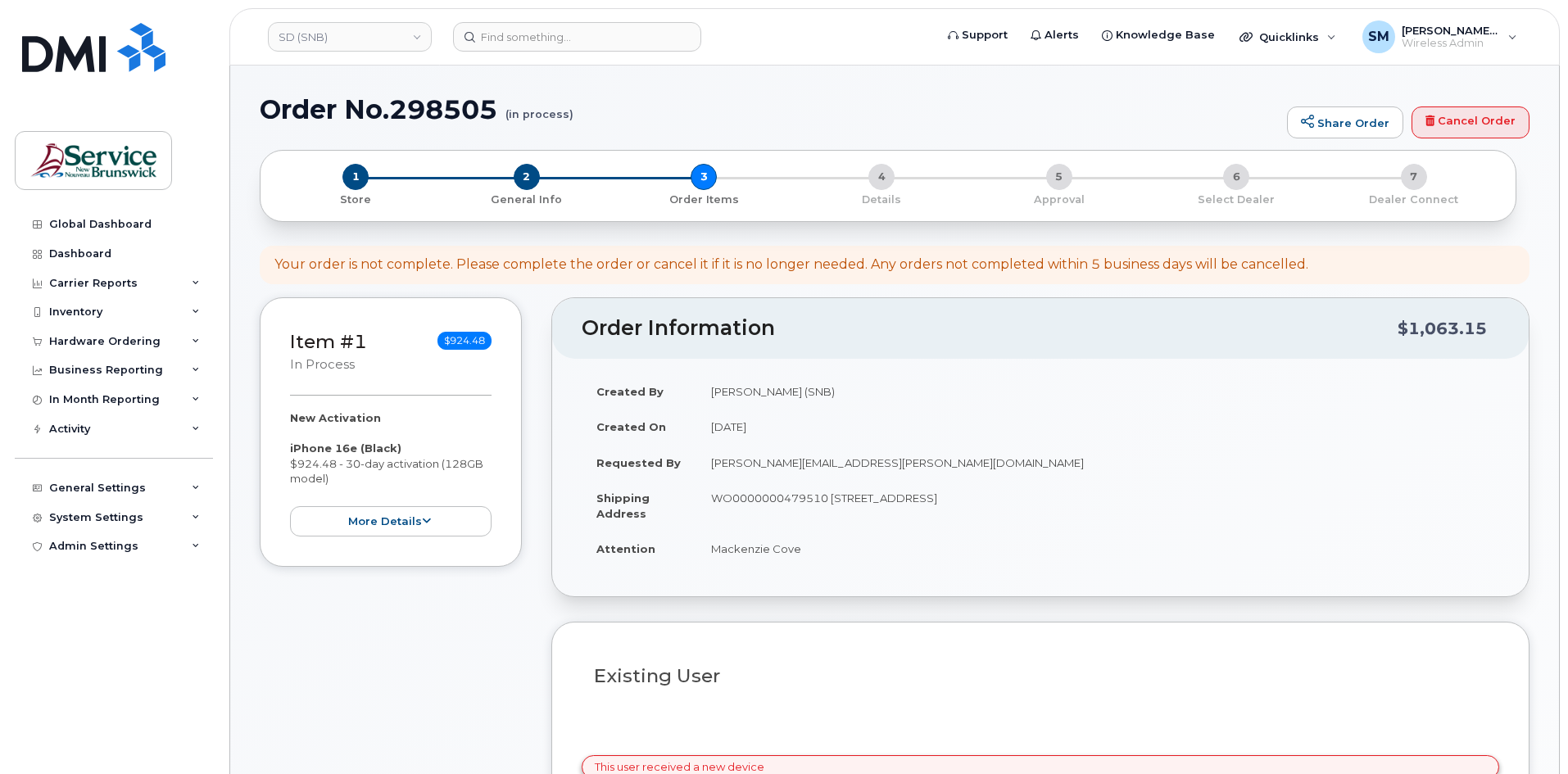
select select
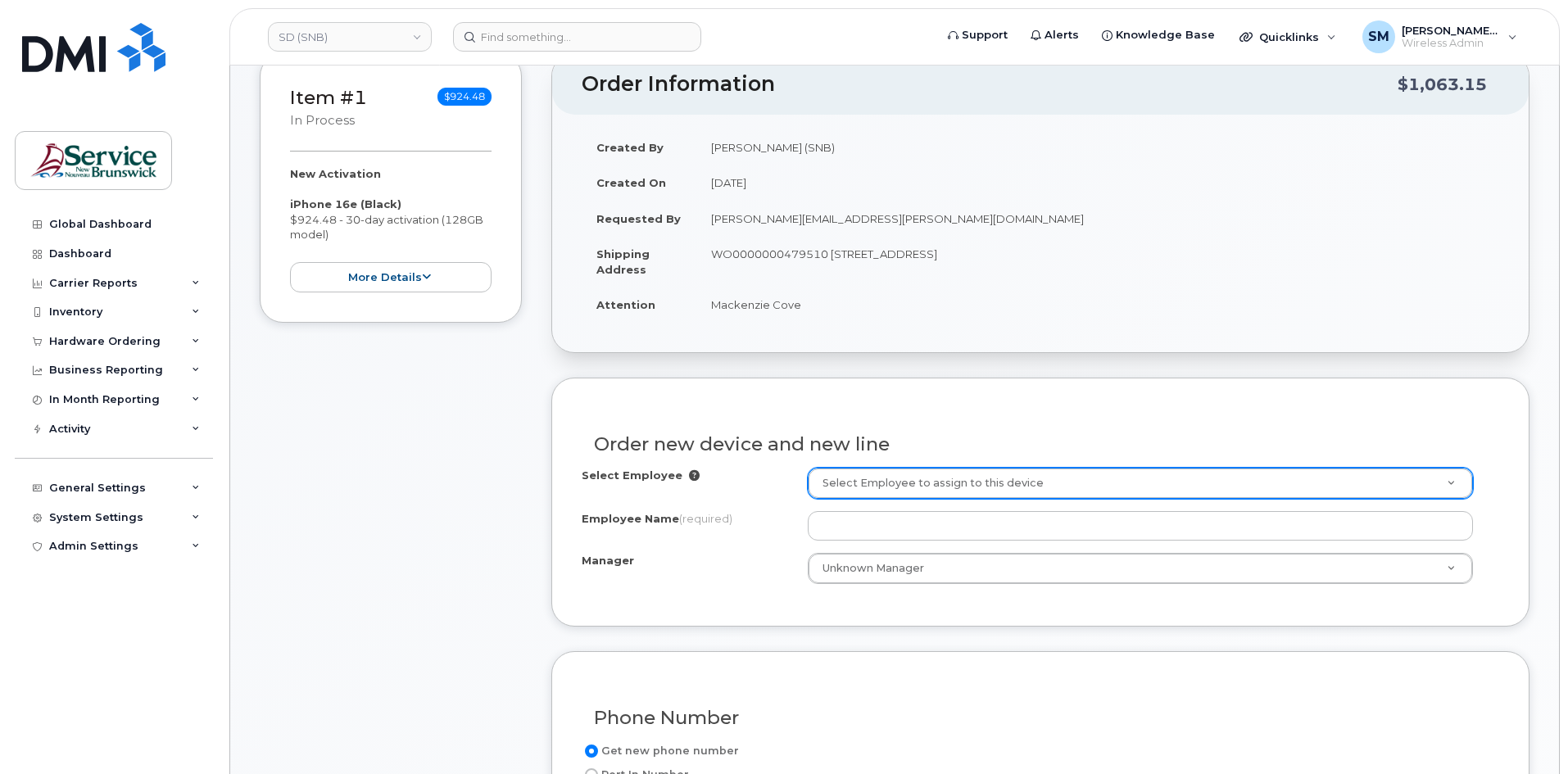
scroll to position [246, 0]
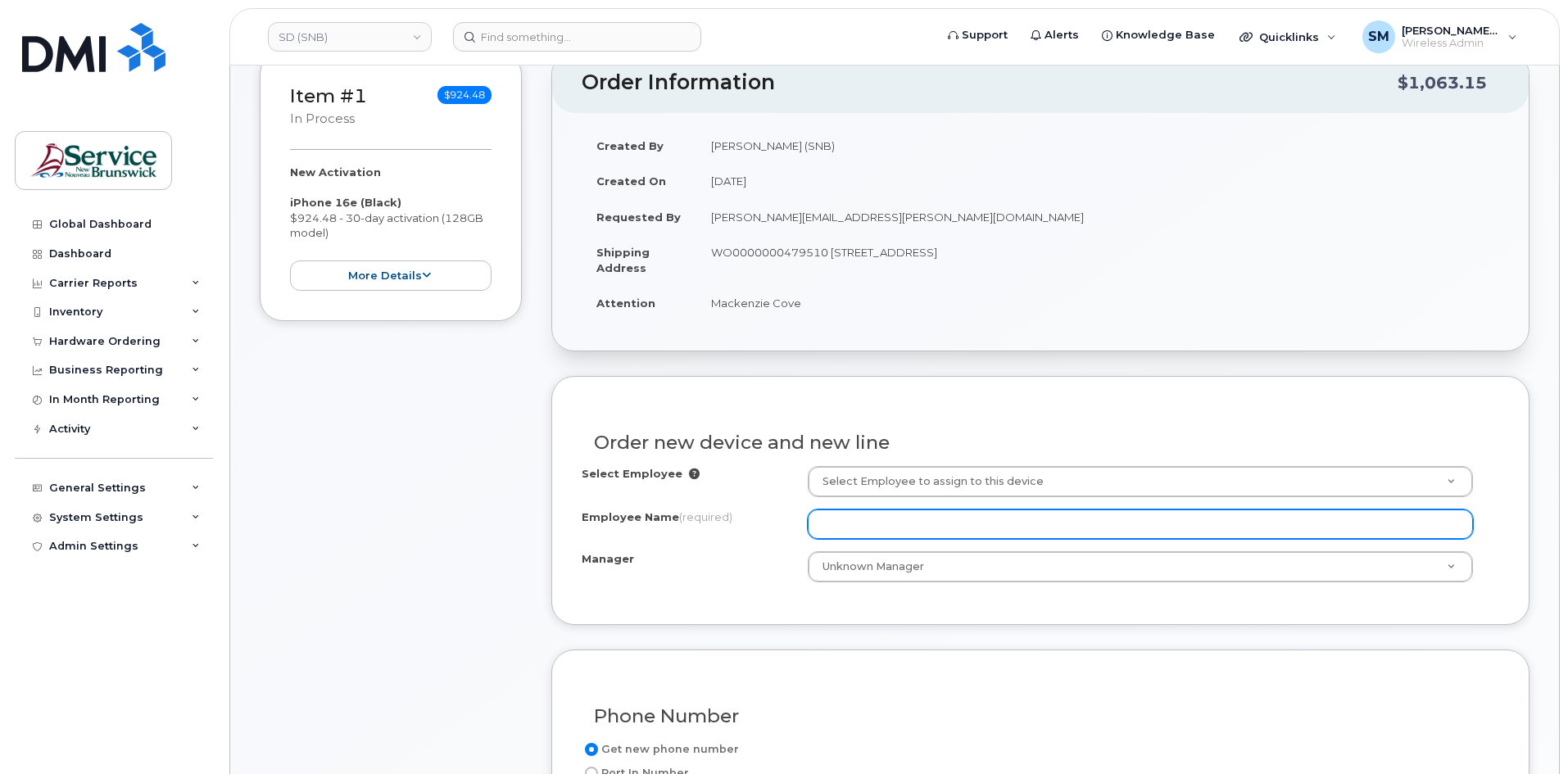
click at [947, 526] on input "Employee Name (required)" at bounding box center [1140, 524] width 665 height 29
paste input "[PERSON_NAME]"
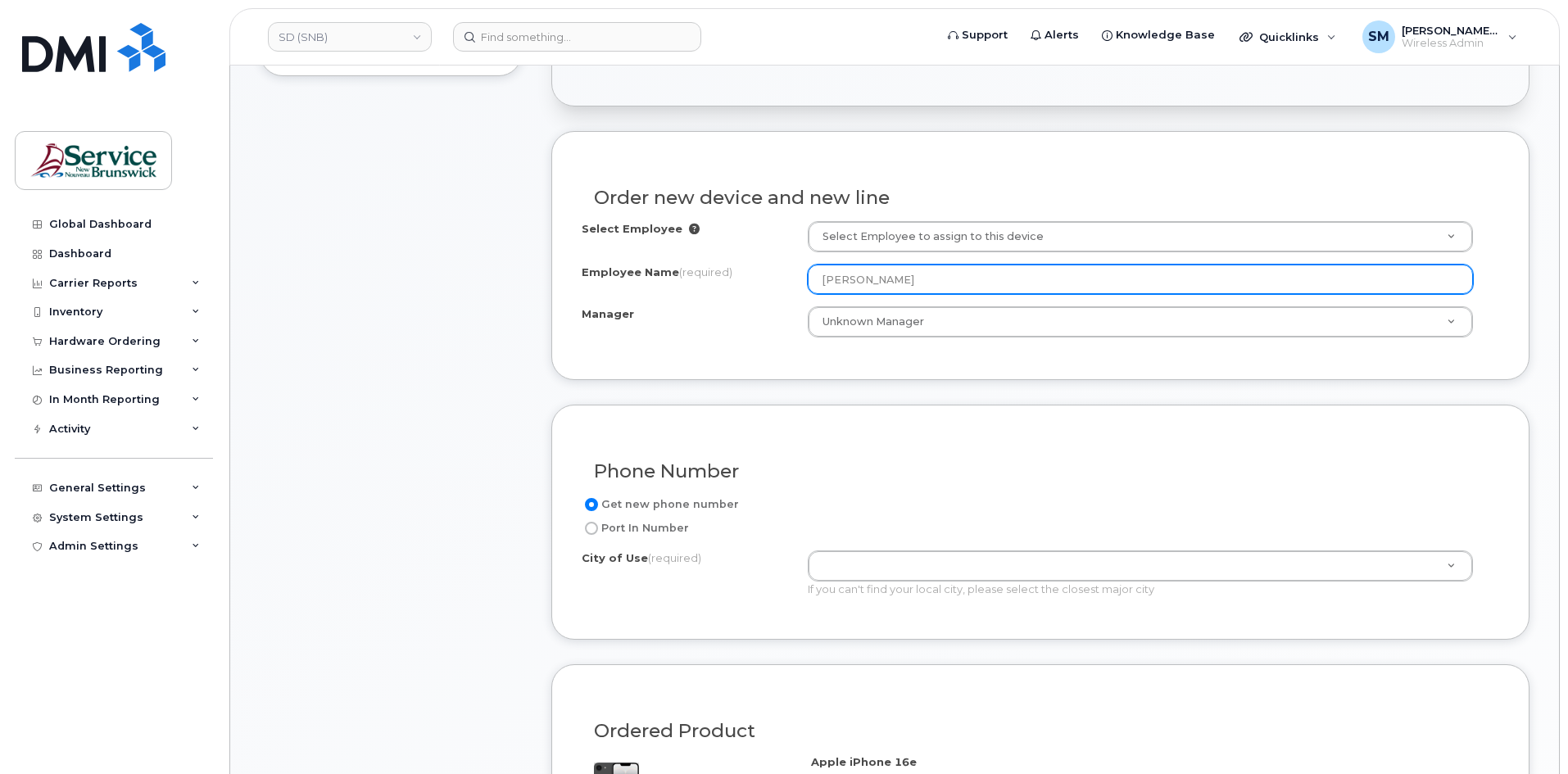
scroll to position [656, 0]
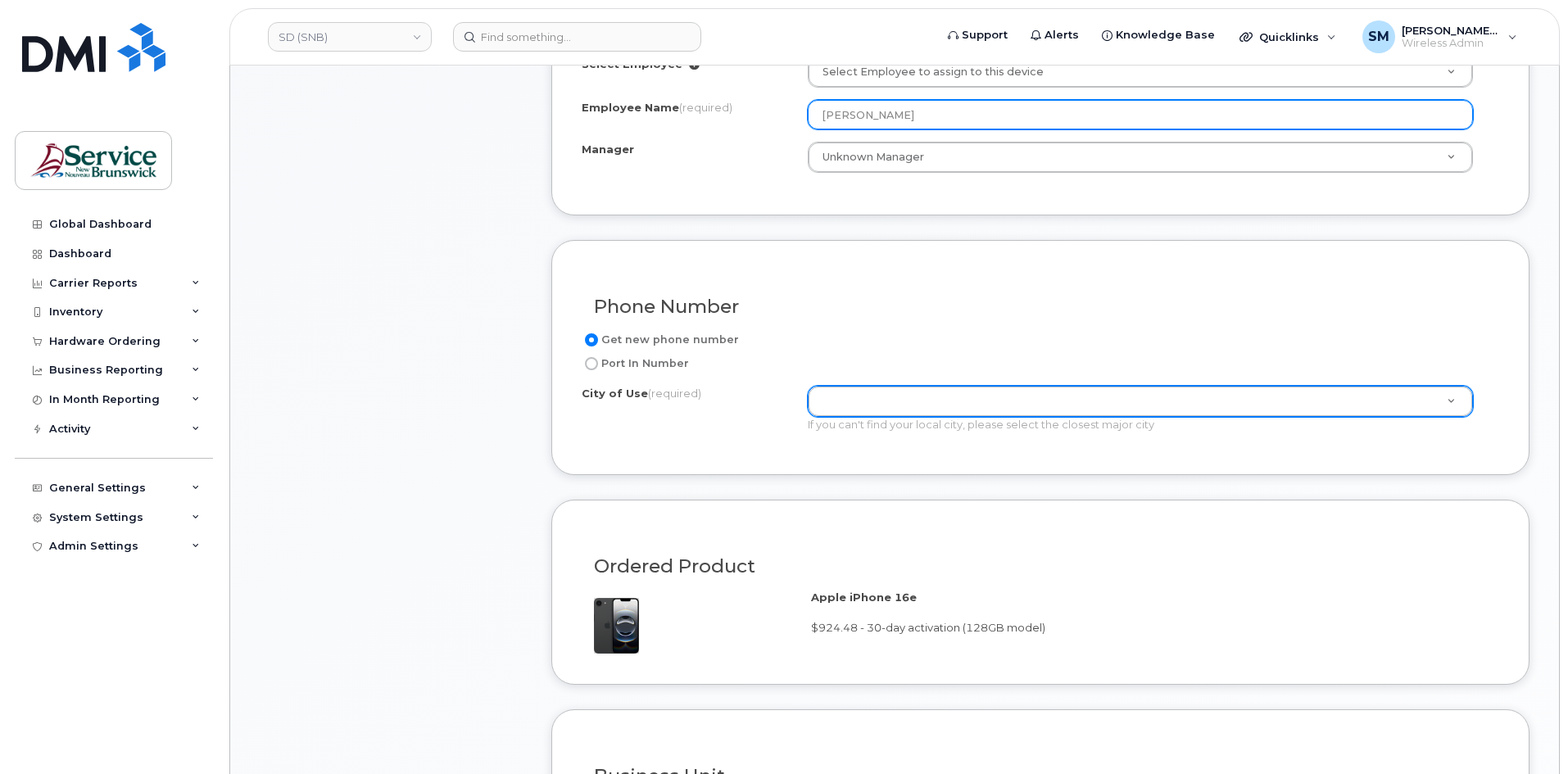
type input "[PERSON_NAME]"
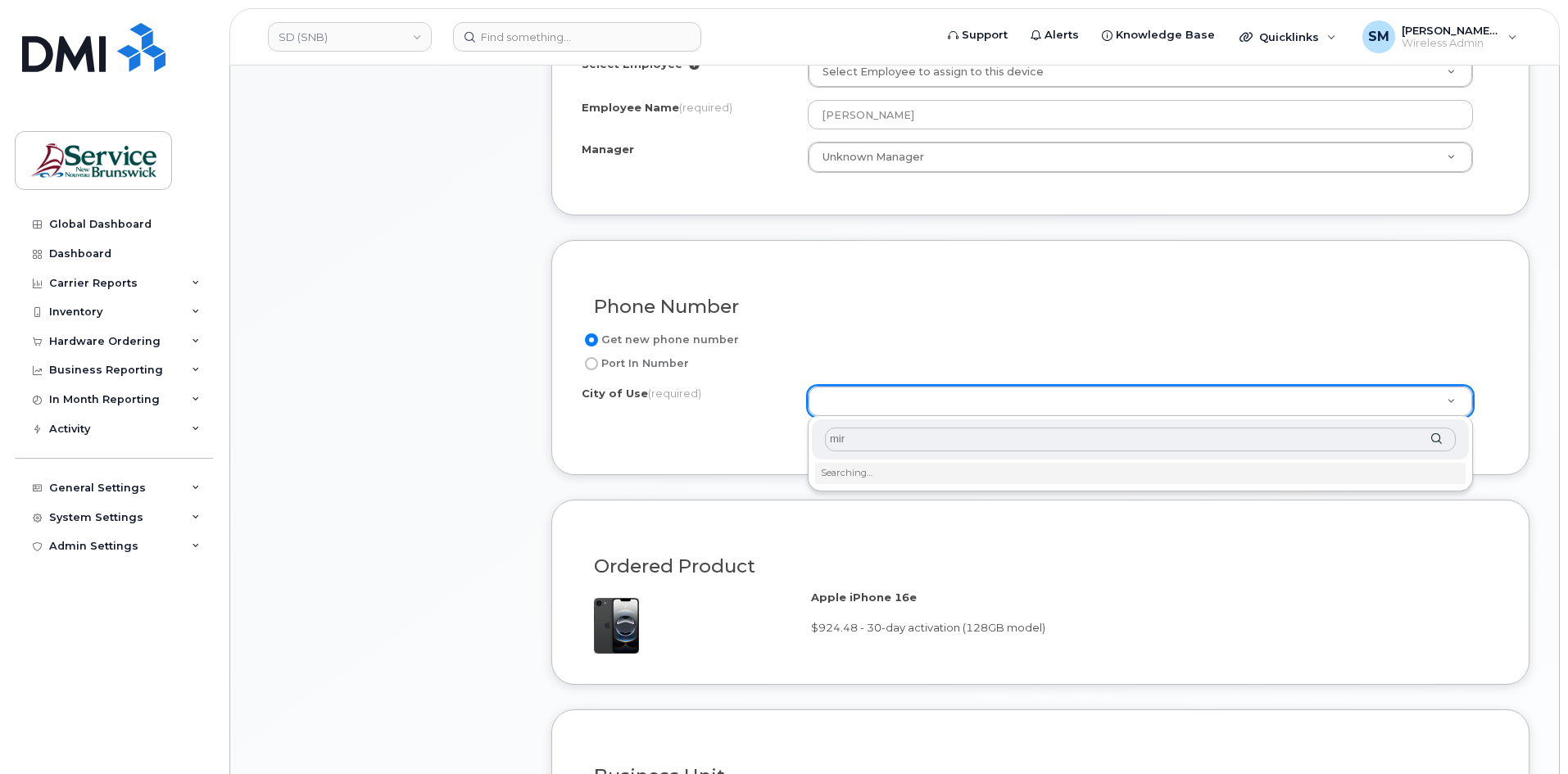
type input "mira"
type input "1813"
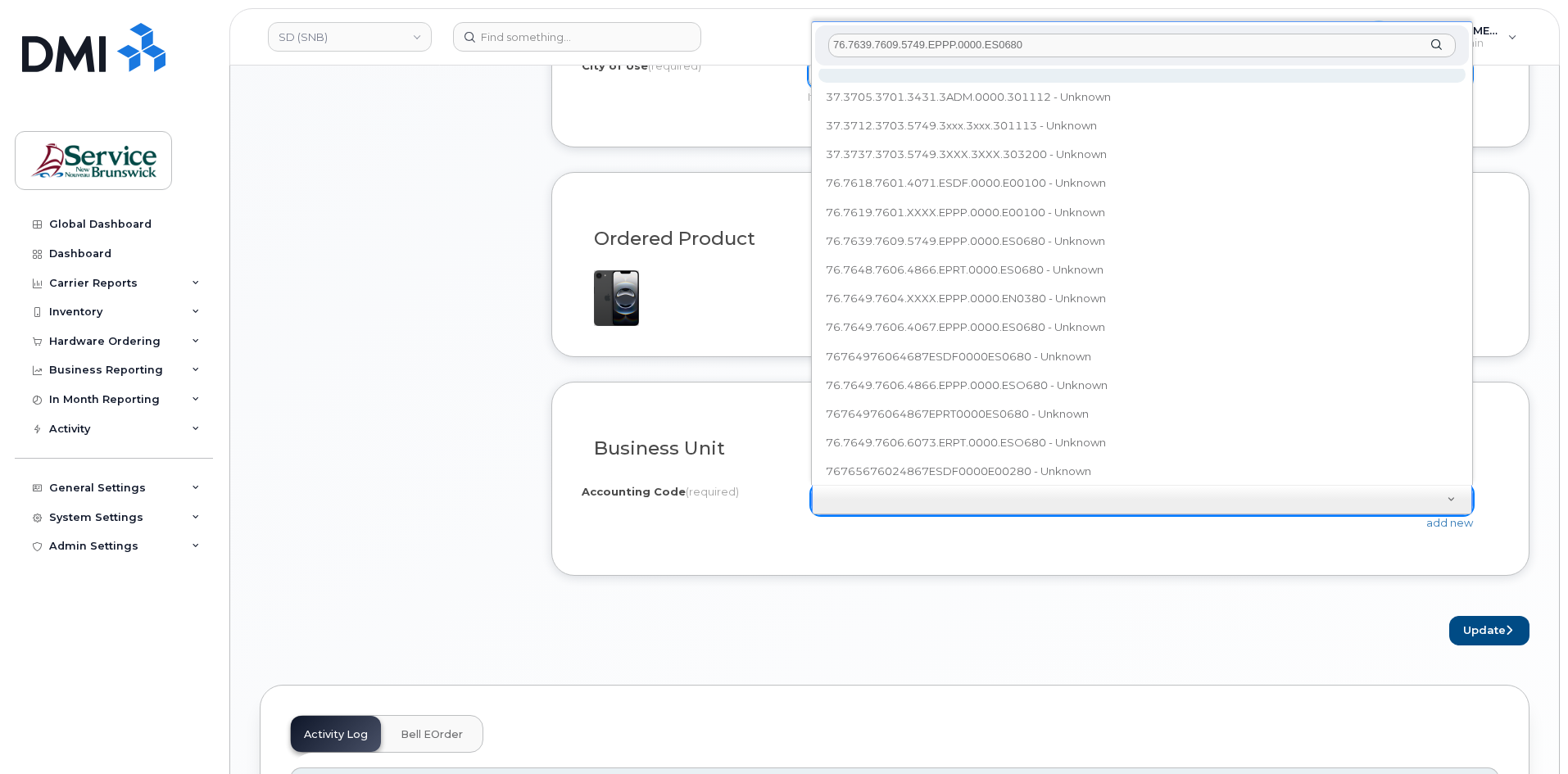
scroll to position [0, 0]
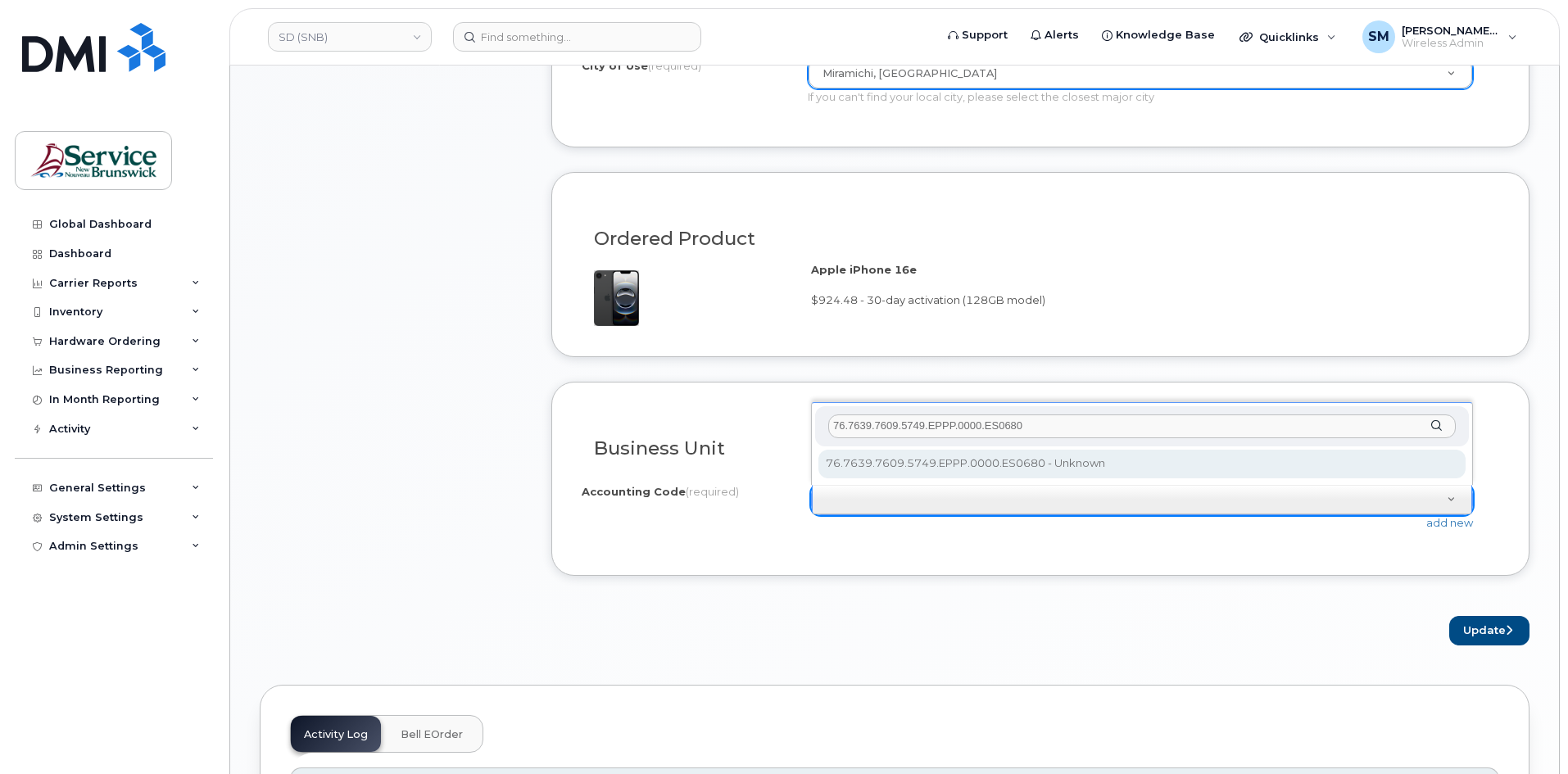
type input "76.7639.7609.5749.EPPP.0000.ES0680"
select select "76.7639.7609.5749.EPPP.0000.ES0680"
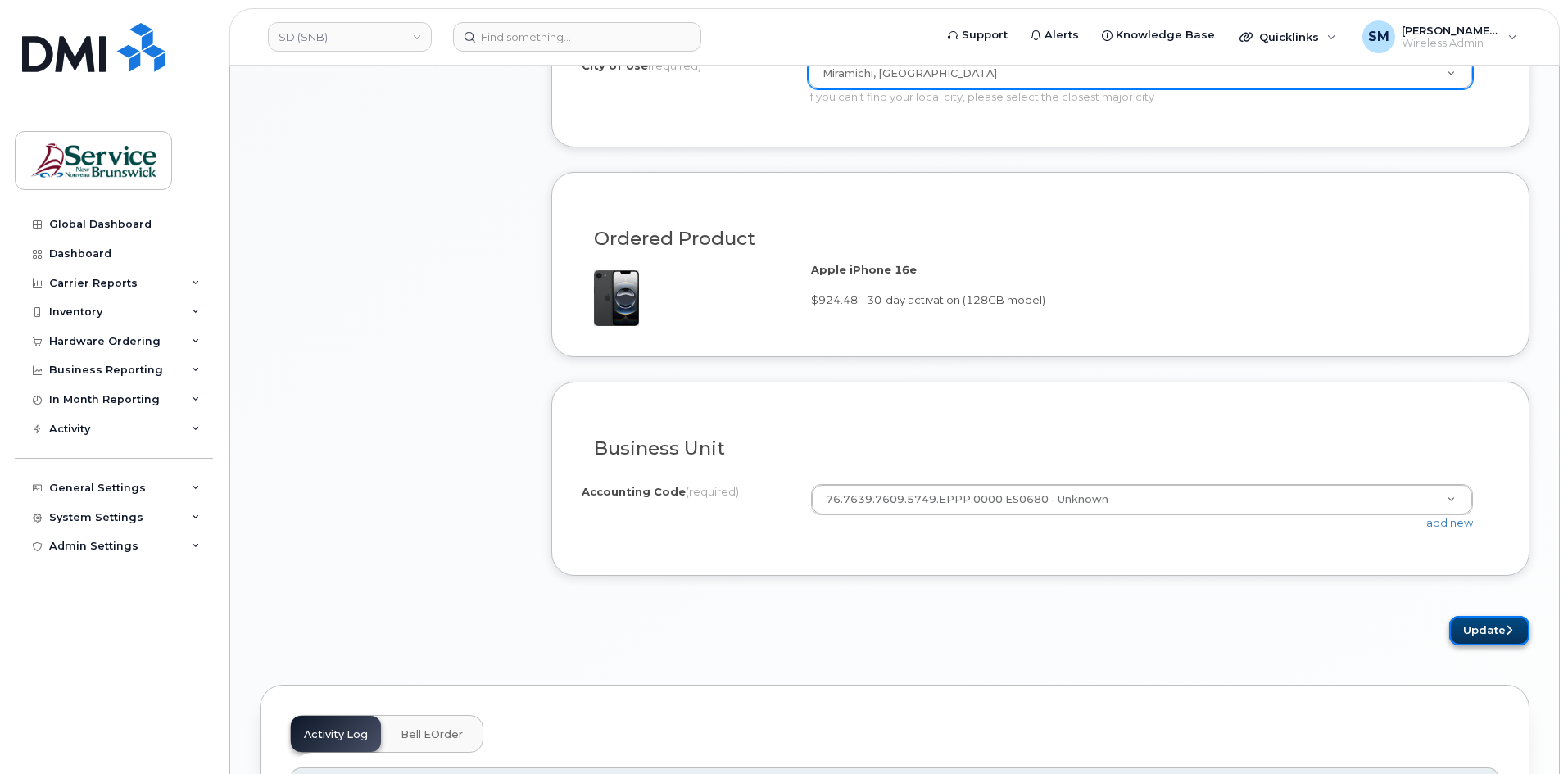
click at [1462, 641] on button "Update" at bounding box center [1489, 632] width 80 height 30
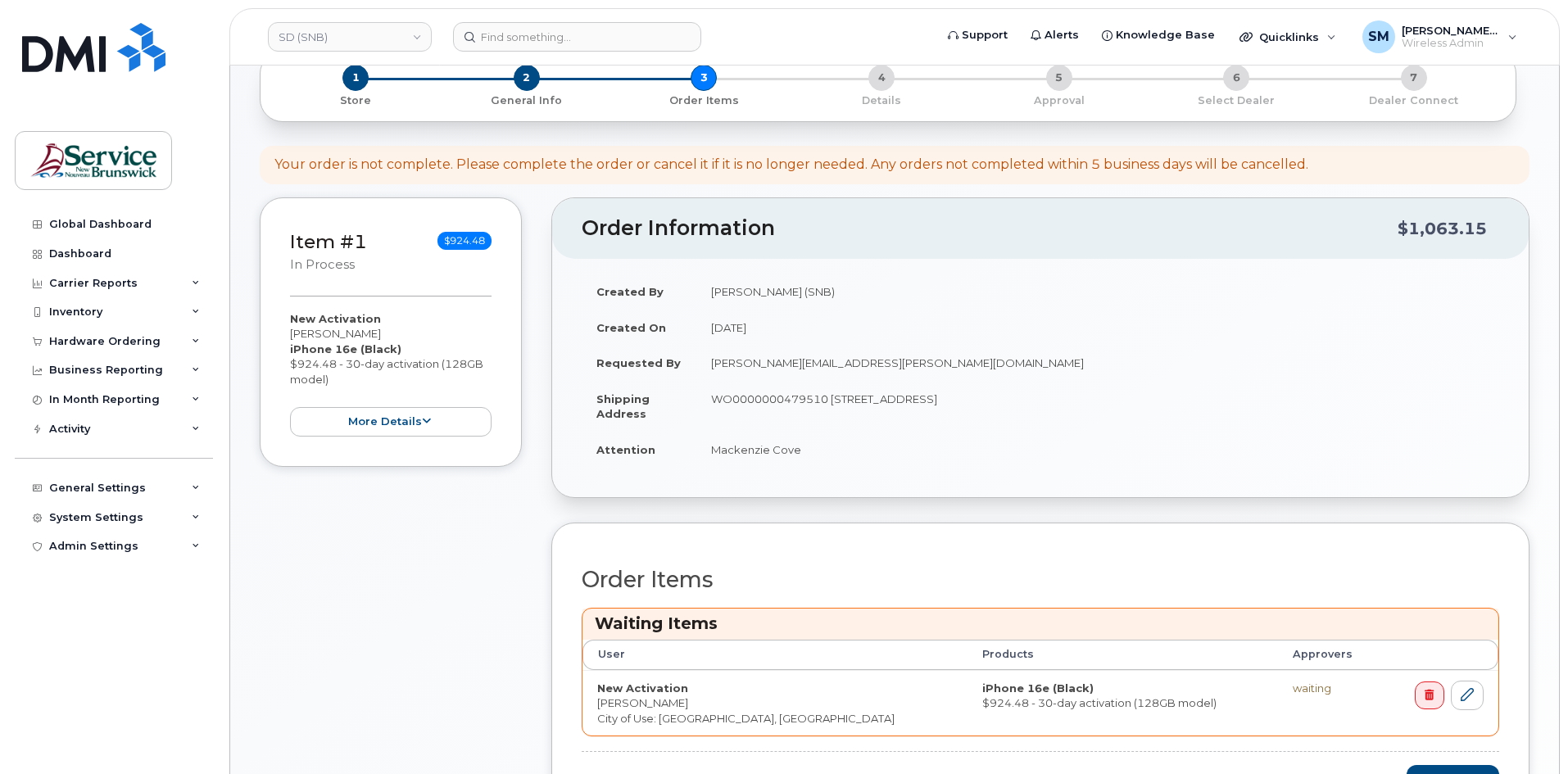
scroll to position [409, 0]
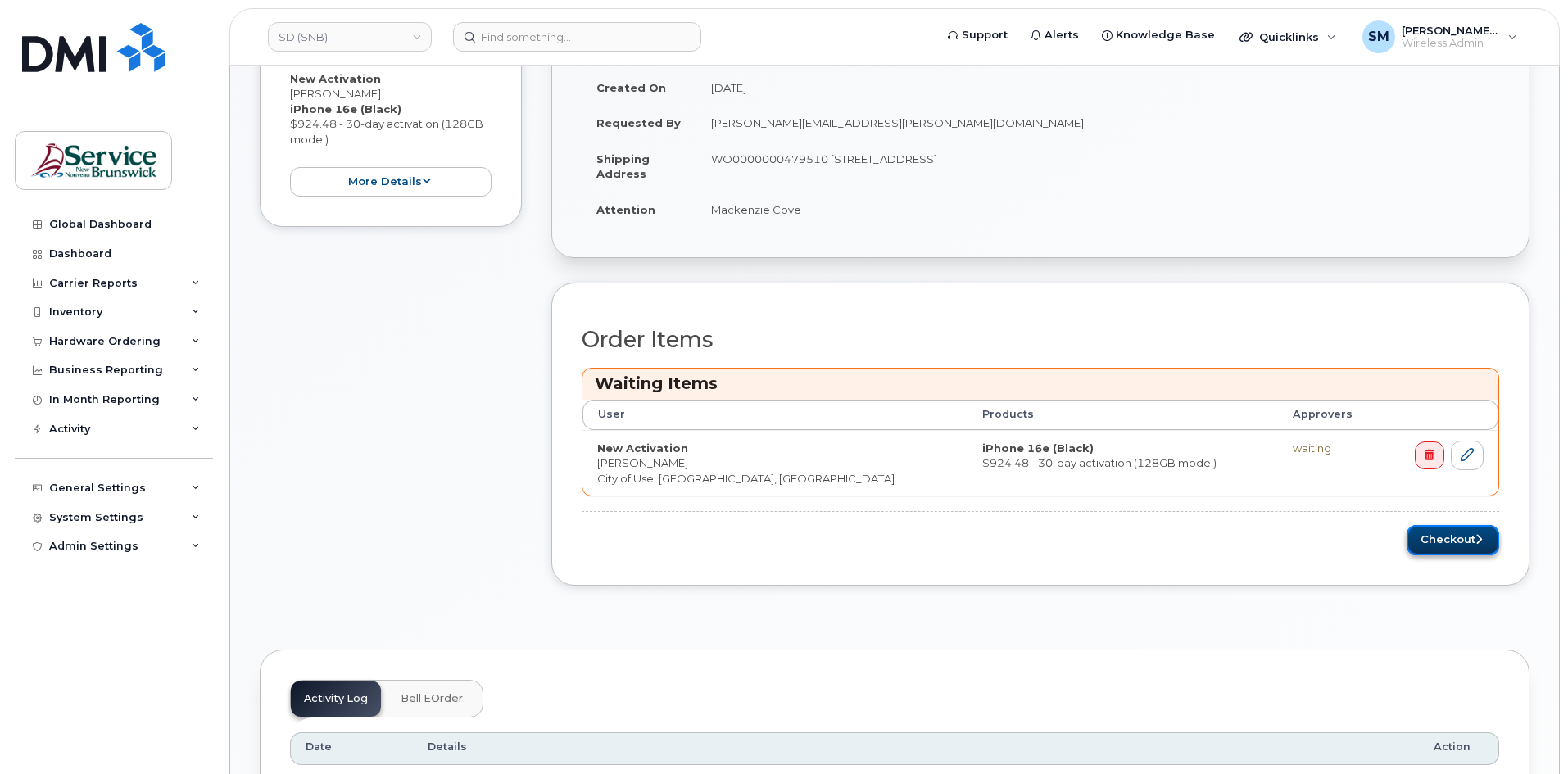
click at [1485, 544] on button "Checkout" at bounding box center [1452, 540] width 92 height 30
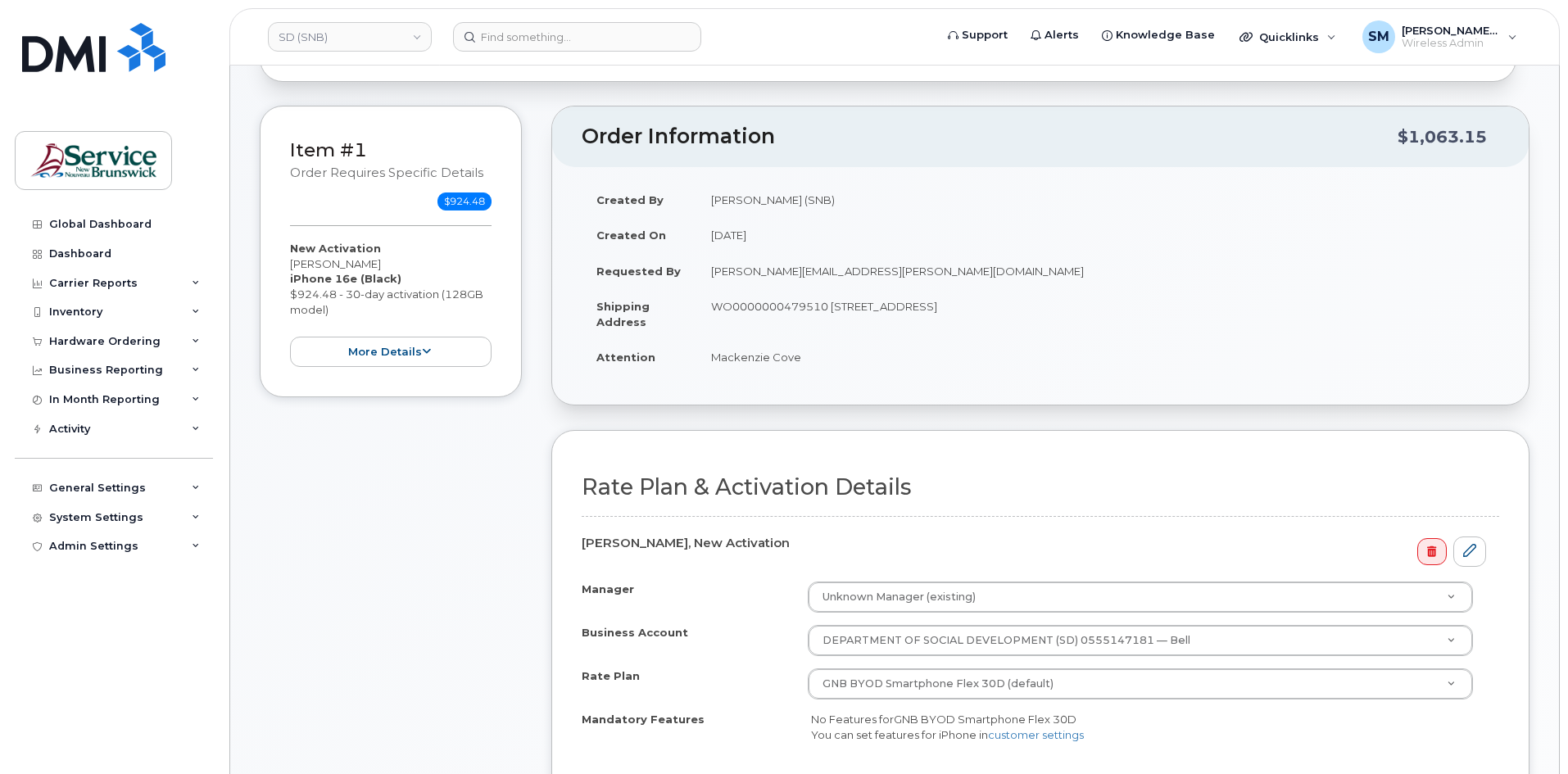
scroll to position [327, 0]
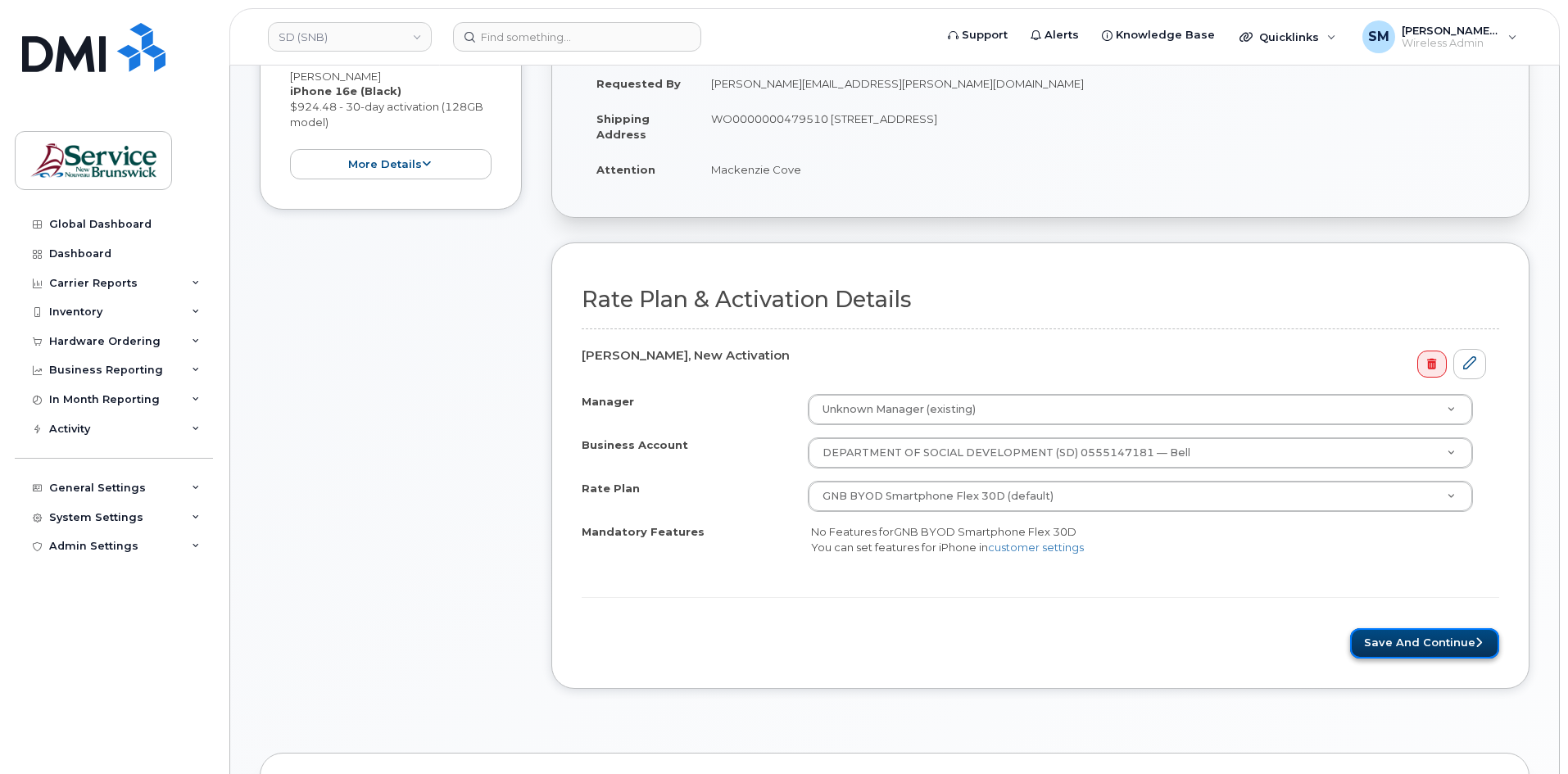
click at [1448, 633] on button "Save and Continue" at bounding box center [1425, 643] width 149 height 30
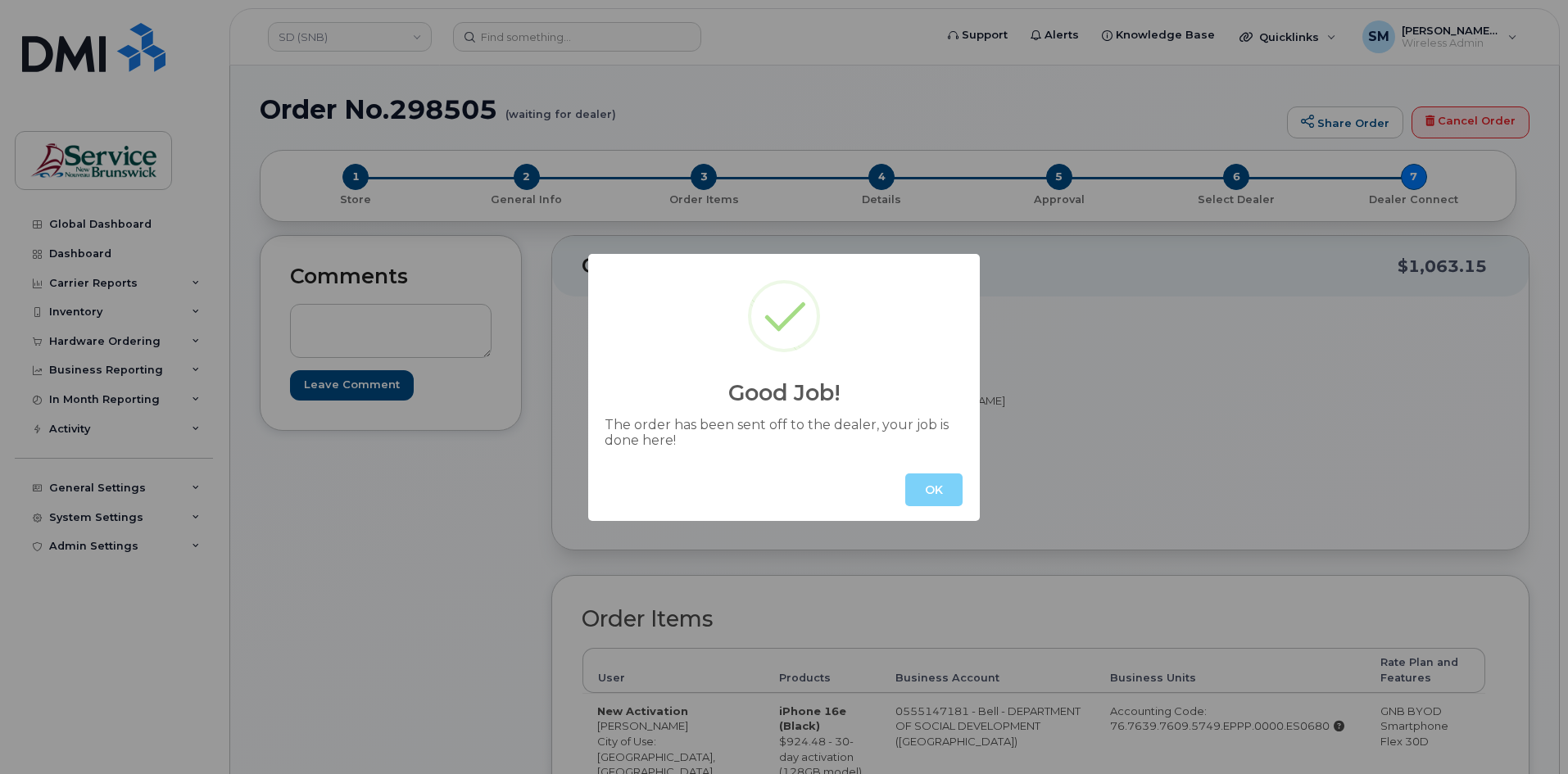
click at [942, 487] on button "OK" at bounding box center [934, 489] width 57 height 33
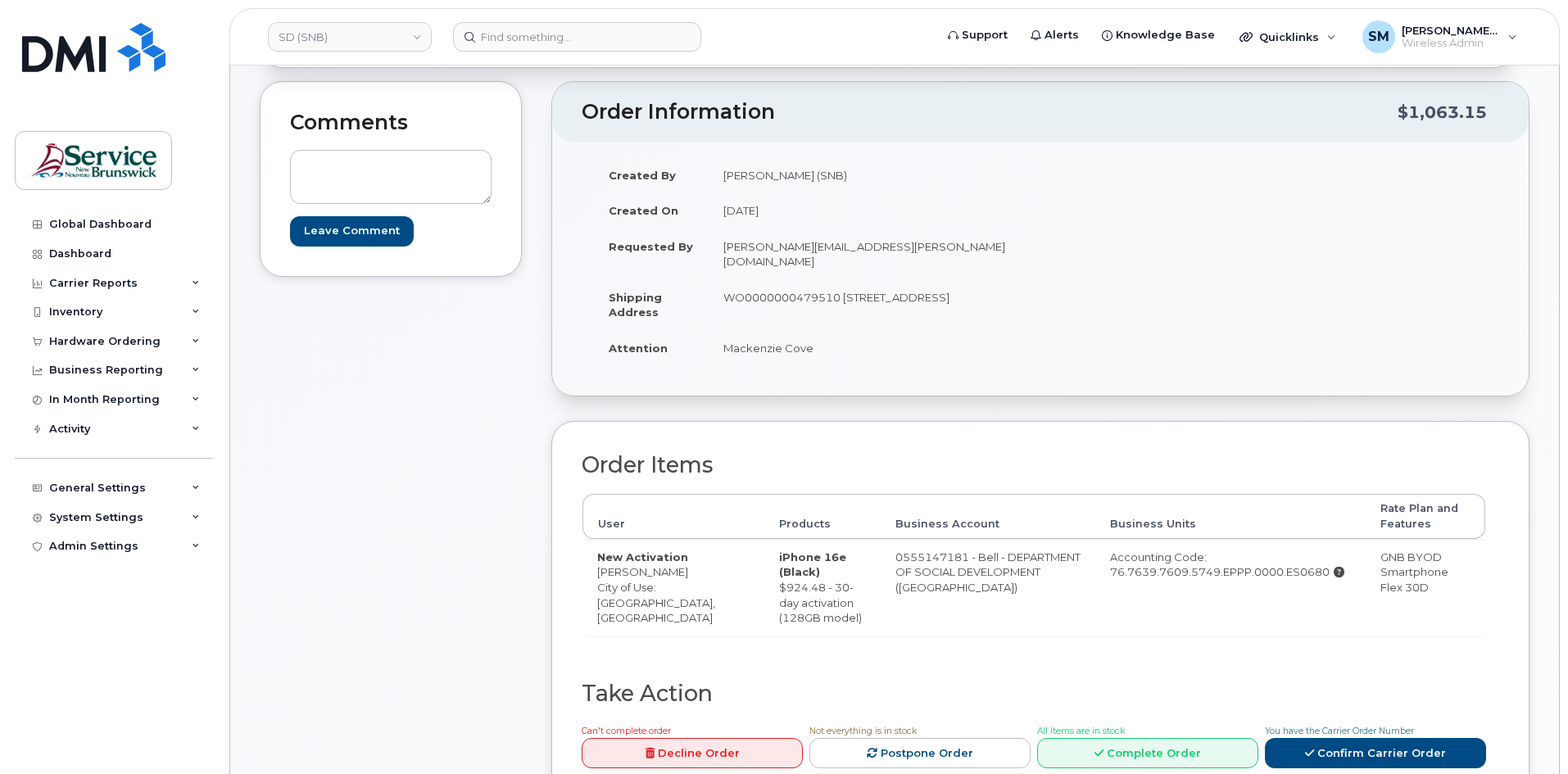
scroll to position [164, 0]
